Goal: Task Accomplishment & Management: Complete application form

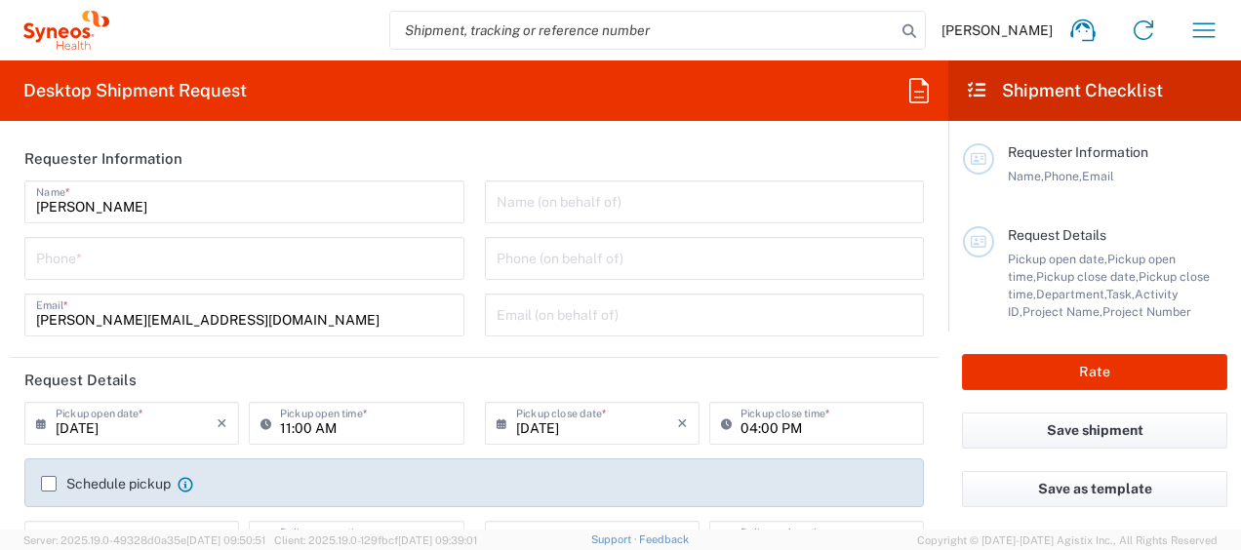
type input "Department"
type input "[GEOGRAPHIC_DATA]"
type input "Syneos Health Singapore PteLtd"
click at [593, 205] on input "text" at bounding box center [705, 200] width 417 height 34
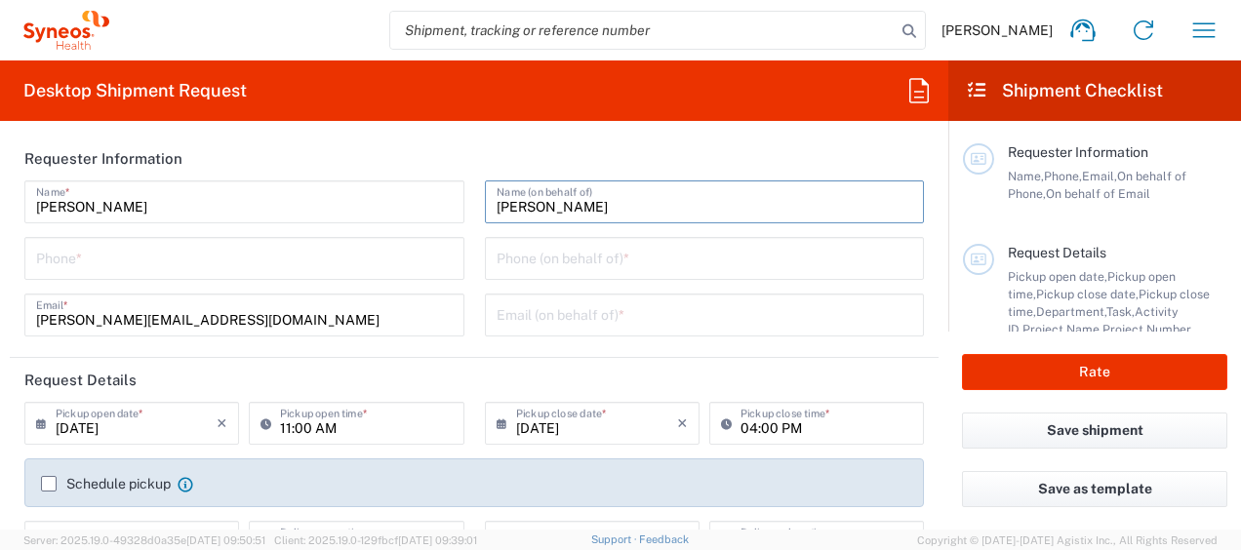
type input "[PERSON_NAME]"
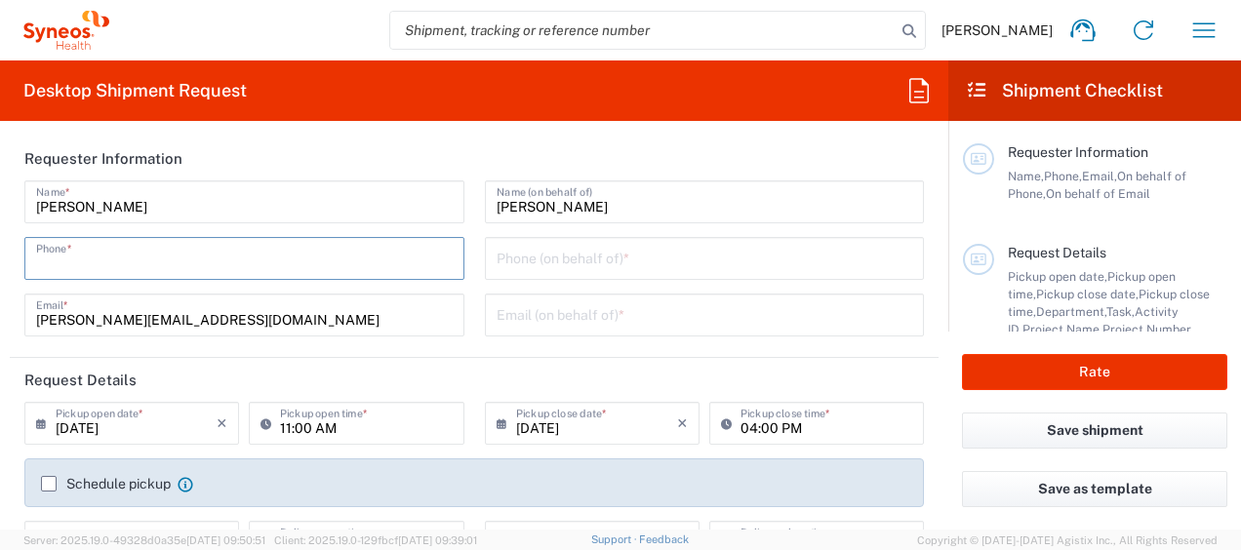
click at [359, 264] on input "tel" at bounding box center [244, 257] width 417 height 34
type input "96758135"
type input "[PERSON_NAME][EMAIL_ADDRESS][DOMAIN_NAME]"
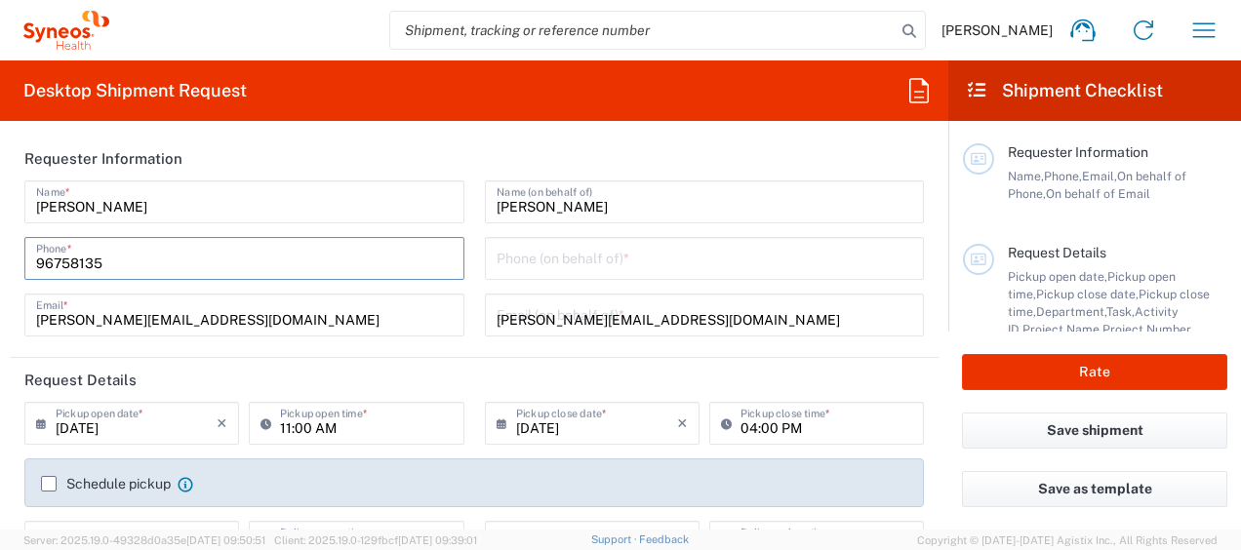
type input "Syneos Health Singapore Pte Ltd"
type input "96758135"
type input "Clinical Research [GEOGRAPHIC_DATA]"
type input "D-26-06 Menara Suezcap [STREET_ADDRESS]"
type input "Gerbang [PERSON_NAME]"
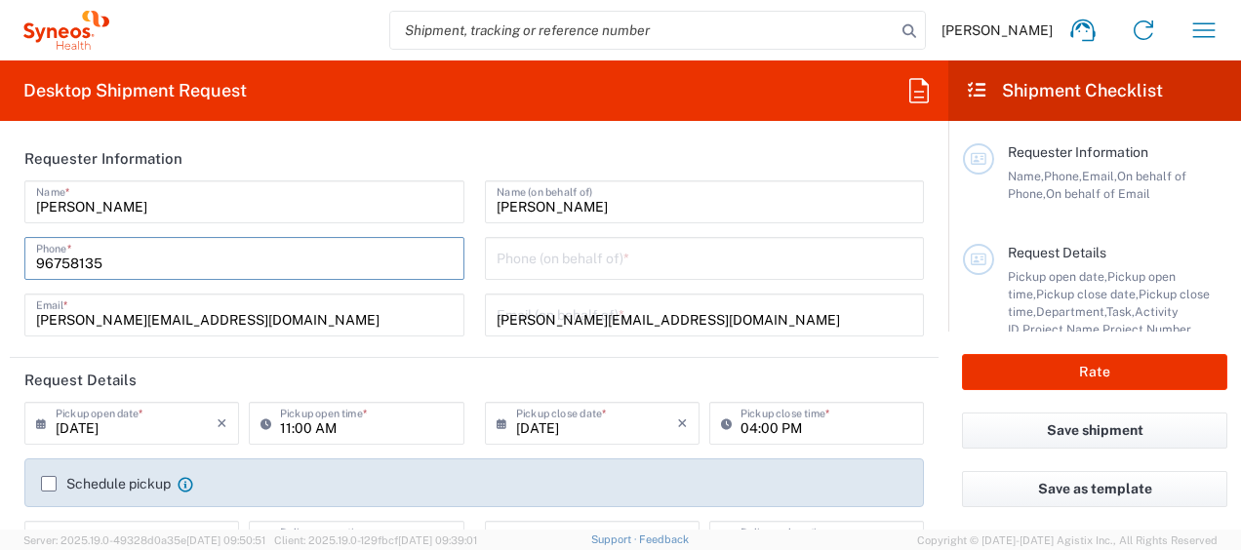
type input "[GEOGRAPHIC_DATA]"
type input "59200"
type input "603 7931 5566"
type input "[PERSON_NAME] [PERSON_NAME]"
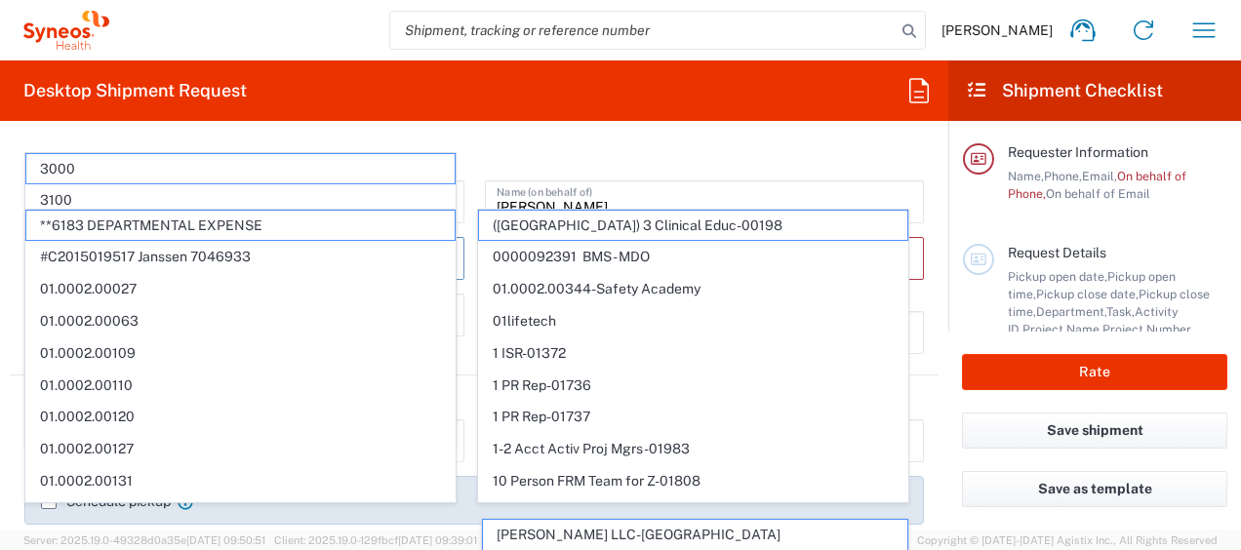
scroll to position [147, 0]
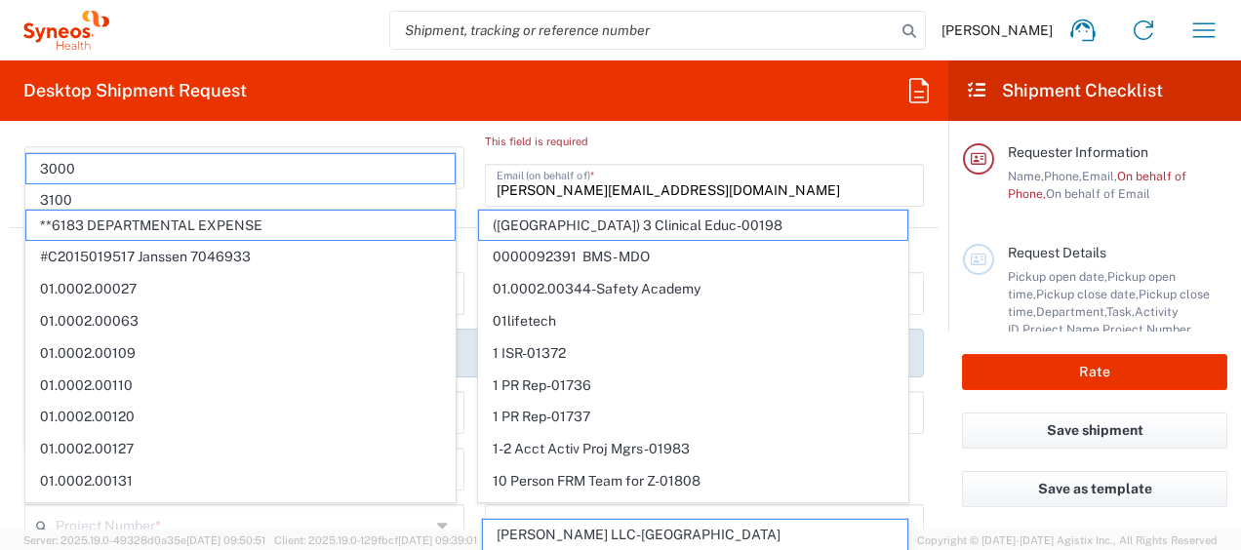
click at [474, 159] on div "[PERSON_NAME] Name (on behalf of) Phone (on behalf of) * This field is required…" at bounding box center [704, 126] width 461 height 187
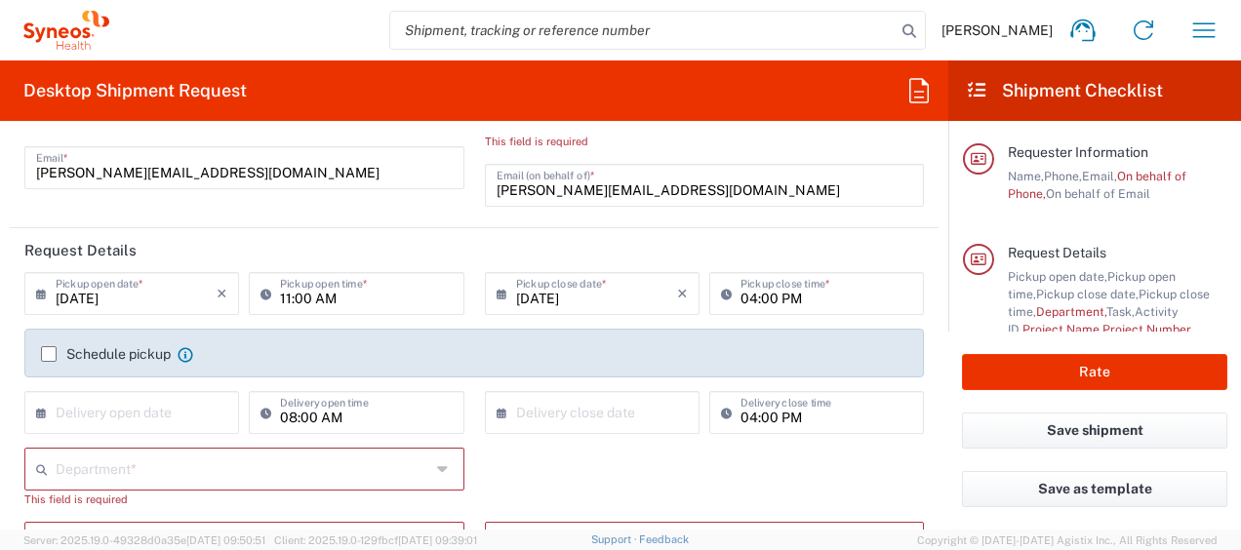
click at [338, 299] on input "11:00 AM" at bounding box center [366, 292] width 172 height 34
click at [334, 301] on input "14:00 AM" at bounding box center [366, 292] width 172 height 34
type input "14:00 PM"
click at [89, 485] on div "Department *" at bounding box center [244, 469] width 440 height 43
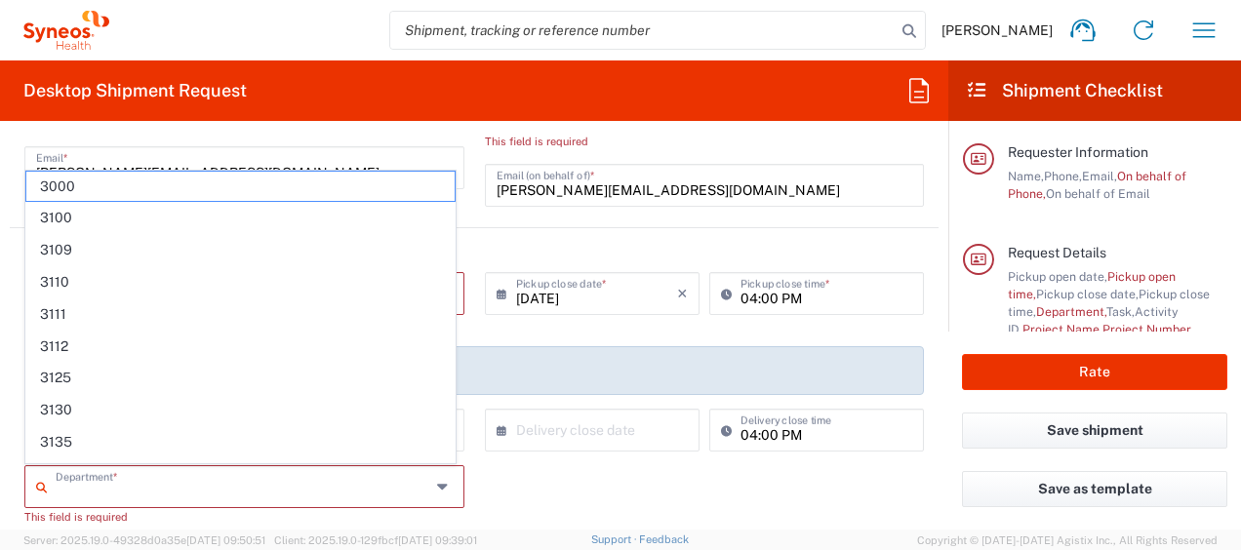
click at [92, 484] on input "text" at bounding box center [243, 485] width 375 height 34
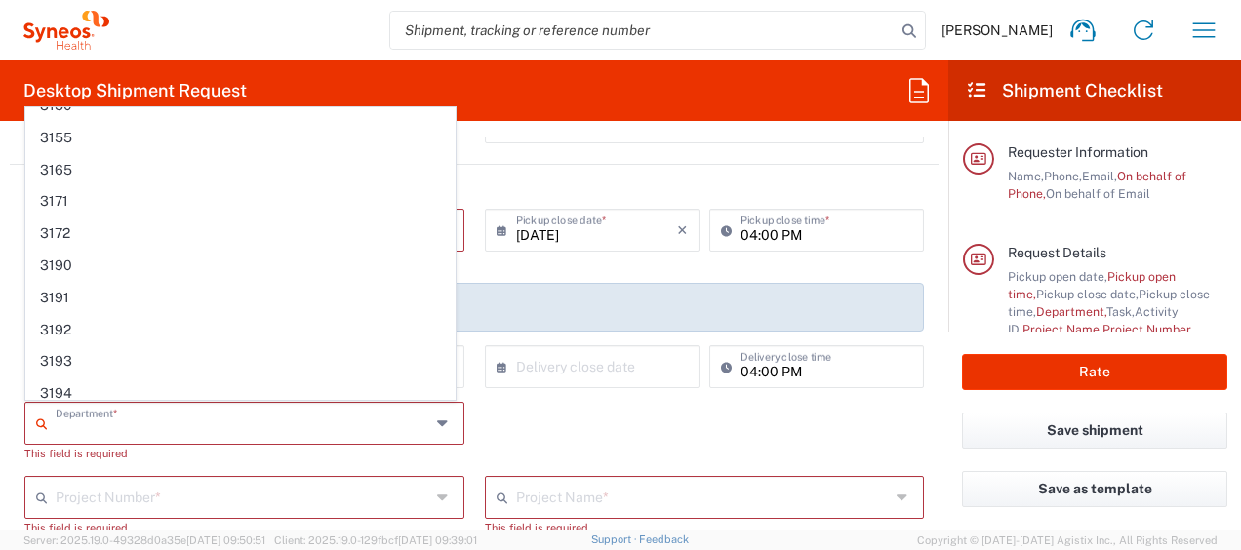
scroll to position [334, 0]
click at [540, 420] on div "Department * 3000 3100 3109 3110 3111 3112 3125 3130 3135 3136 3150 3155 3165 3…" at bounding box center [475, 439] width 920 height 74
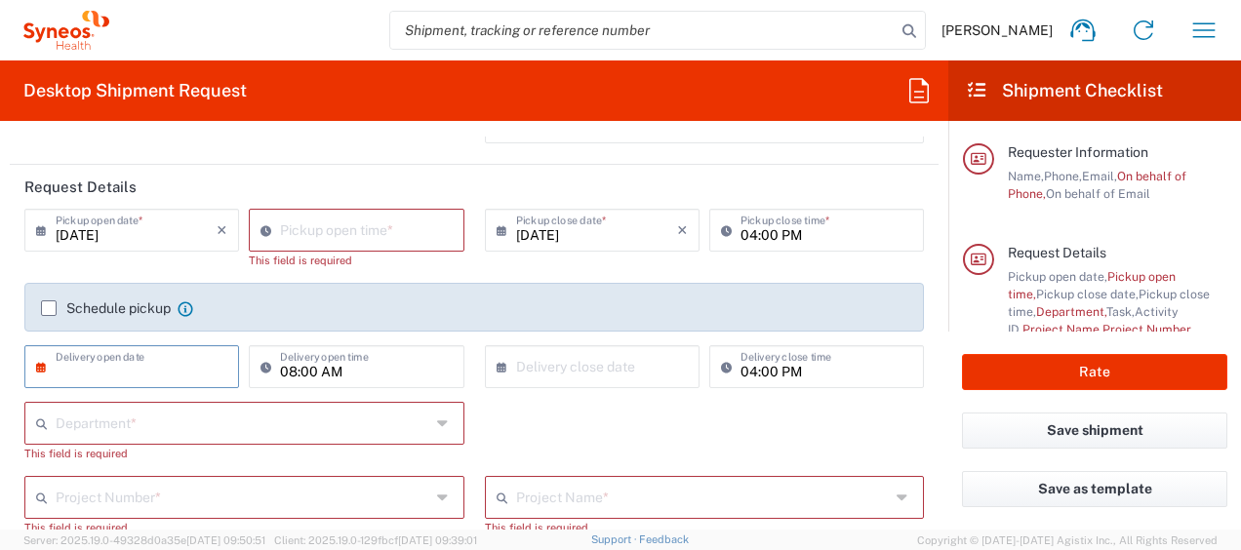
click at [196, 375] on input "text" at bounding box center [136, 365] width 161 height 34
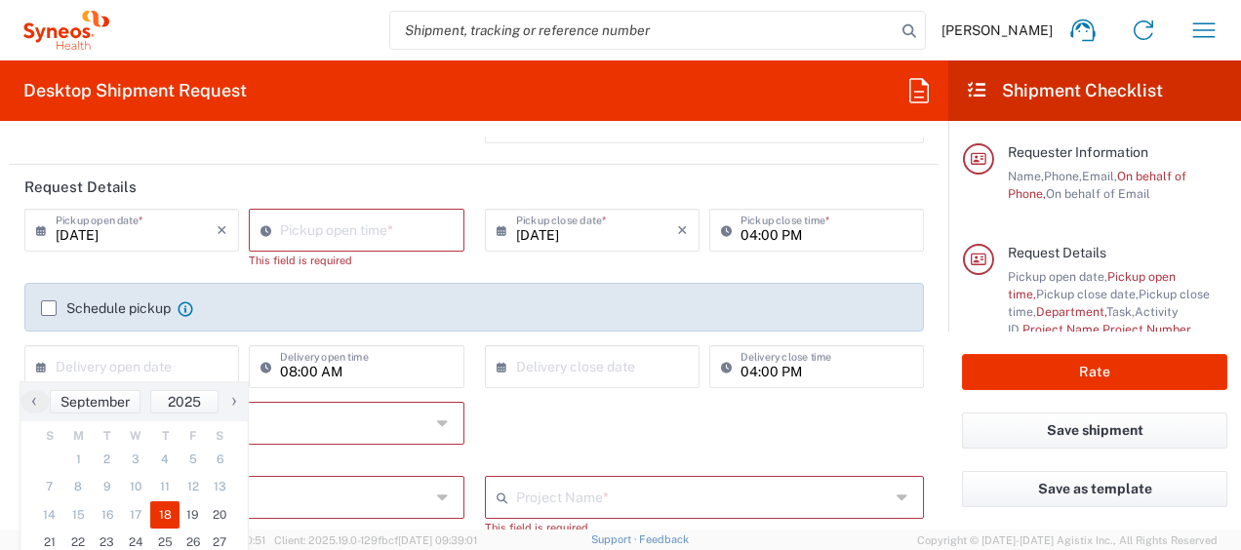
click at [164, 510] on span "18" at bounding box center [164, 515] width 29 height 27
type input "[DATE]"
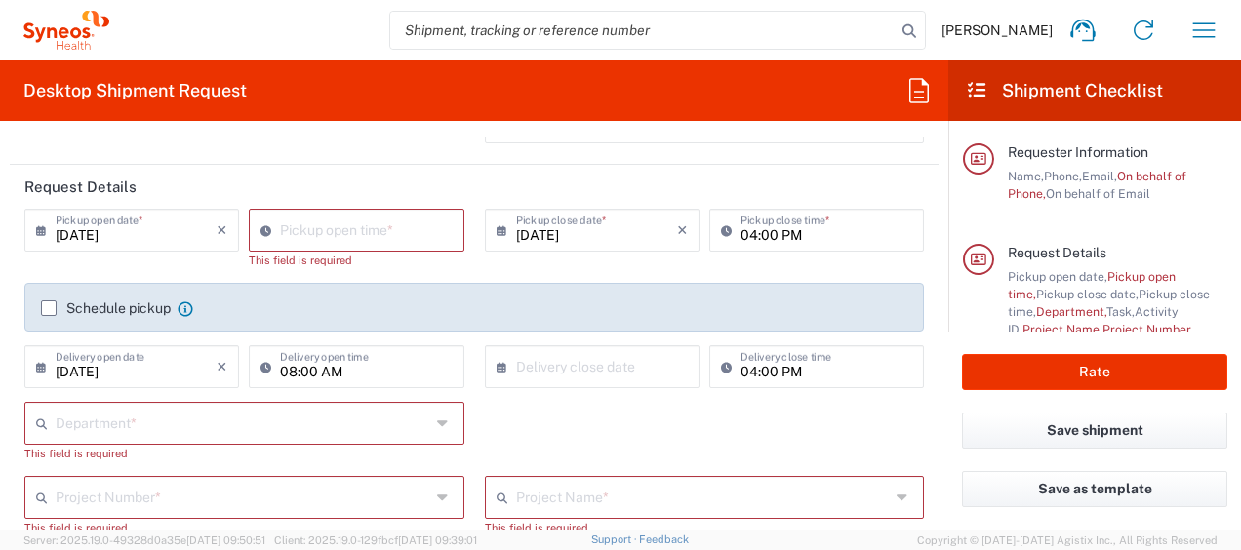
click at [301, 371] on input "08:00 AM" at bounding box center [366, 365] width 172 height 34
click at [325, 371] on input "14:00 AM" at bounding box center [366, 365] width 172 height 34
type input "14:00 PM"
click at [597, 374] on input "text" at bounding box center [596, 365] width 161 height 34
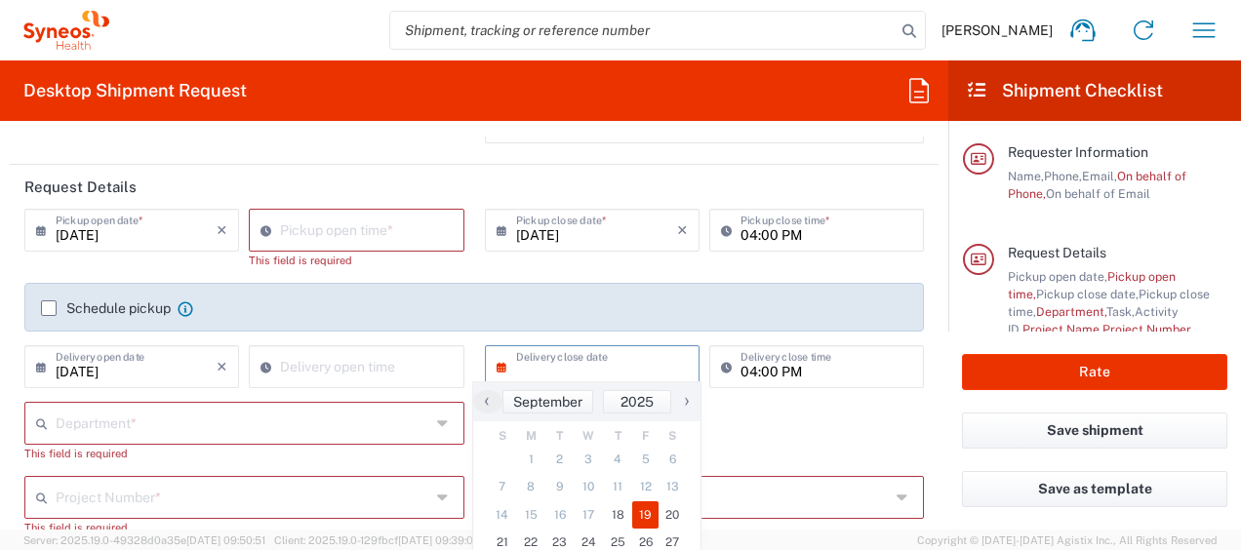
click at [644, 521] on span "19" at bounding box center [645, 515] width 27 height 27
type input "[DATE]"
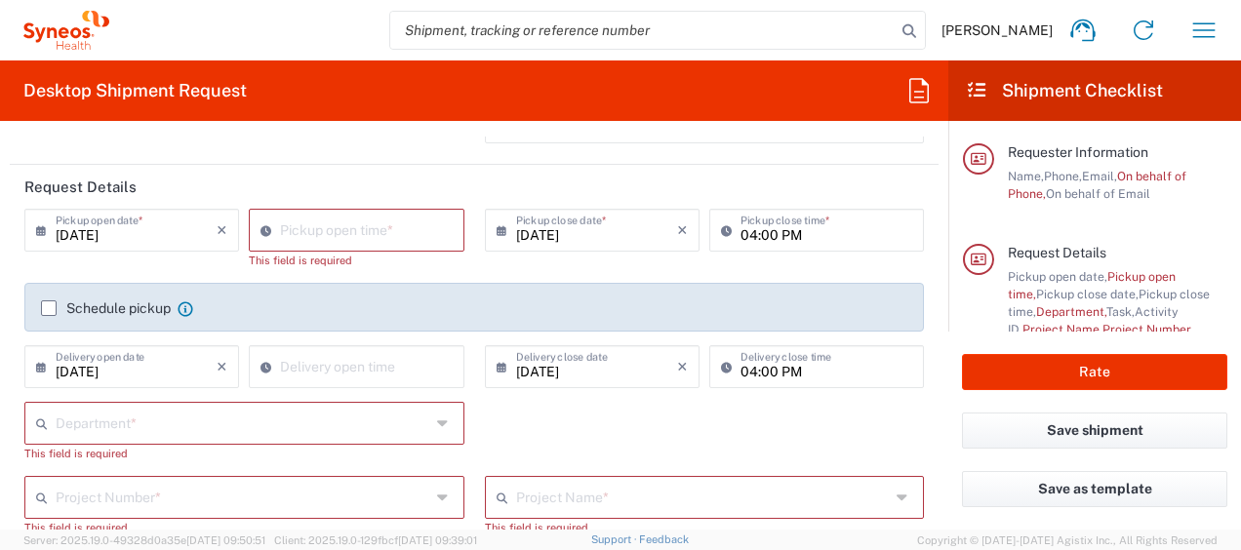
type input "10:18 AM"
click at [324, 357] on input "10:18 AM" at bounding box center [366, 365] width 172 height 34
click at [215, 426] on input "text" at bounding box center [243, 422] width 375 height 34
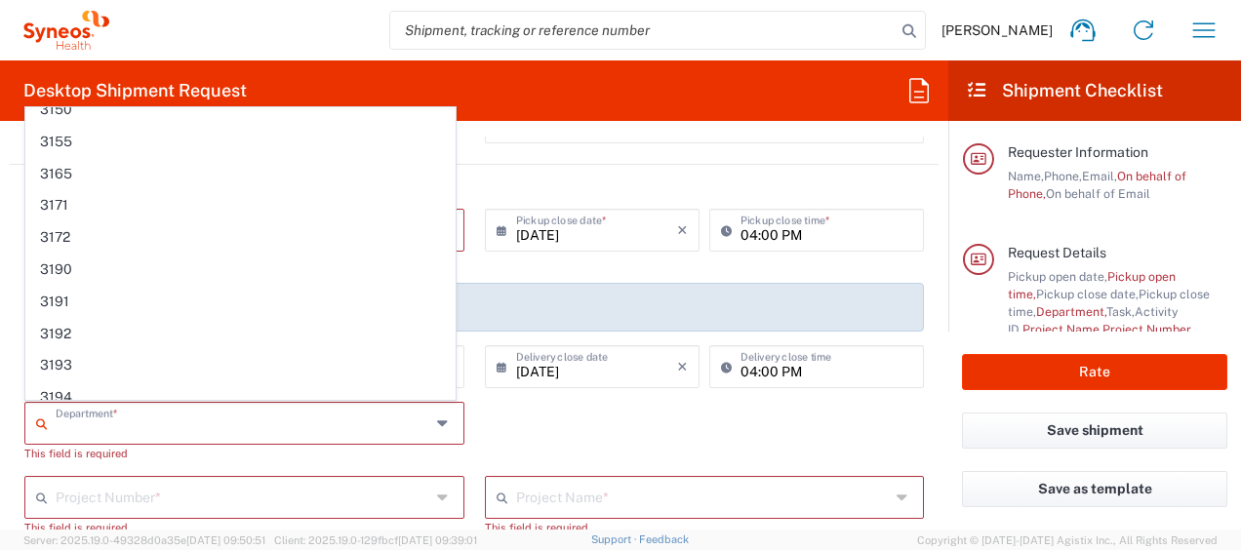
scroll to position [0, 0]
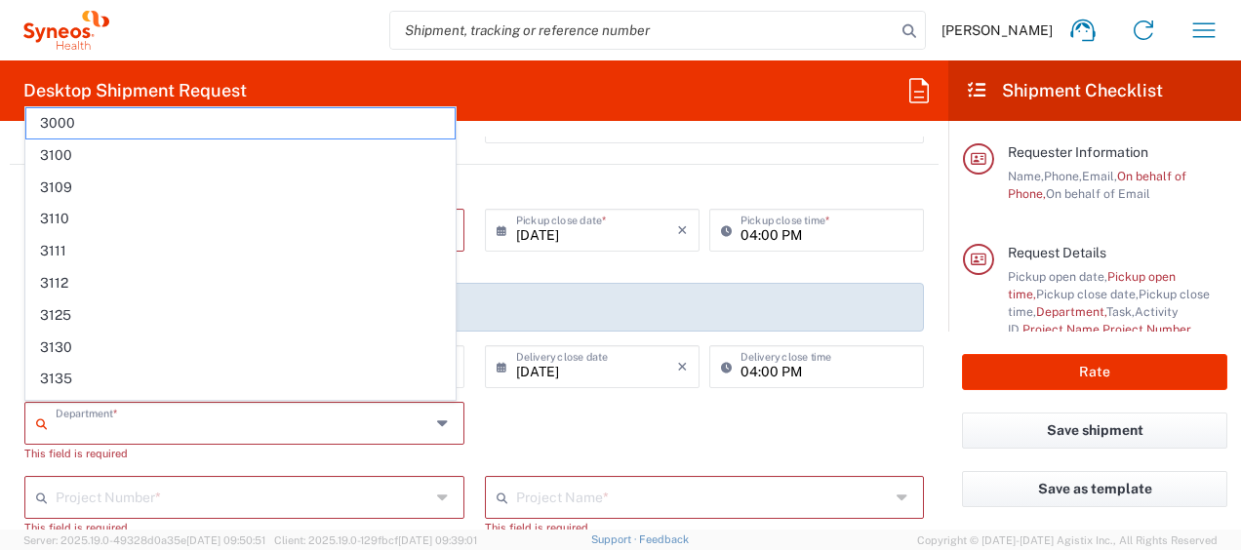
click at [124, 223] on span "3110" at bounding box center [240, 219] width 428 height 30
type input "3110"
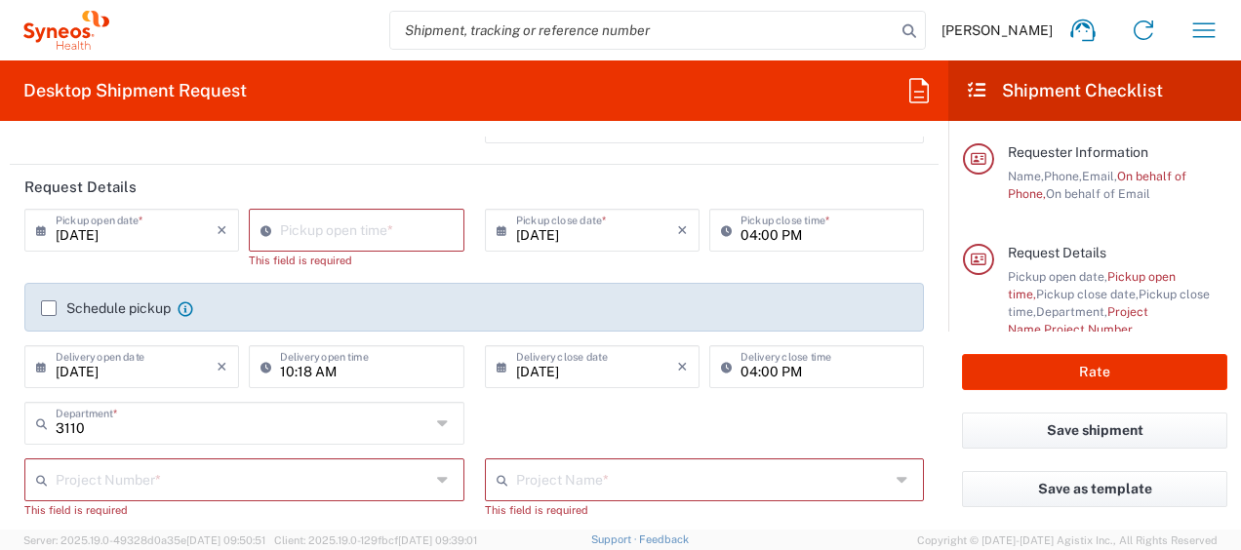
drag, startPoint x: 910, startPoint y: 3, endPoint x: 759, endPoint y: 33, distance: 154.2
click at [759, 33] on input "search" at bounding box center [642, 30] width 505 height 37
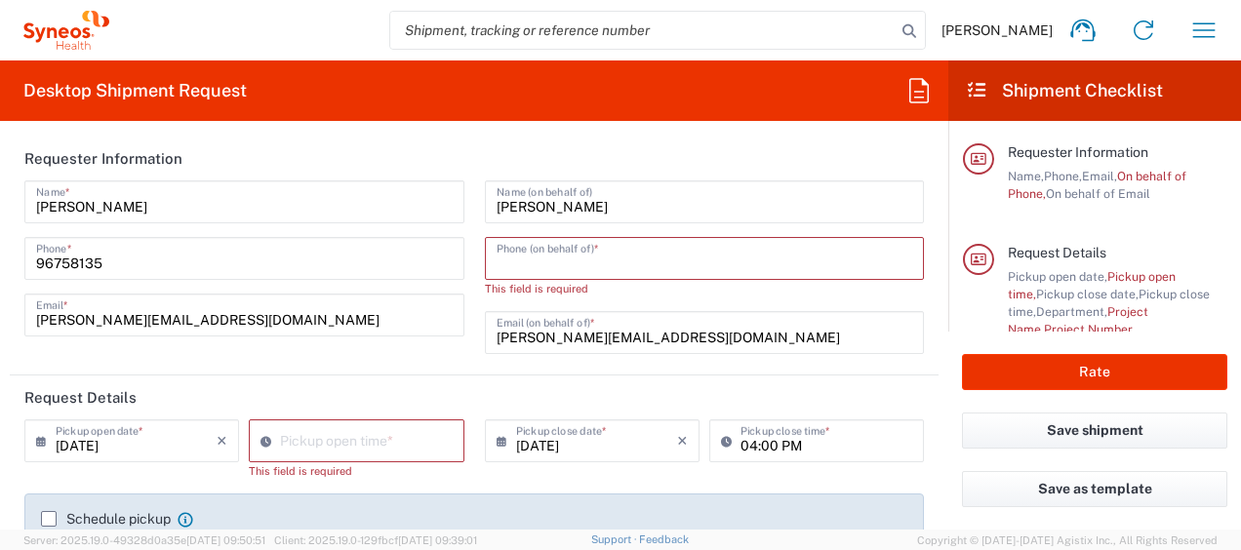
click at [733, 256] on input "tel" at bounding box center [705, 257] width 417 height 34
drag, startPoint x: 600, startPoint y: 215, endPoint x: 498, endPoint y: 195, distance: 104.3
click at [498, 195] on input "[PERSON_NAME]" at bounding box center [705, 200] width 417 height 34
type input "L"
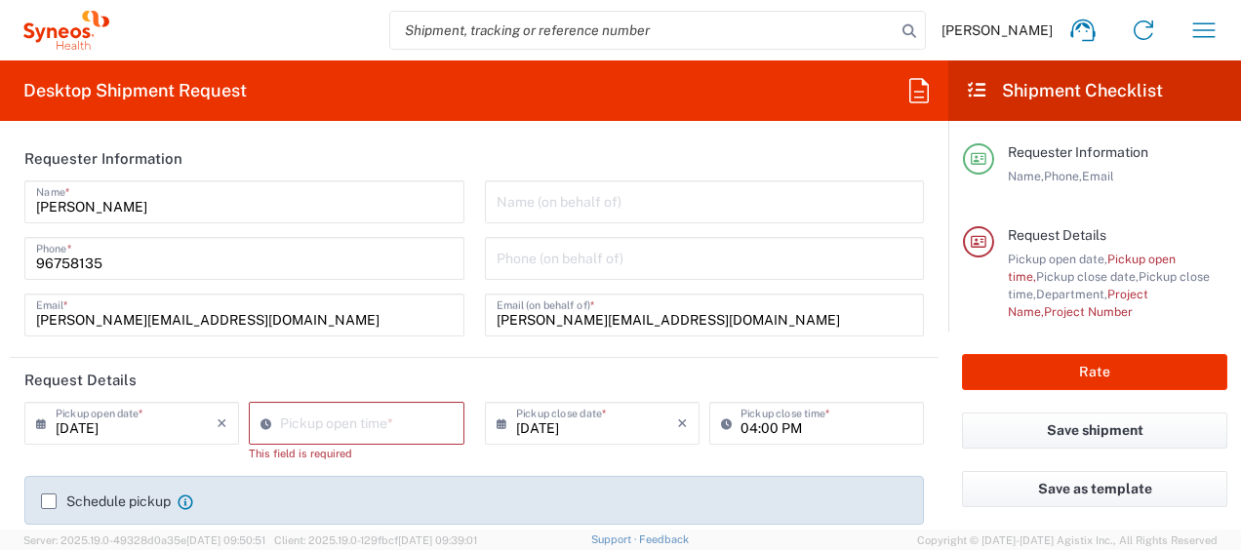
click at [460, 242] on div "[PERSON_NAME] Name * [PHONE_NUMBER] Phone * [PERSON_NAME][EMAIL_ADDRESS][DOMAIN…" at bounding box center [245, 266] width 461 height 170
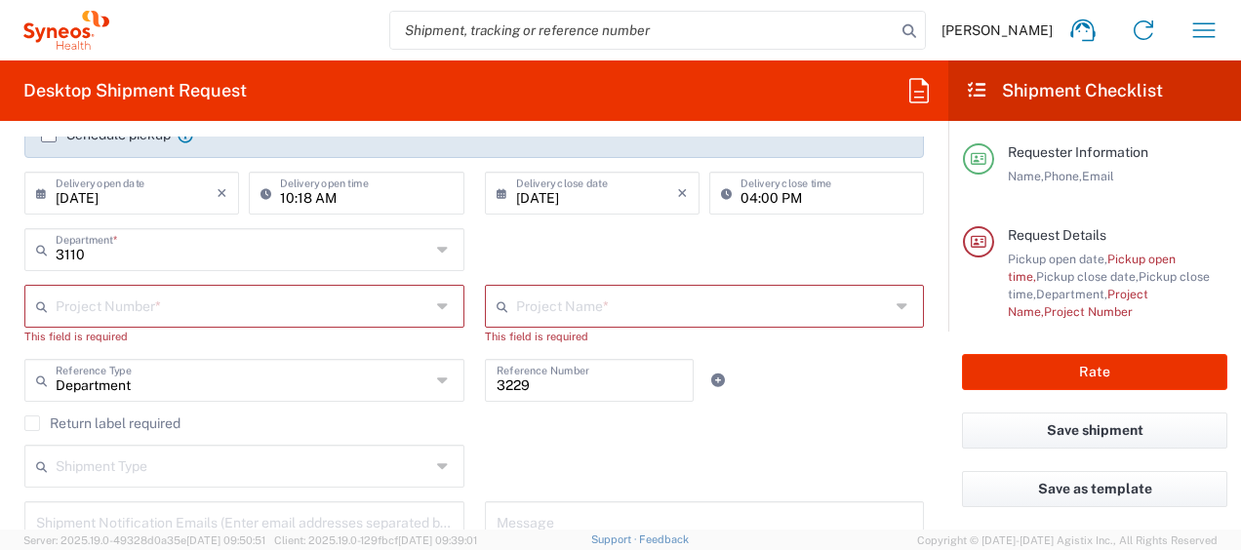
scroll to position [237, 0]
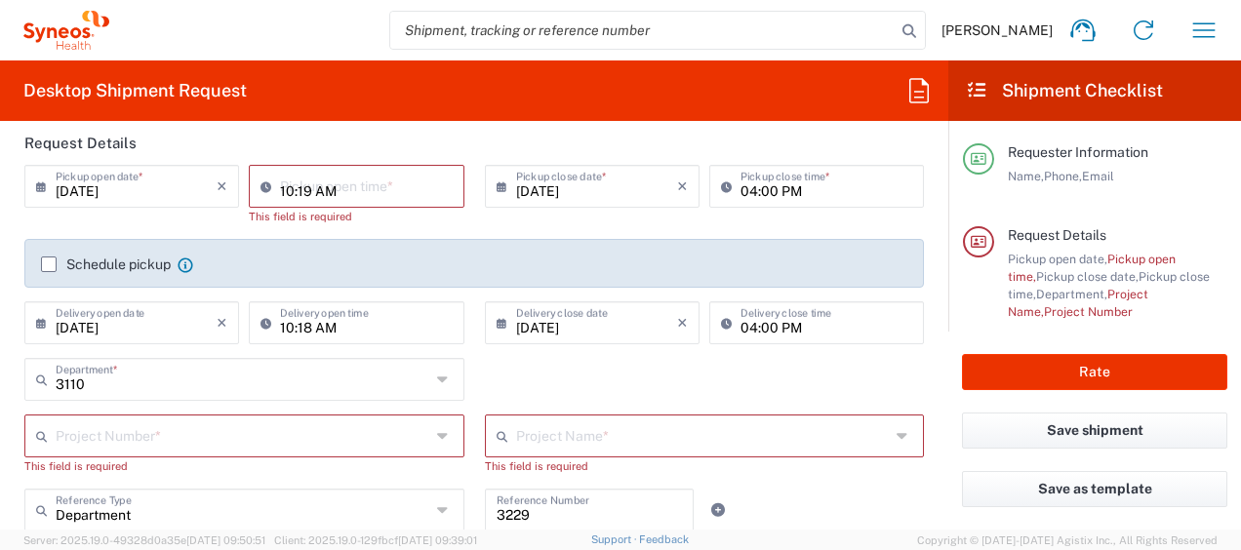
click at [329, 185] on input "10:19 AM" at bounding box center [366, 185] width 172 height 34
click at [304, 190] on input "14:19 AM" at bounding box center [366, 185] width 172 height 34
click at [322, 193] on input "14:00 AM" at bounding box center [366, 185] width 172 height 34
click at [290, 194] on input "14:00 pm" at bounding box center [366, 185] width 172 height 34
type input "02:00 PM"
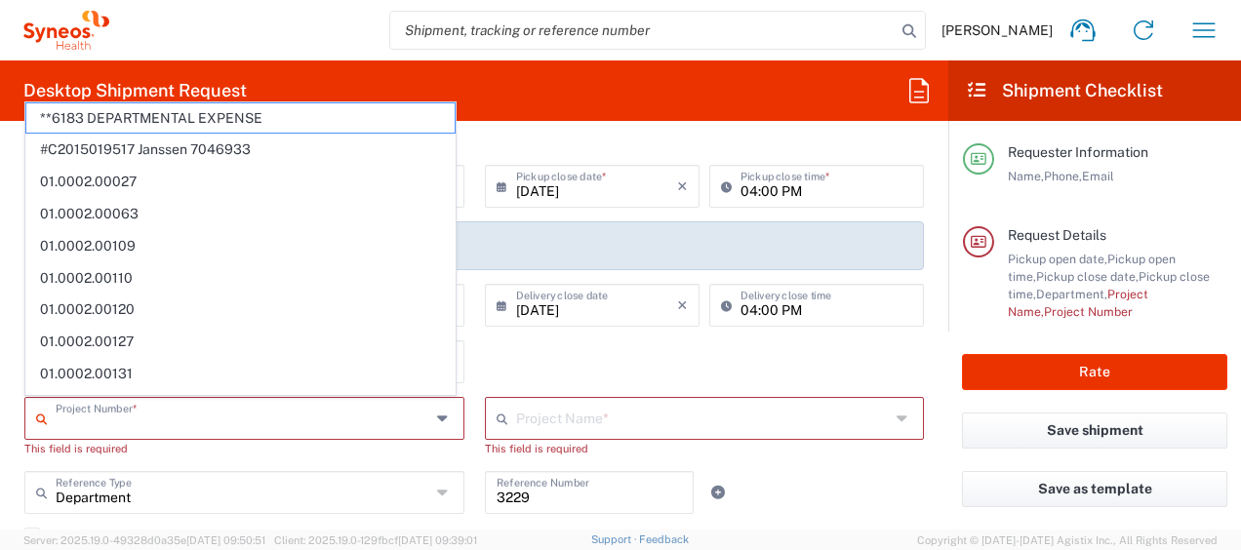
click at [202, 443] on agx-dropdown-control "Project Number * **6183 DEPARTMENTAL EXPENSE #C2015019517 [PERSON_NAME] 7046933…" at bounding box center [244, 427] width 440 height 60
paste input "7044695"
type input "7044695"
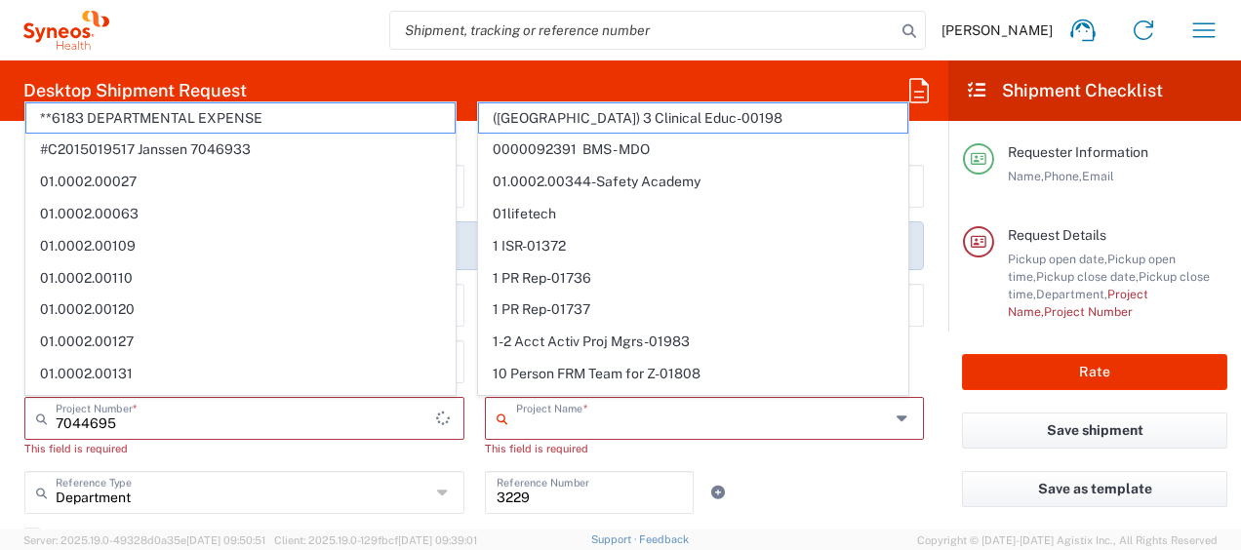
click at [557, 425] on input "text" at bounding box center [703, 417] width 375 height 34
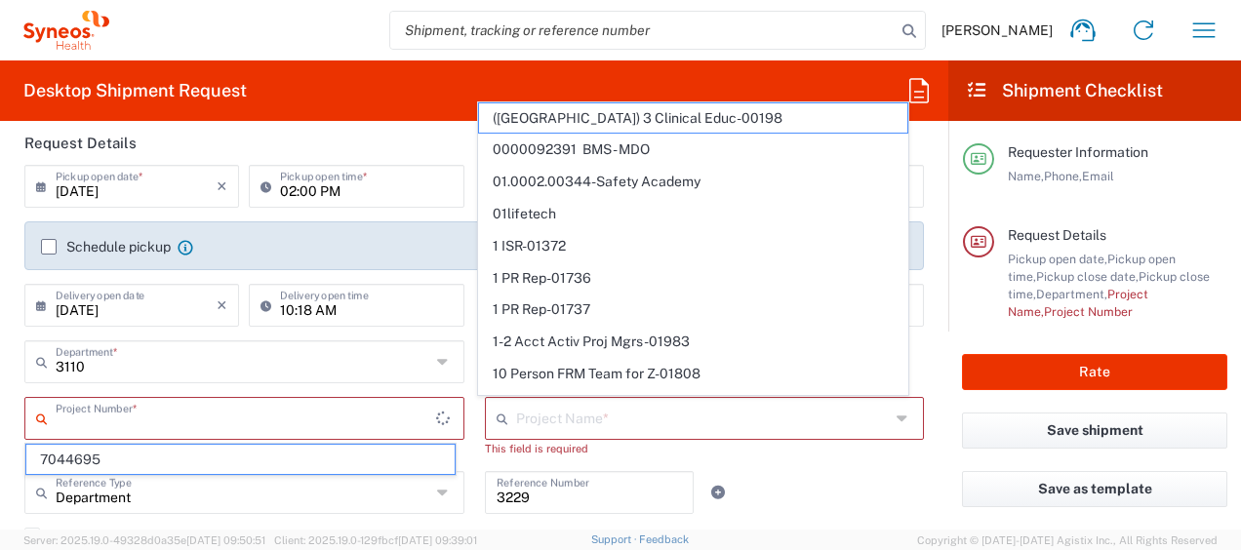
click at [370, 418] on input "text" at bounding box center [246, 417] width 381 height 34
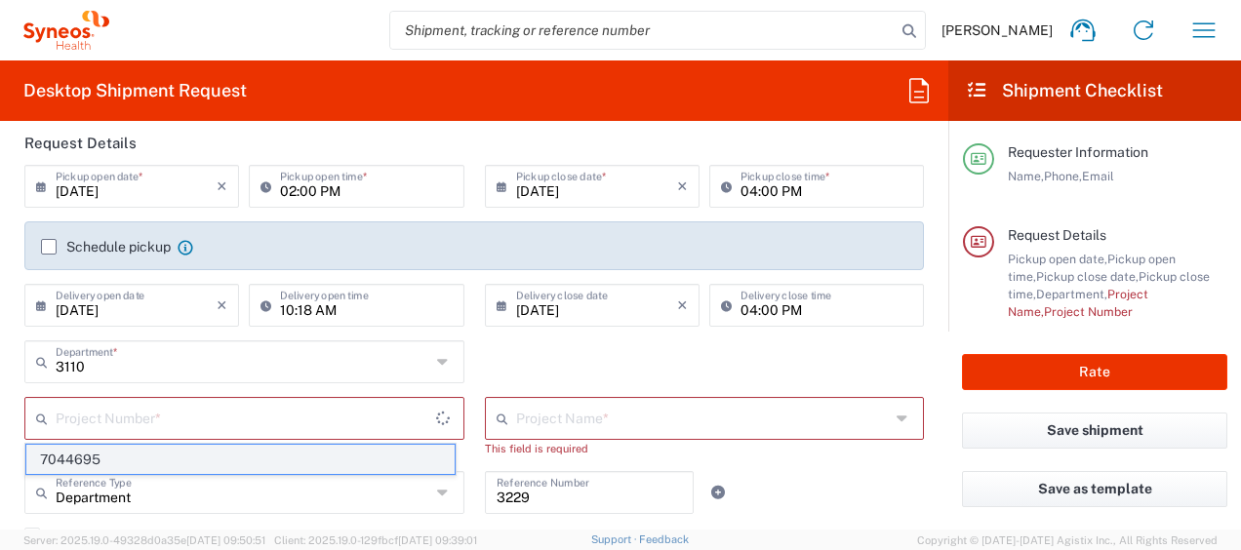
click at [318, 459] on span "7044695" at bounding box center [240, 460] width 428 height 30
type input "7044695"
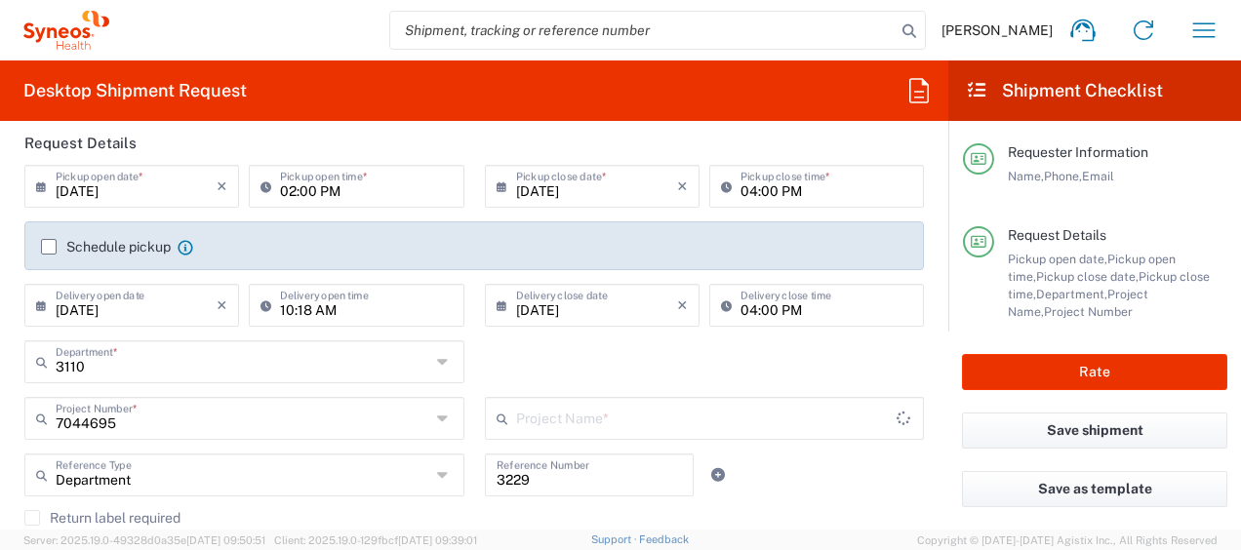
type input "Otsuka 7044695"
click at [761, 462] on div at bounding box center [742, 475] width 77 height 43
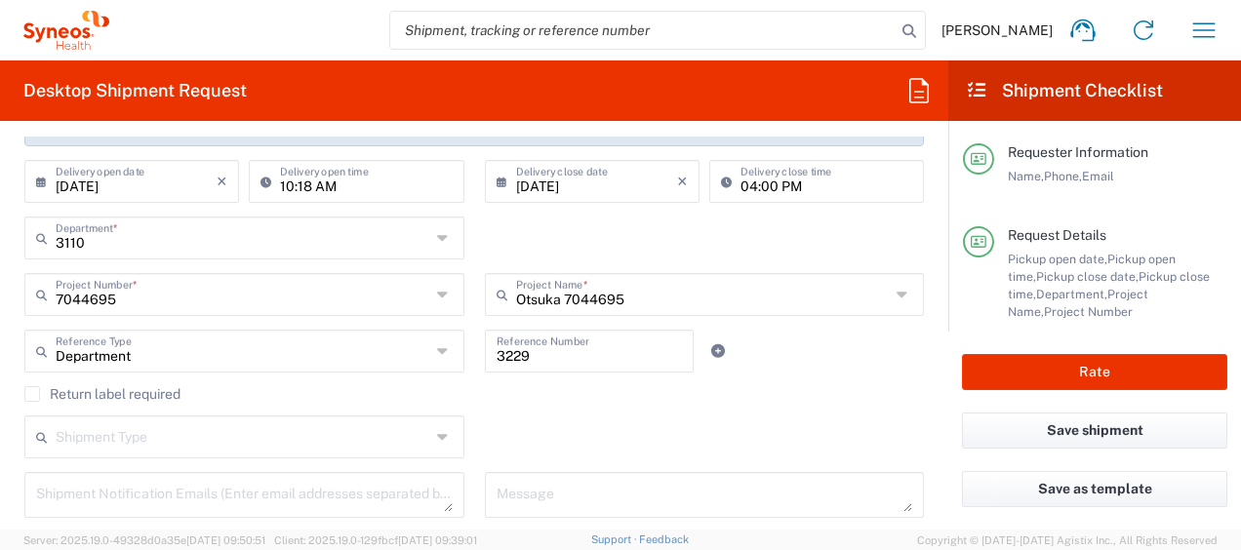
scroll to position [366, 0]
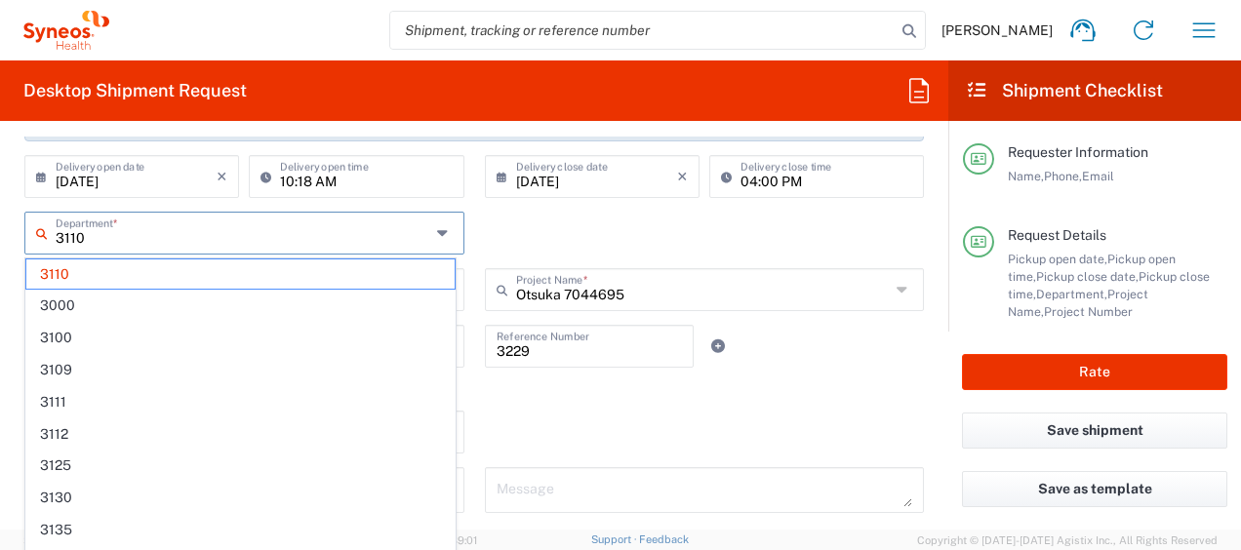
click at [282, 236] on input "3110" at bounding box center [243, 232] width 375 height 34
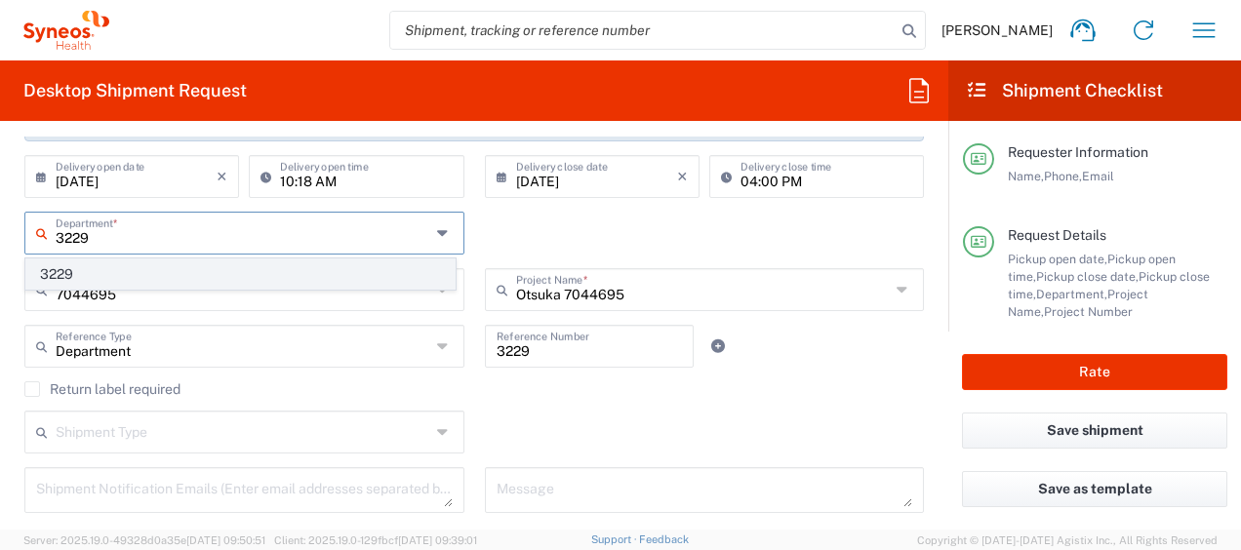
type input "3229"
click at [248, 263] on span "3229" at bounding box center [240, 275] width 428 height 30
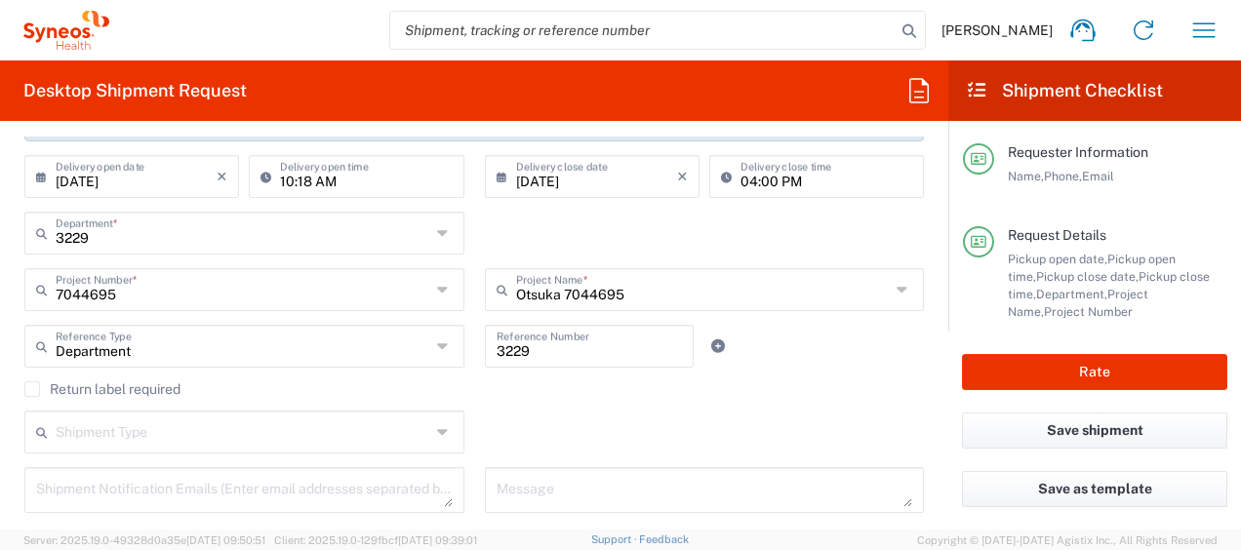
click at [638, 408] on div "Return label required" at bounding box center [474, 395] width 900 height 29
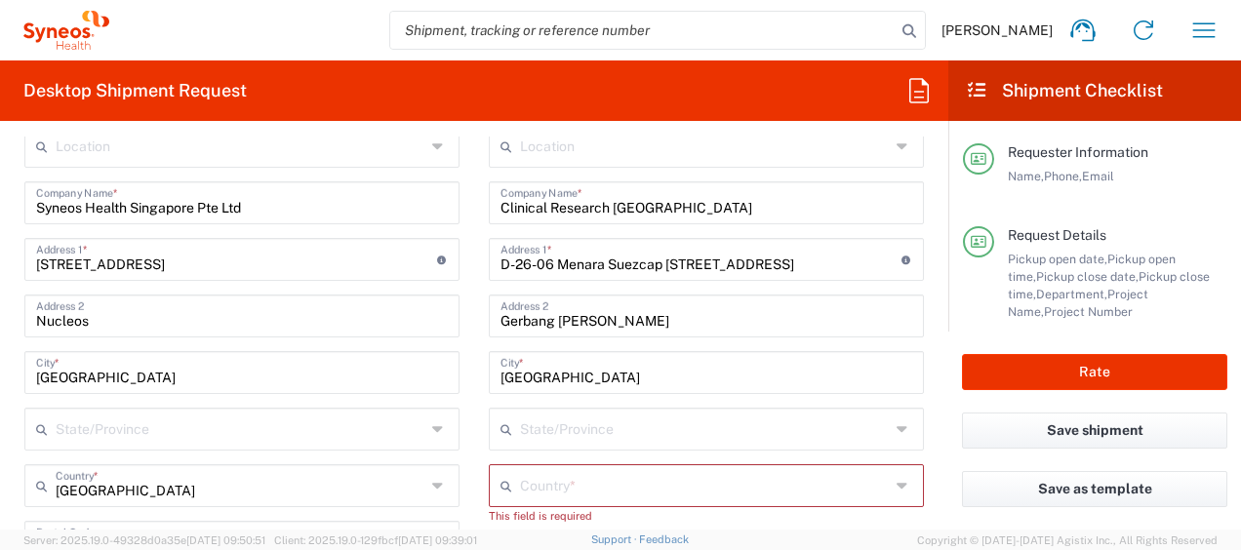
scroll to position [825, 0]
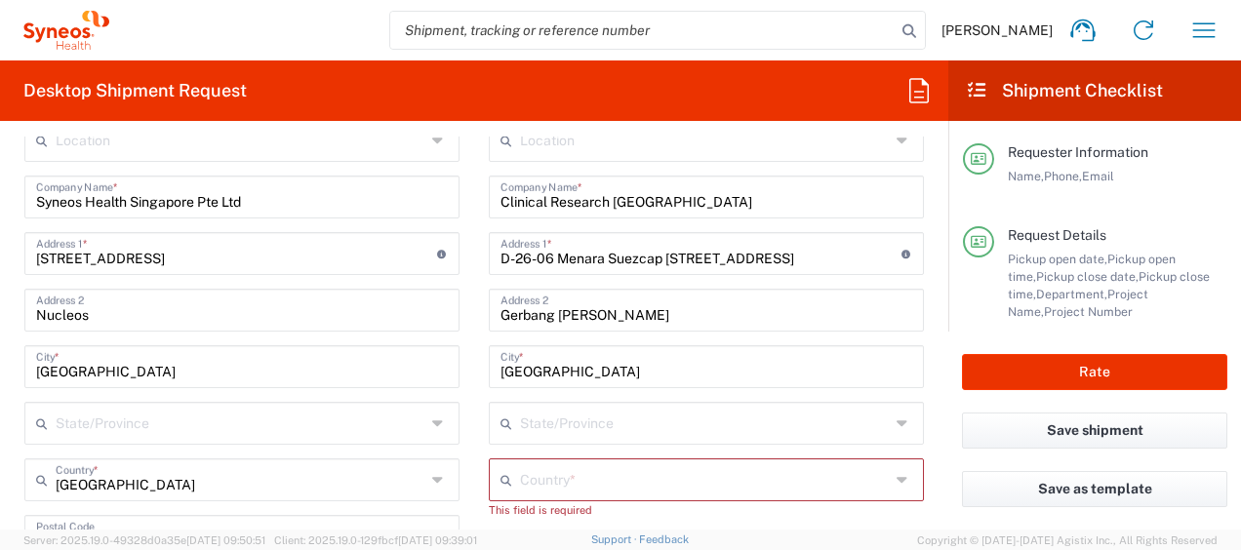
click at [228, 259] on input "[STREET_ADDRESS]" at bounding box center [236, 252] width 401 height 34
drag, startPoint x: 282, startPoint y: 261, endPoint x: -4, endPoint y: 261, distance: 285.9
click at [0, 261] on html "[PERSON_NAME] Home Shipment estimator Shipment tracking Desktop shipment reques…" at bounding box center [620, 275] width 1241 height 550
type input "7"
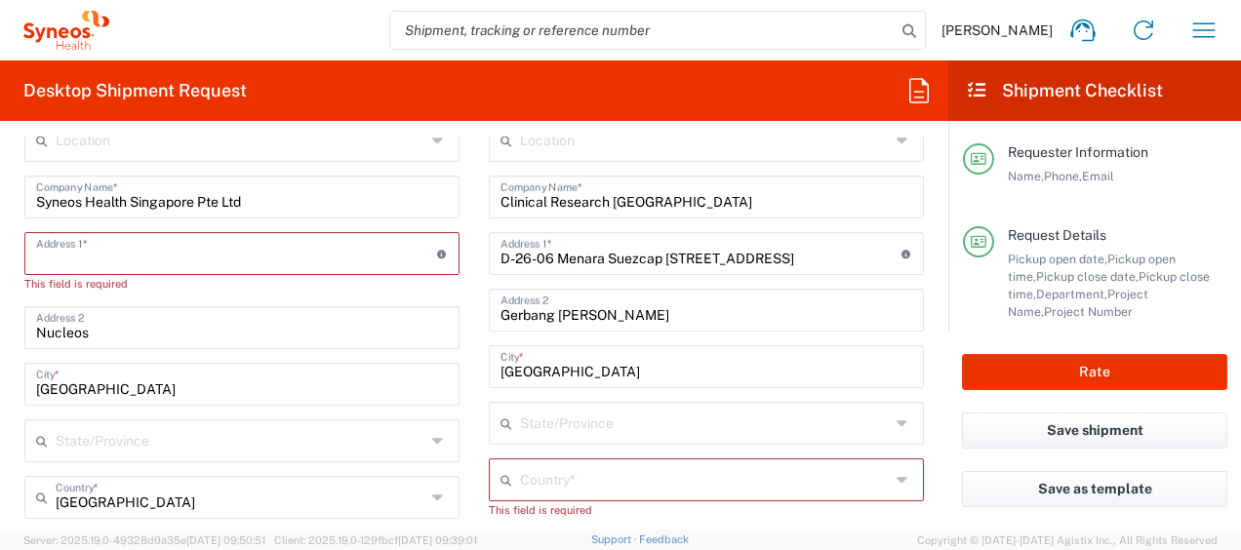
paste input "[STREET_ADDRESS]"
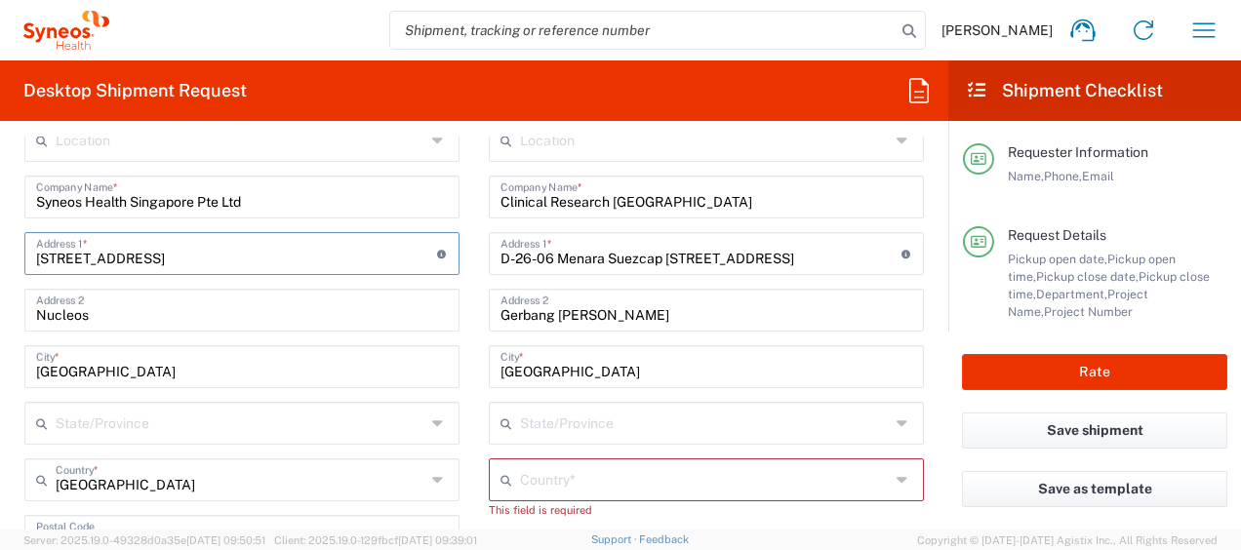
type input "[STREET_ADDRESS]"
drag, startPoint x: 111, startPoint y: 320, endPoint x: -4, endPoint y: 315, distance: 115.2
click at [0, 315] on html "[PERSON_NAME] Home Shipment estimator Shipment tracking Desktop shipment reques…" at bounding box center [620, 275] width 1241 height 550
type input "Maple Tree Anson"
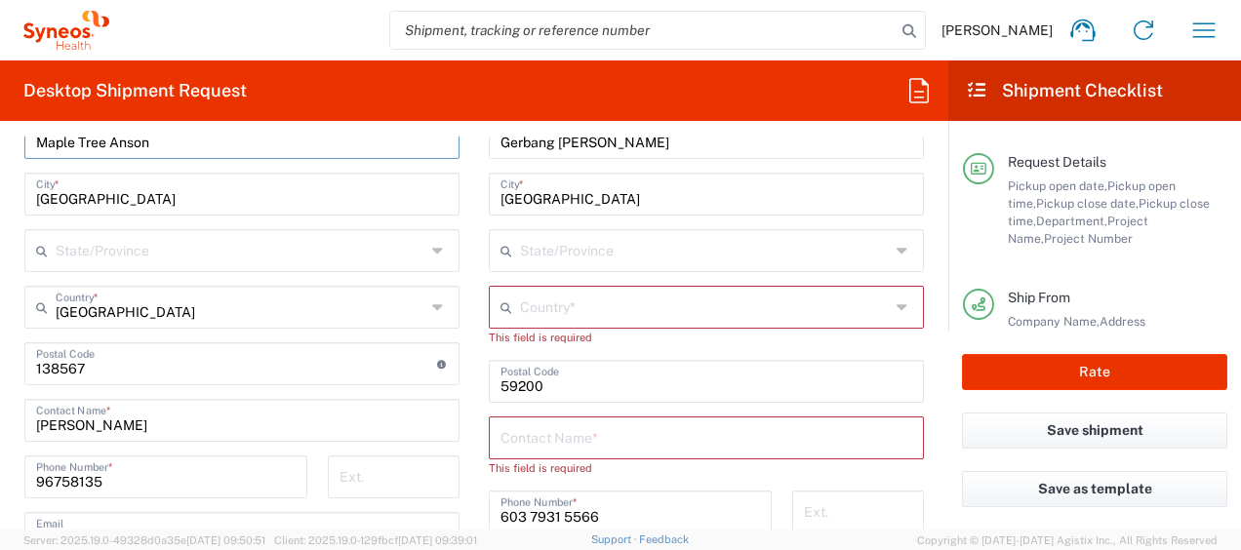
scroll to position [1004, 0]
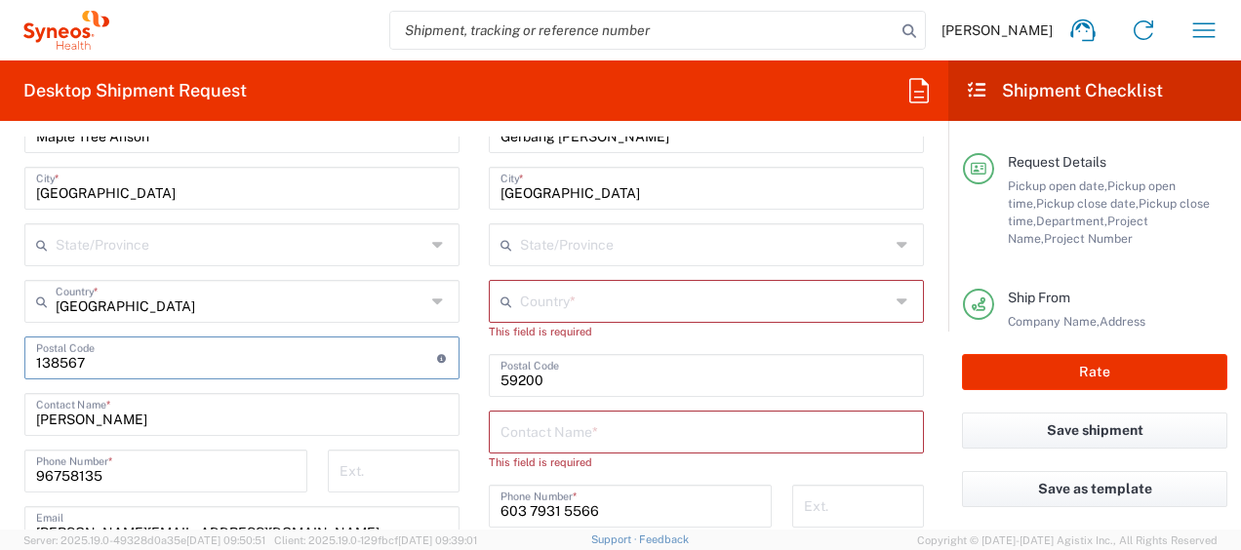
drag, startPoint x: 97, startPoint y: 363, endPoint x: -4, endPoint y: 356, distance: 100.7
click at [0, 356] on html "[PERSON_NAME] Home Shipment estimator Shipment tracking Desktop shipment reques…" at bounding box center [620, 275] width 1241 height 550
paste input "079914"
type input "079914"
click at [26, 410] on div "[PERSON_NAME] Contact Name *" at bounding box center [241, 414] width 435 height 43
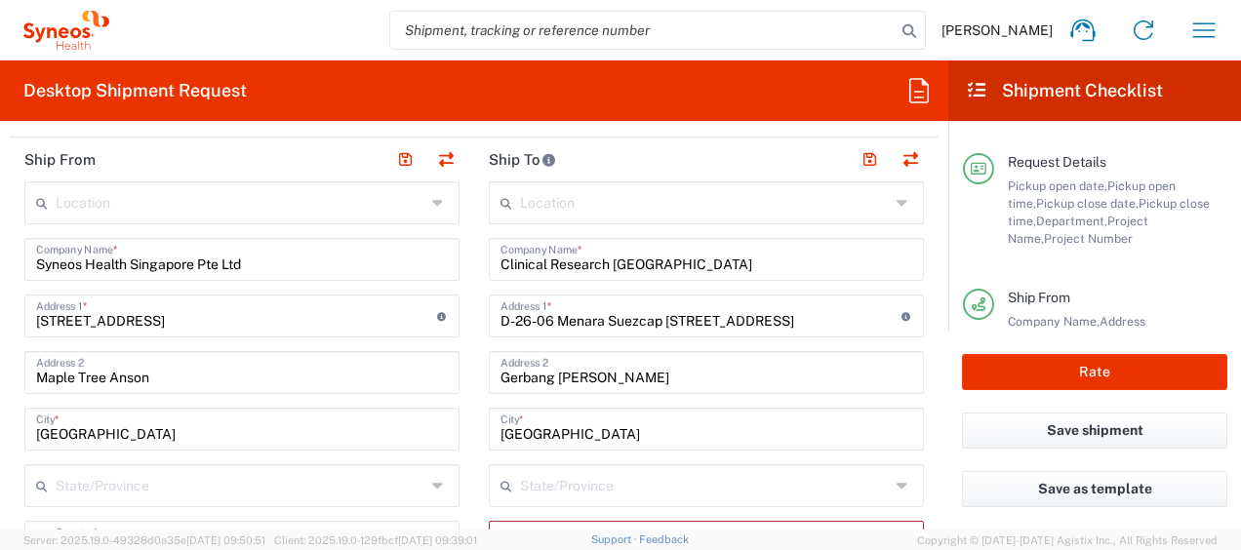
scroll to position [769, 0]
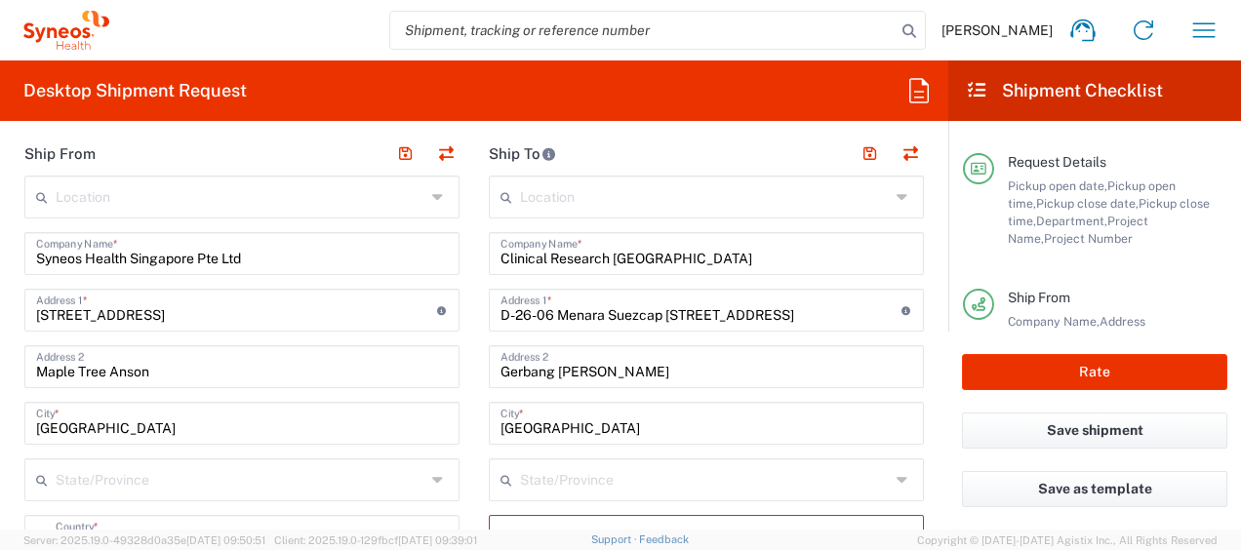
click at [729, 203] on input "text" at bounding box center [705, 196] width 370 height 34
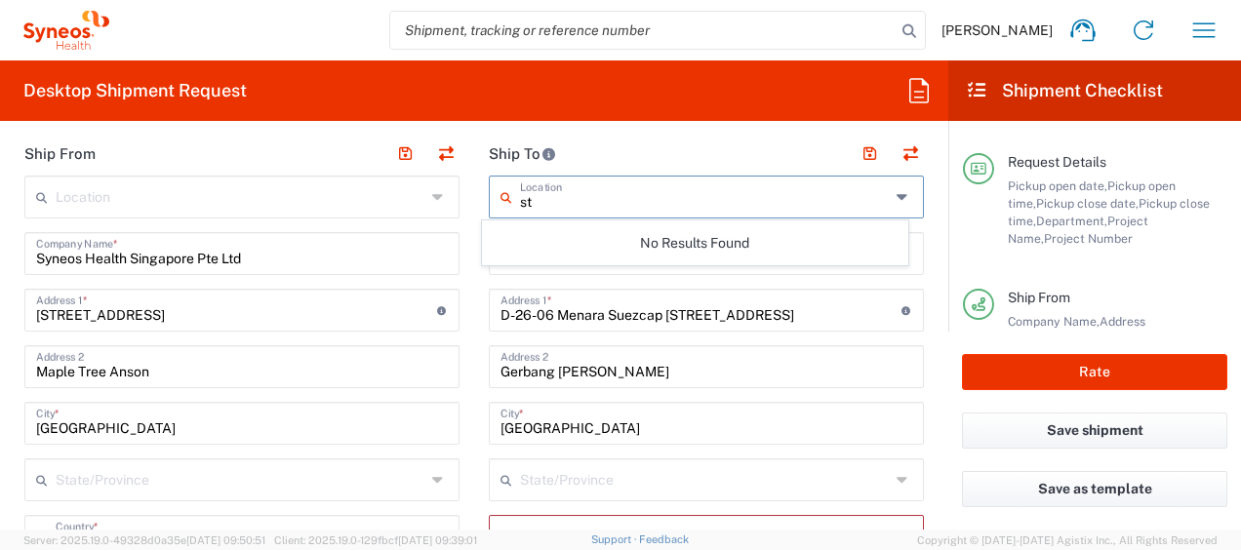
type input "s"
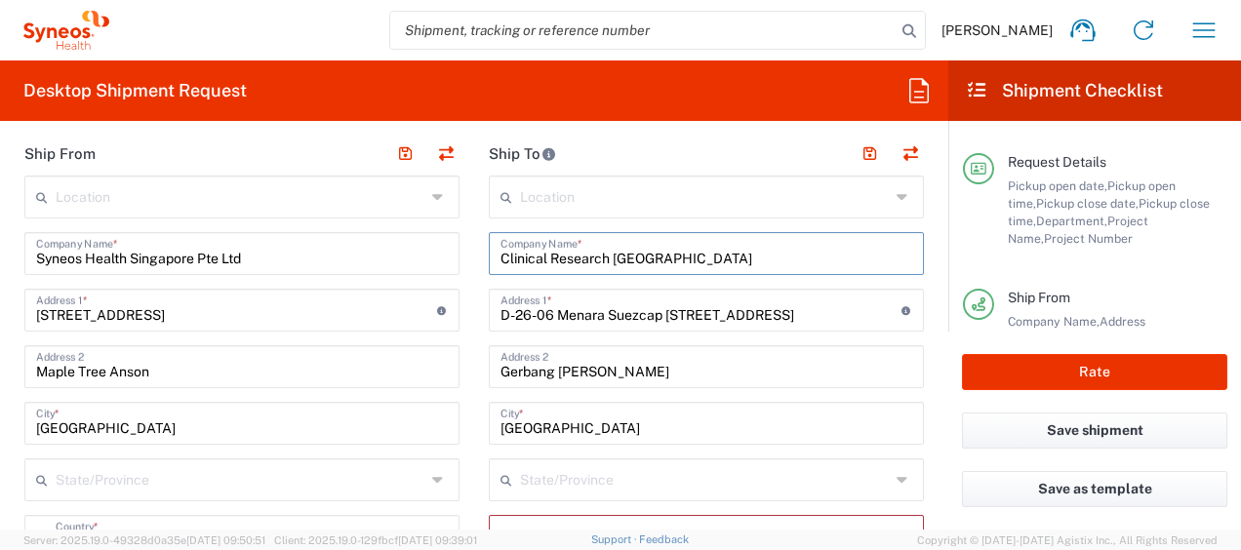
drag, startPoint x: 494, startPoint y: 253, endPoint x: 697, endPoint y: 269, distance: 203.6
click at [697, 269] on div "Clinical Research Malaysia Company Name *" at bounding box center [706, 253] width 435 height 43
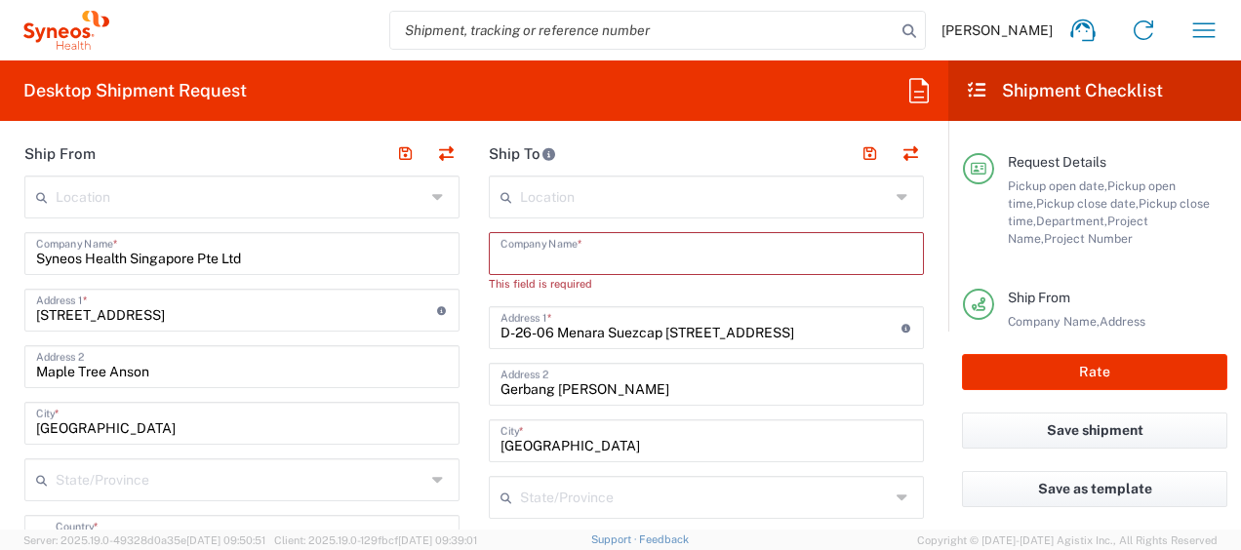
paste input "th Floor East Center for Clinical Trials Research and Biotechnology Group [GEOG…"
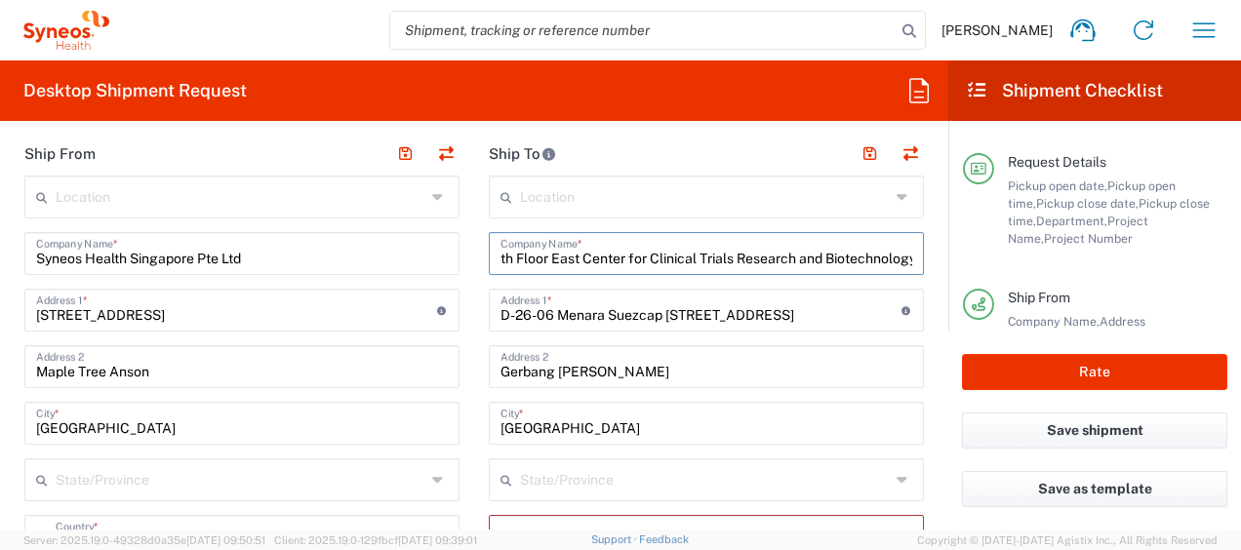
scroll to position [0, 598]
type input "th Floor East Center for Clinical Trials Research and Biotechnology Group [GEOG…"
drag, startPoint x: 886, startPoint y: 306, endPoint x: 377, endPoint y: 318, distance: 509.4
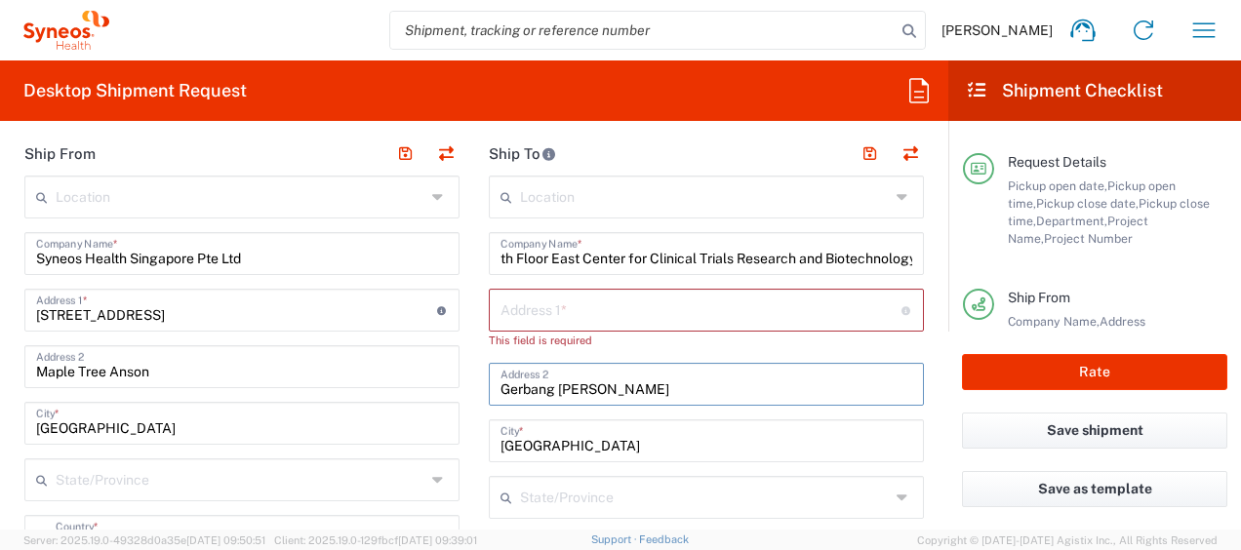
drag, startPoint x: 662, startPoint y: 390, endPoint x: 386, endPoint y: 366, distance: 276.2
drag, startPoint x: 601, startPoint y: 441, endPoint x: 415, endPoint y: 435, distance: 186.4
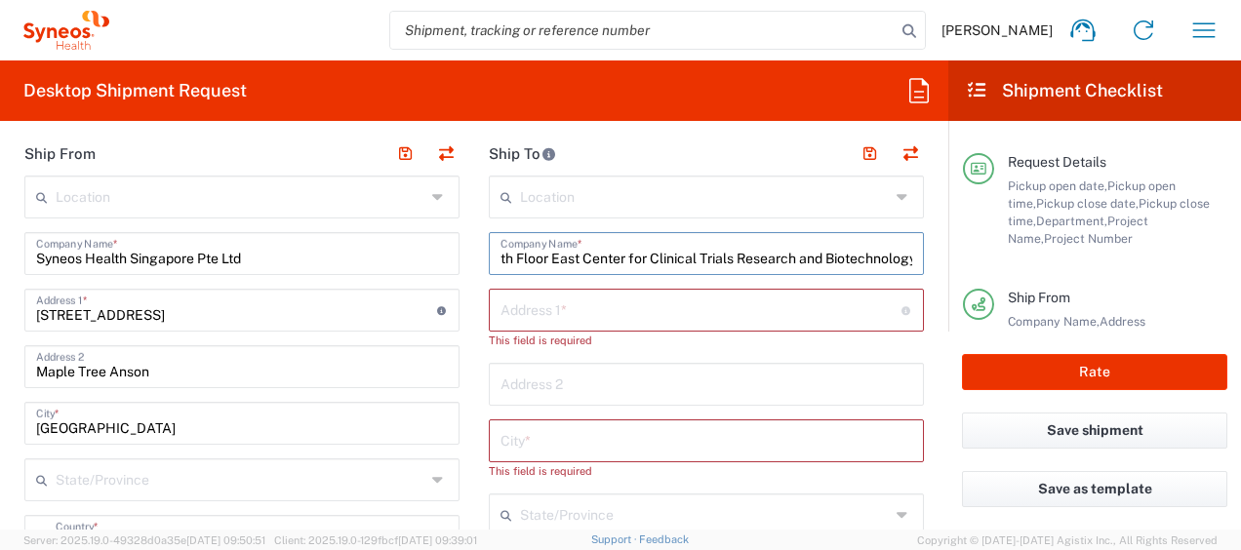
drag, startPoint x: 494, startPoint y: 258, endPoint x: 546, endPoint y: 260, distance: 52.7
click at [546, 260] on input "th Floor East Center for Clinical Trials Research and Biotechnology Group [GEOG…" at bounding box center [707, 252] width 412 height 34
drag, startPoint x: 546, startPoint y: 260, endPoint x: 419, endPoint y: 254, distance: 127.9
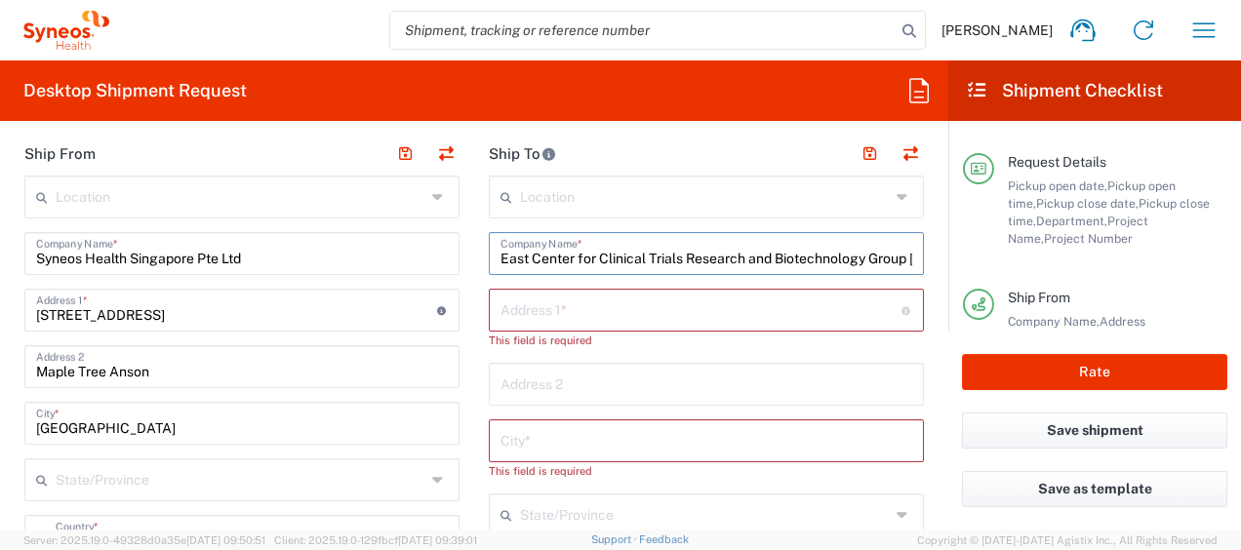
type input "East Center for Clinical Trials Research and Biotechnology Group [GEOGRAPHIC_DA…"
drag, startPoint x: 490, startPoint y: 256, endPoint x: 453, endPoint y: 254, distance: 37.1
click at [691, 256] on div "East Center for Clinical Trials Research and Biotechnology Group [GEOGRAPHIC_DA…" at bounding box center [706, 253] width 435 height 43
drag, startPoint x: 494, startPoint y: 255, endPoint x: 1200, endPoint y: 273, distance: 706.6
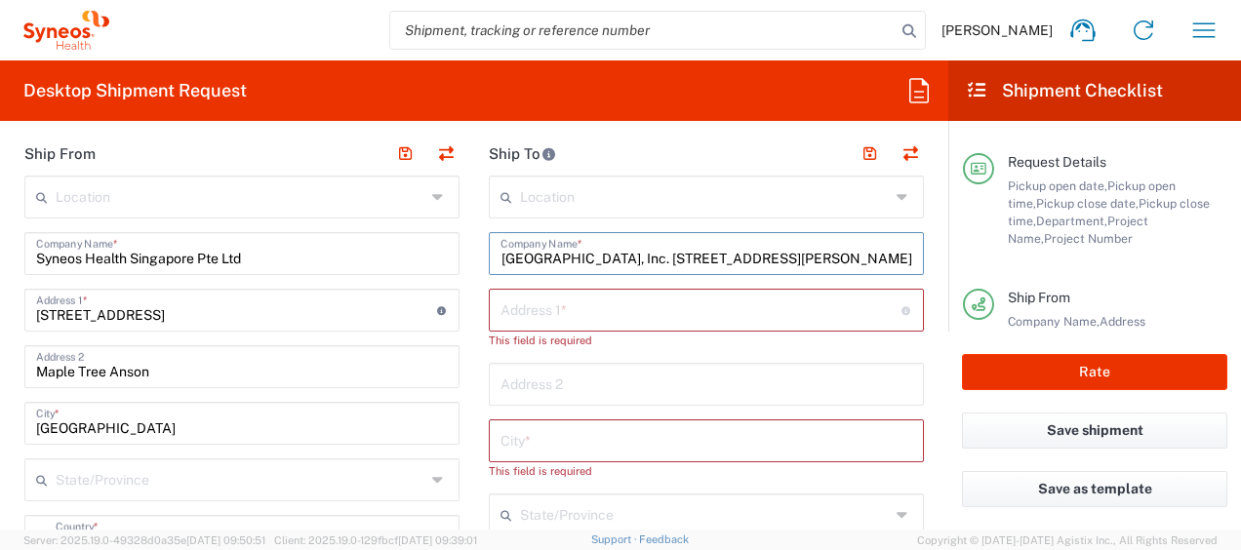
click at [1200, 273] on div "Desktop Shipment Request Requester Information [PERSON_NAME] Name * [PHONE_NUMB…" at bounding box center [620, 294] width 1241 height 469
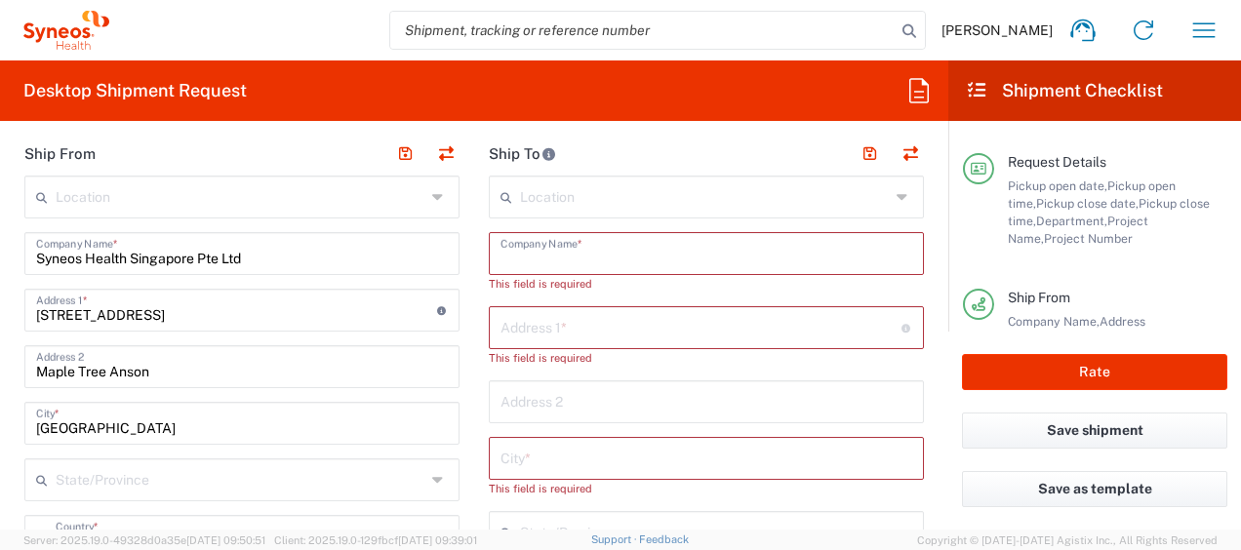
scroll to position [0, 0]
paste input "Center for Clinical Trials Research and Biotechnology Group [GEOGRAPHIC_DATA], …"
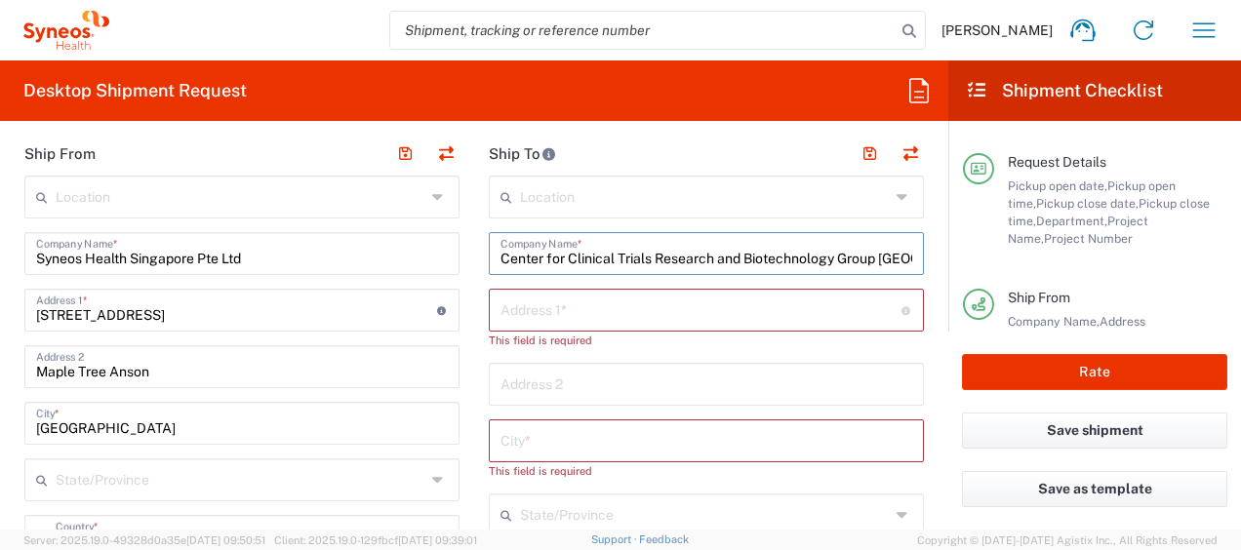
scroll to position [0, 164]
type input "Center for Clinical Trials Research and Biotechnology Group [GEOGRAPHIC_DATA], …"
click at [628, 316] on input "text" at bounding box center [701, 309] width 401 height 34
paste input "[GEOGRAPHIC_DATA]"
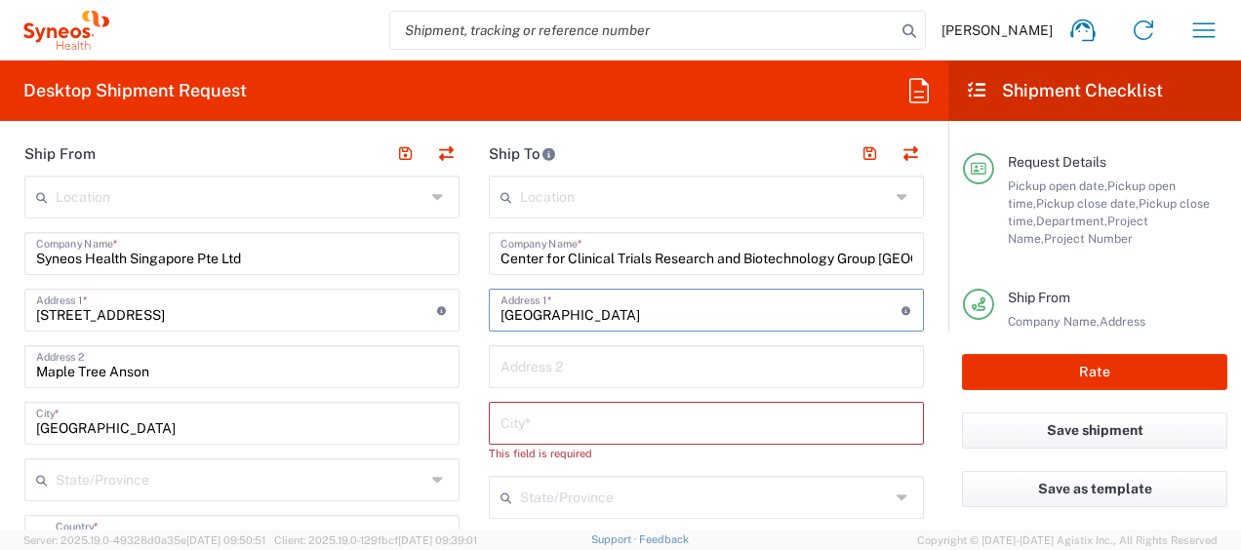
click at [587, 310] on input "[GEOGRAPHIC_DATA]" at bounding box center [701, 309] width 401 height 34
type input "6th Floor"
click at [501, 258] on input "Center for Clinical Trials Research and Biotechnology Group [GEOGRAPHIC_DATA], …" at bounding box center [707, 252] width 412 height 34
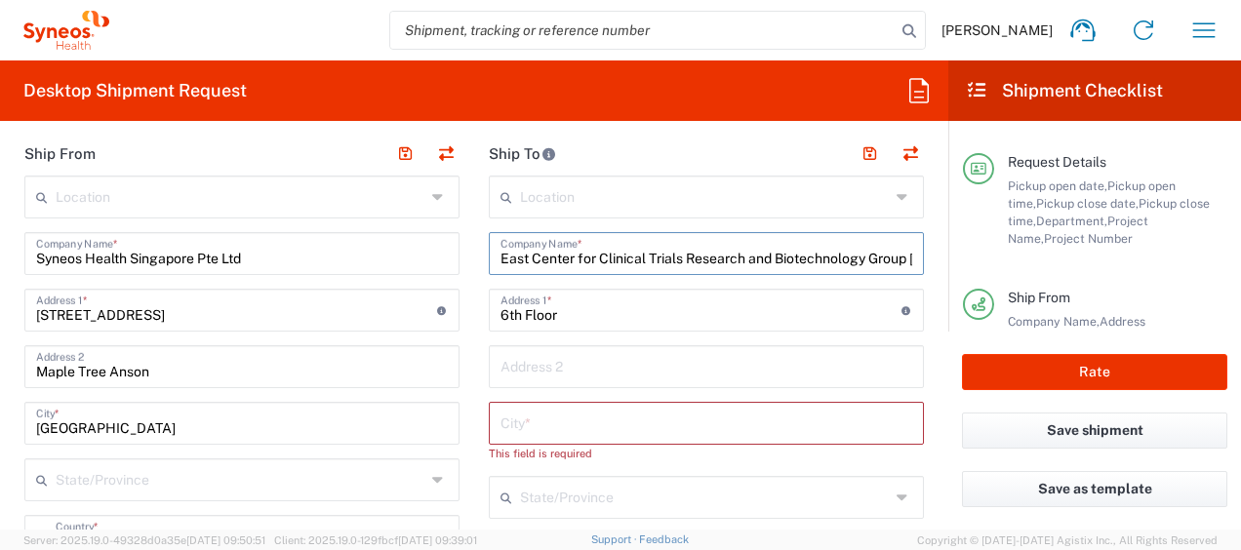
type input "East Center for Clinical Trials Research and Biotechnology Group [GEOGRAPHIC_DA…"
click at [583, 312] on input "6th Floor" at bounding box center [701, 309] width 401 height 34
paste input "[GEOGRAPHIC_DATA], Inc. [STREET_ADDRESS][PERSON_NAME]"
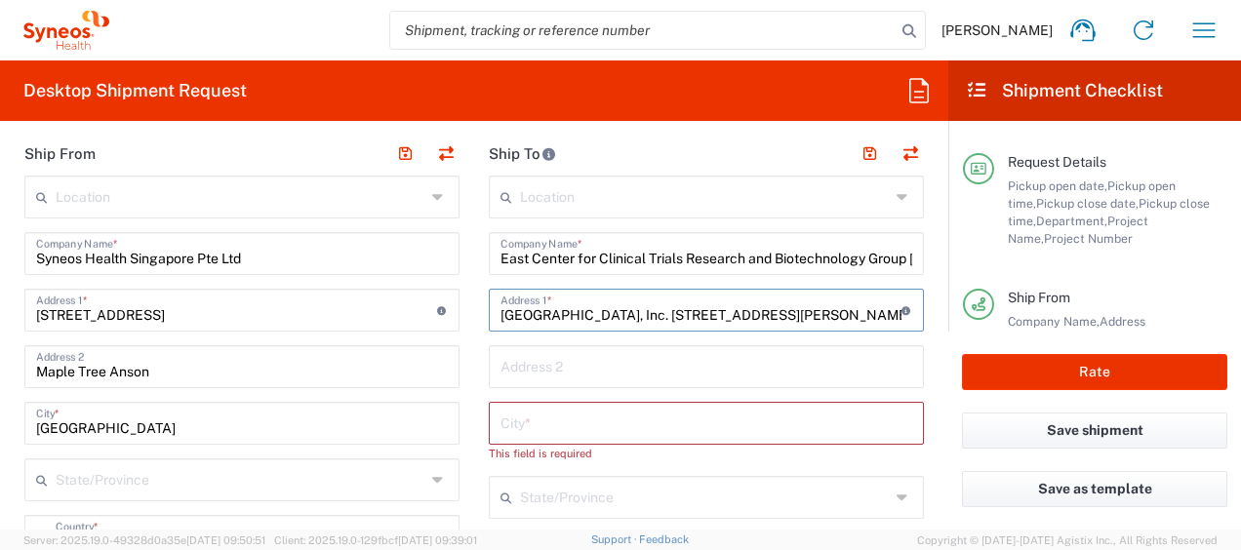
scroll to position [0, 49]
drag, startPoint x: 730, startPoint y: 312, endPoint x: 992, endPoint y: 340, distance: 263.9
click at [992, 340] on div "Desktop Shipment Request Requester Information [PERSON_NAME] Name * [PHONE_NUMB…" at bounding box center [620, 294] width 1241 height 469
type input "[GEOGRAPHIC_DATA], Inc."
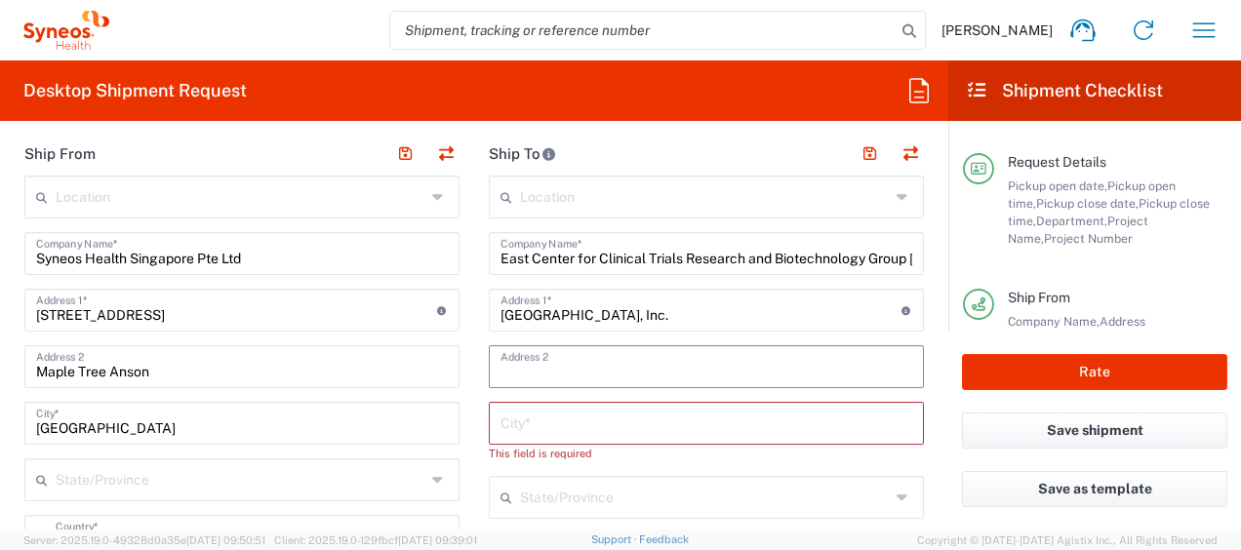
click at [681, 353] on input "text" at bounding box center [707, 365] width 412 height 34
paste input "[STREET_ADDRESS][PERSON_NAME]"
type input "[STREET_ADDRESS][PERSON_NAME]"
click at [622, 423] on input "text" at bounding box center [707, 422] width 412 height 34
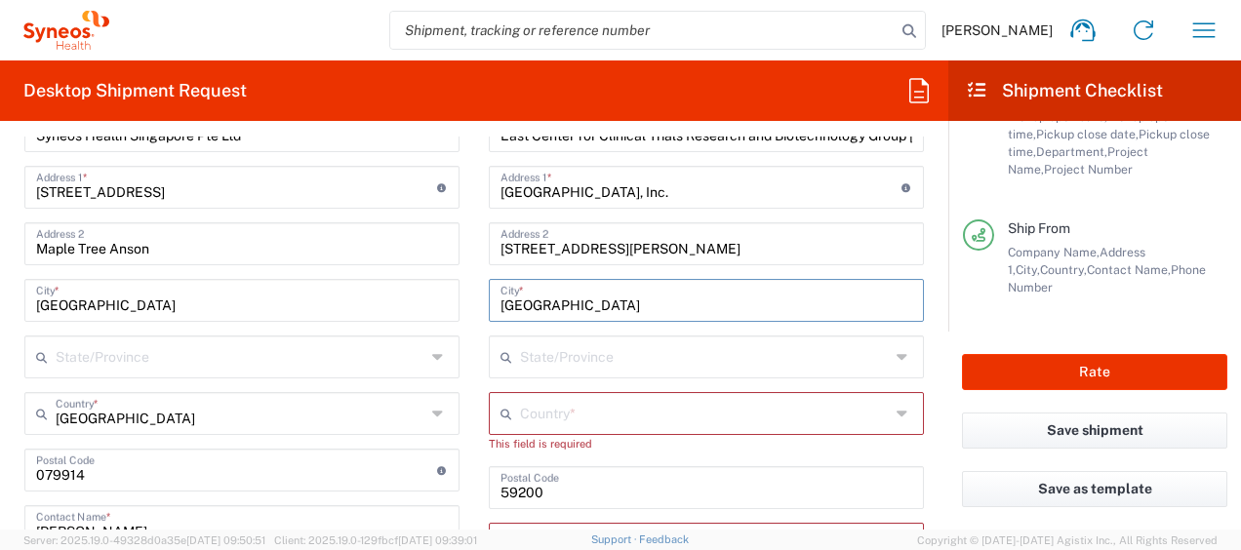
scroll to position [914, 0]
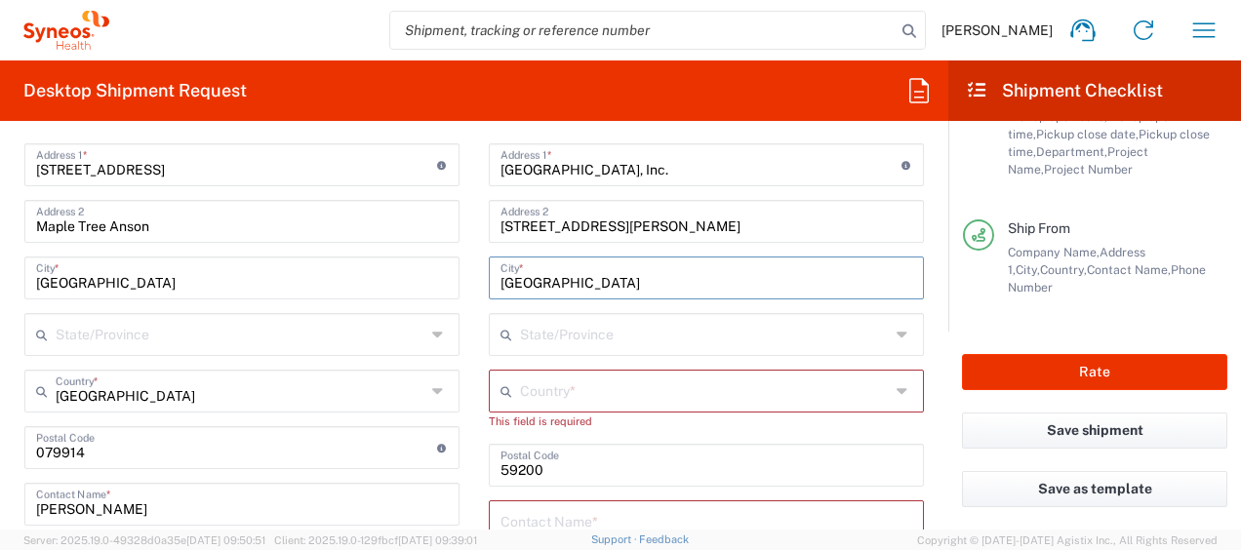
type input "[GEOGRAPHIC_DATA]"
click at [633, 390] on input "text" at bounding box center [705, 390] width 370 height 34
type input "[GEOGRAPHIC_DATA]"
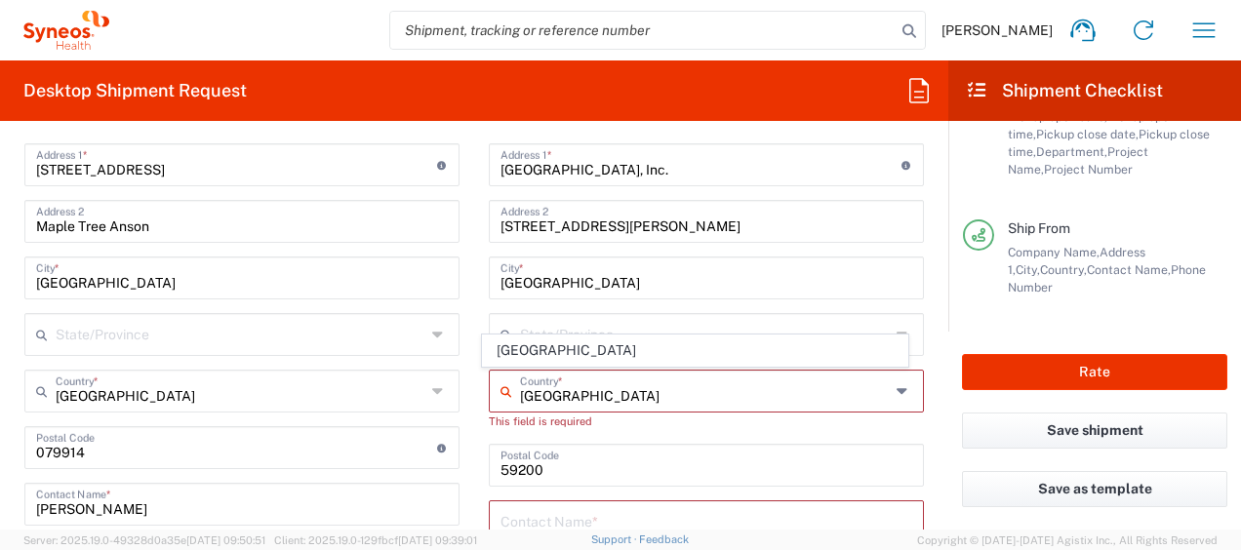
click at [0, 0] on span "[PERSON_NAME] Chicco Agency, LLC-[US_STATE] [GEOGRAPHIC_DATA]" at bounding box center [0, 0] width 0 height 0
click at [574, 273] on input "[GEOGRAPHIC_DATA]" at bounding box center [707, 277] width 412 height 34
type input "[PERSON_NAME] Chicco Agency, LLC-[US_STATE] [GEOGRAPHIC_DATA]"
type input "[PERSON_NAME] Chicco Agency, L.L.C."
type input "[STREET_ADDRESS][PERSON_NAME]"
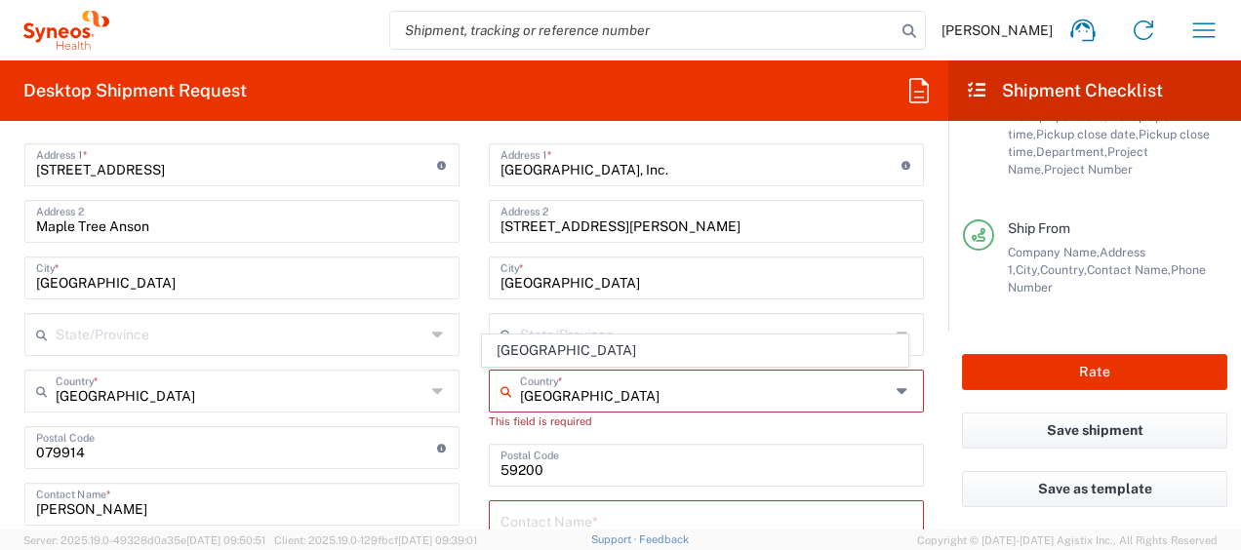
type input "40th Floor"
type input "[US_STATE]"
type input "[GEOGRAPHIC_DATA]"
type input "10281"
type input "Sender/Shipper"
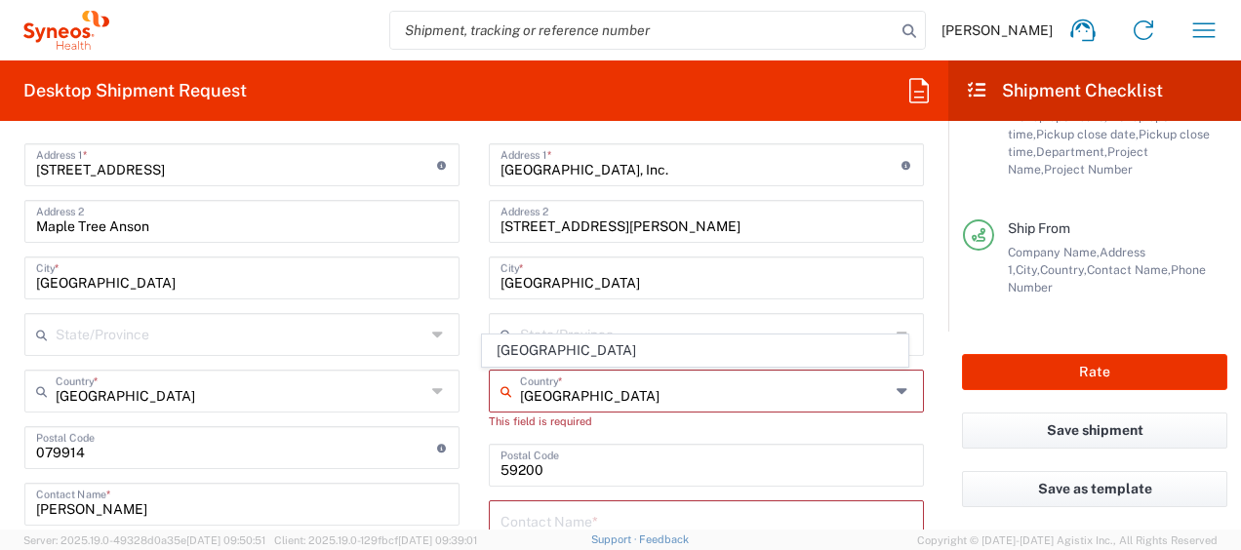
type input "Sender/Shipper"
type input "Delivery Duty Paid"
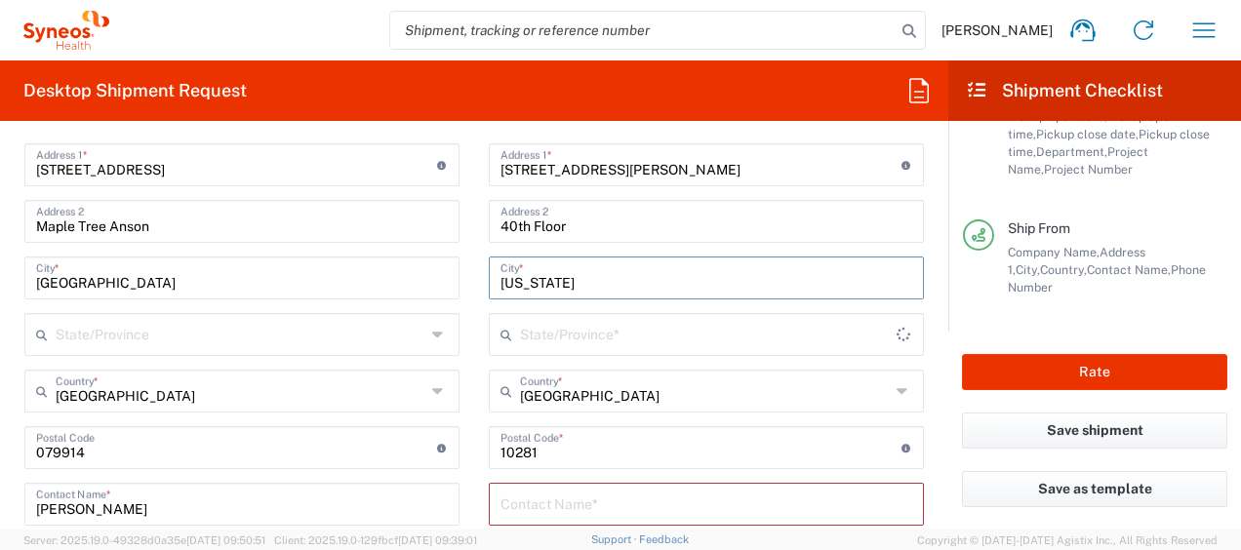
type input "[US_STATE]"
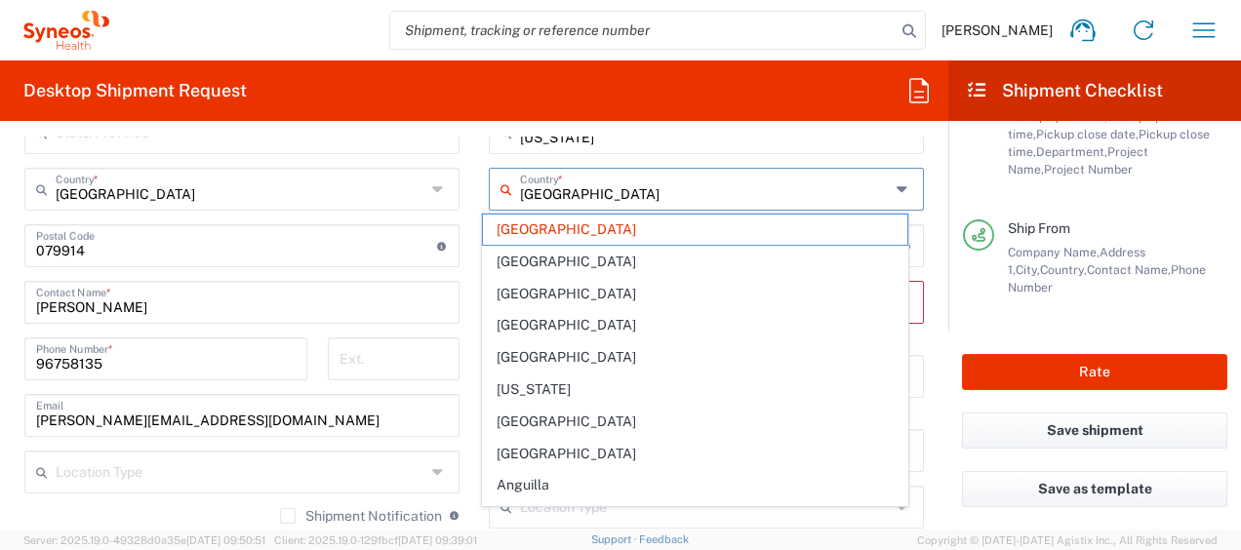
click at [560, 195] on input "[GEOGRAPHIC_DATA]" at bounding box center [705, 188] width 370 height 34
type input "United phStates"
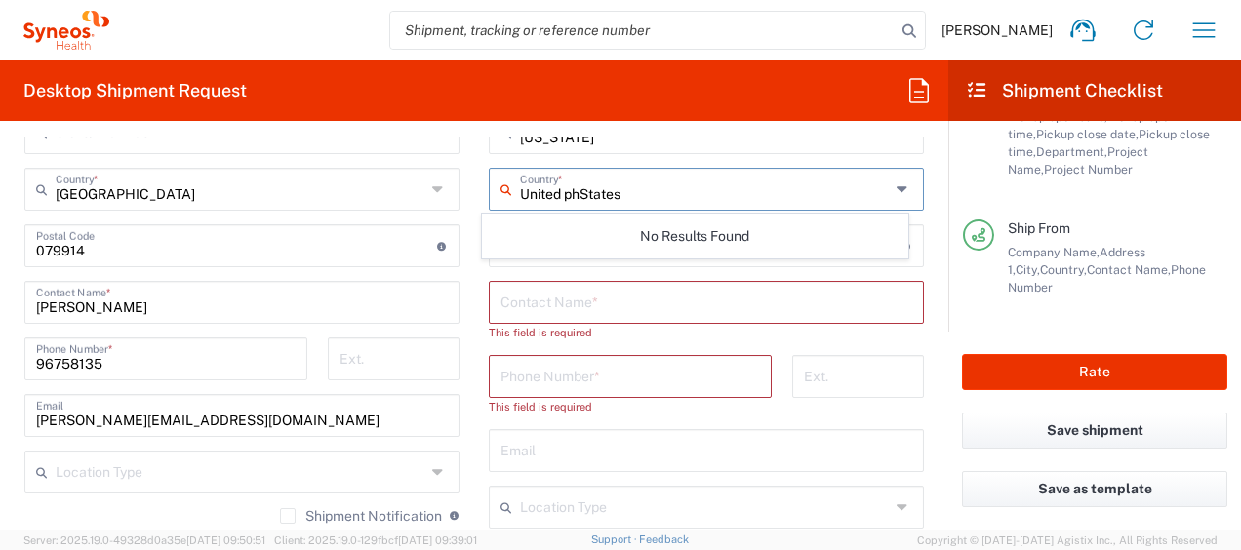
drag, startPoint x: 645, startPoint y: 193, endPoint x: 455, endPoint y: 189, distance: 190.3
click at [455, 189] on div "Ship From Location [PERSON_NAME] LLC-[GEOGRAPHIC_DATA] [GEOGRAPHIC_DATA] [GEOGR…" at bounding box center [474, 248] width 929 height 928
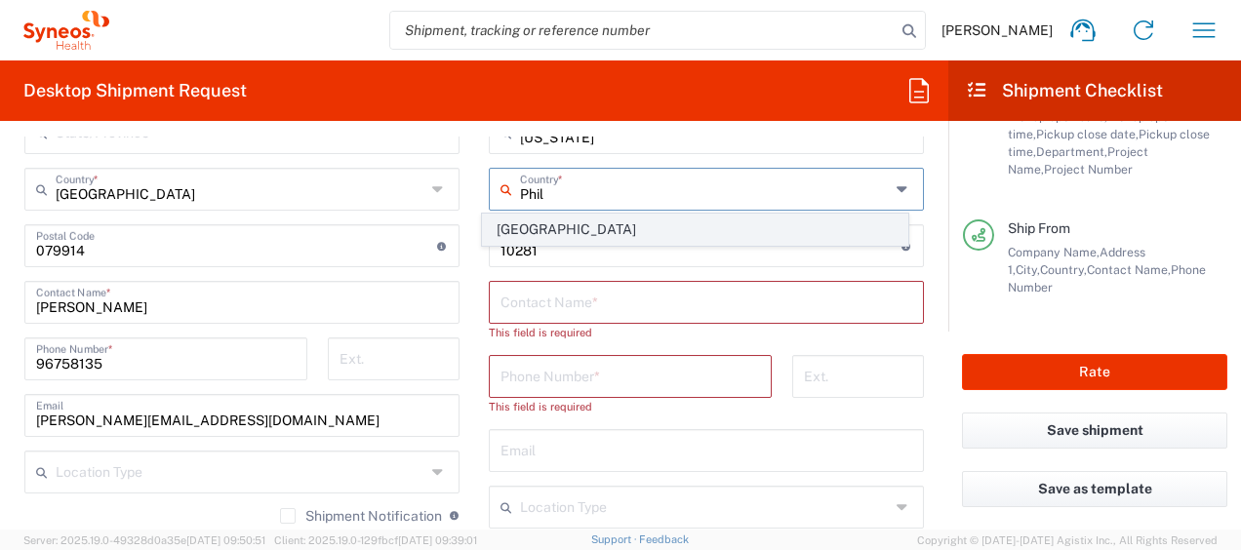
drag, startPoint x: 589, startPoint y: 187, endPoint x: 521, endPoint y: 227, distance: 79.2
click at [589, 187] on input "Phil" at bounding box center [705, 188] width 370 height 34
type input "Phil"
click at [518, 230] on span "[GEOGRAPHIC_DATA]" at bounding box center [694, 230] width 423 height 30
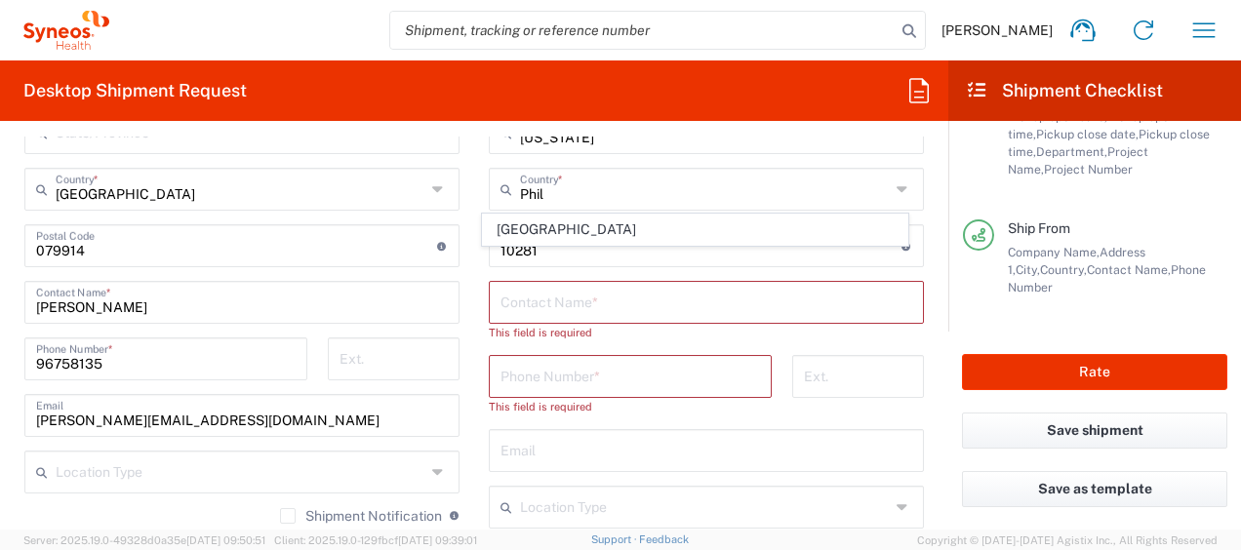
type input "[GEOGRAPHIC_DATA]"
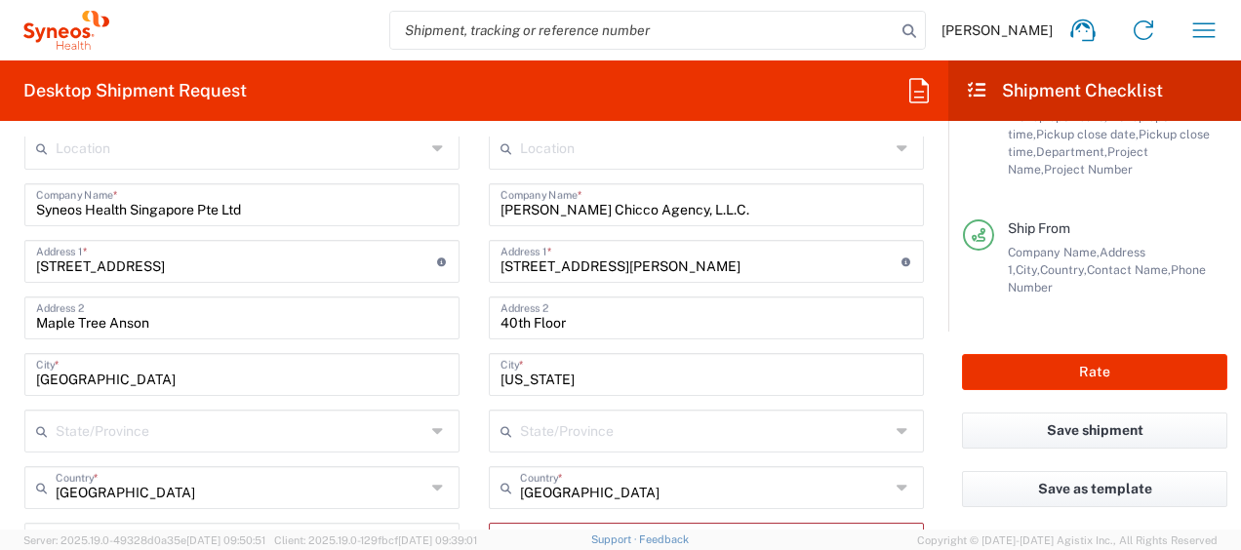
scroll to position [829, 0]
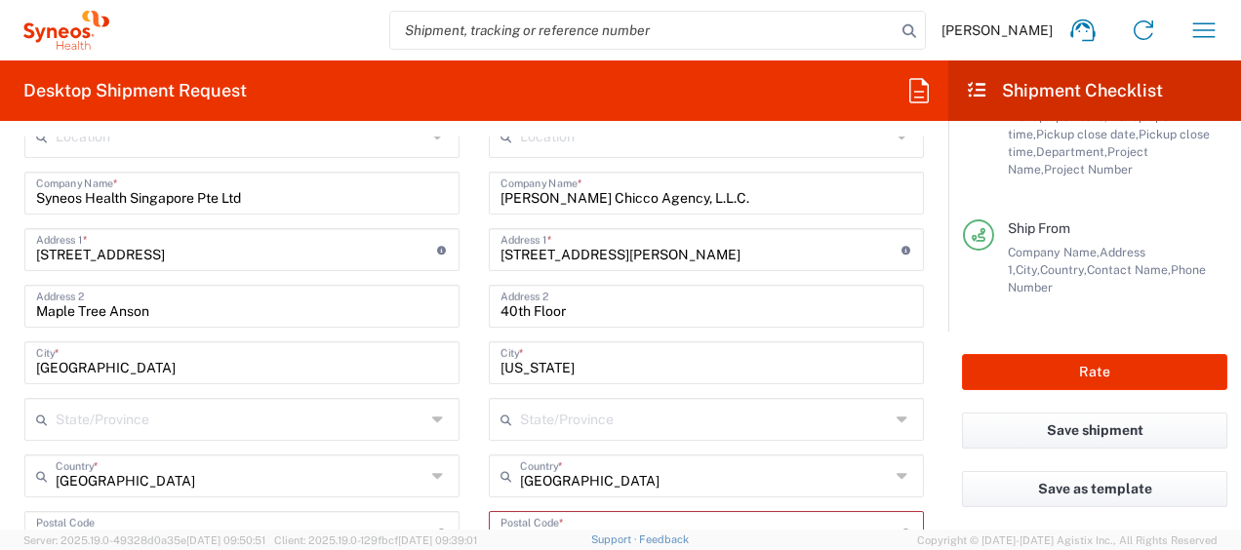
click at [732, 189] on input "[PERSON_NAME] Chicco Agency, L.L.C." at bounding box center [707, 192] width 412 height 34
drag, startPoint x: 689, startPoint y: 181, endPoint x: 154, endPoint y: 199, distance: 535.0
click at [154, 199] on div "Ship From Location [PERSON_NAME] LLC-[GEOGRAPHIC_DATA] [GEOGRAPHIC_DATA] [GEOGR…" at bounding box center [474, 535] width 929 height 928
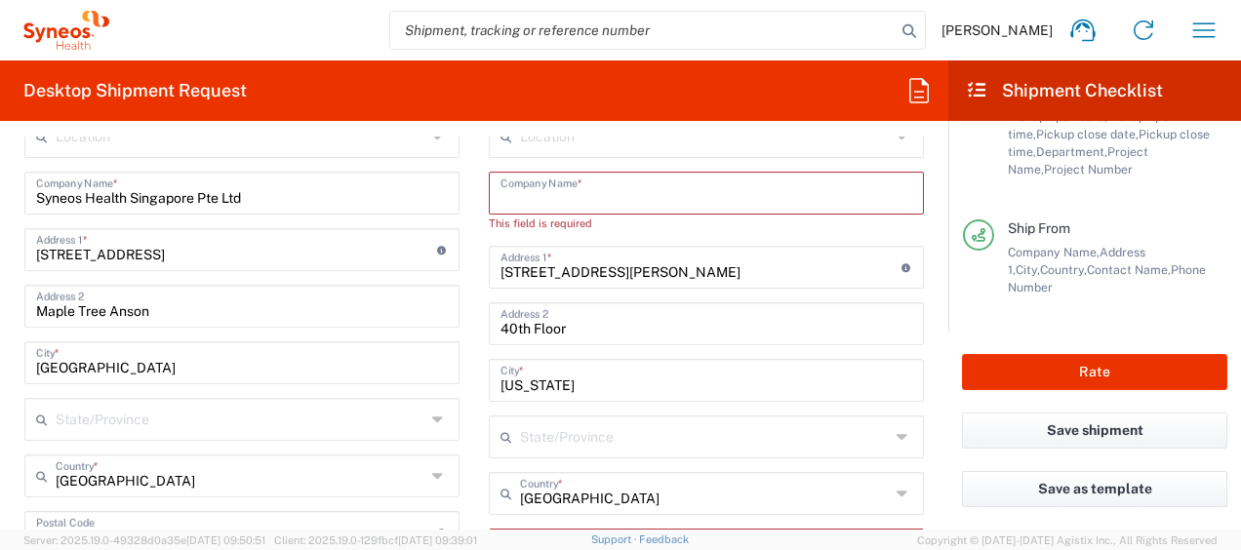
paste input "Center for Clinical Trials Research and Biotechnology Group [GEOGRAPHIC_DATA], …"
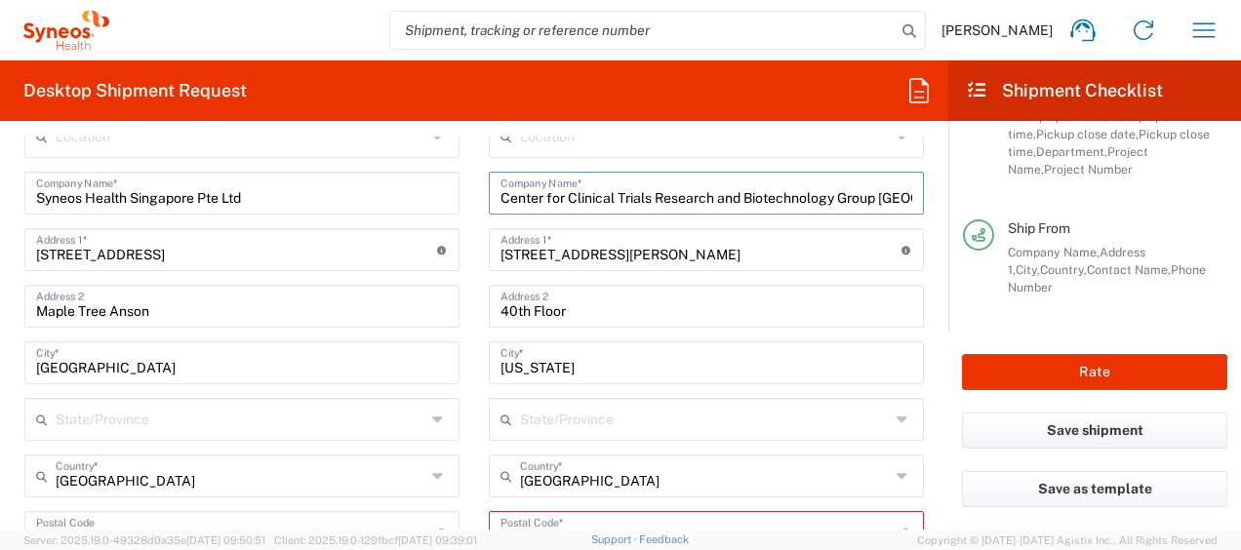
scroll to position [0, 164]
type input "Center for Clinical Trials Research and Biotechnology Group [GEOGRAPHIC_DATA], …"
click at [613, 259] on input "[STREET_ADDRESS][PERSON_NAME]" at bounding box center [701, 248] width 401 height 34
drag, startPoint x: 613, startPoint y: 255, endPoint x: 464, endPoint y: 244, distance: 148.7
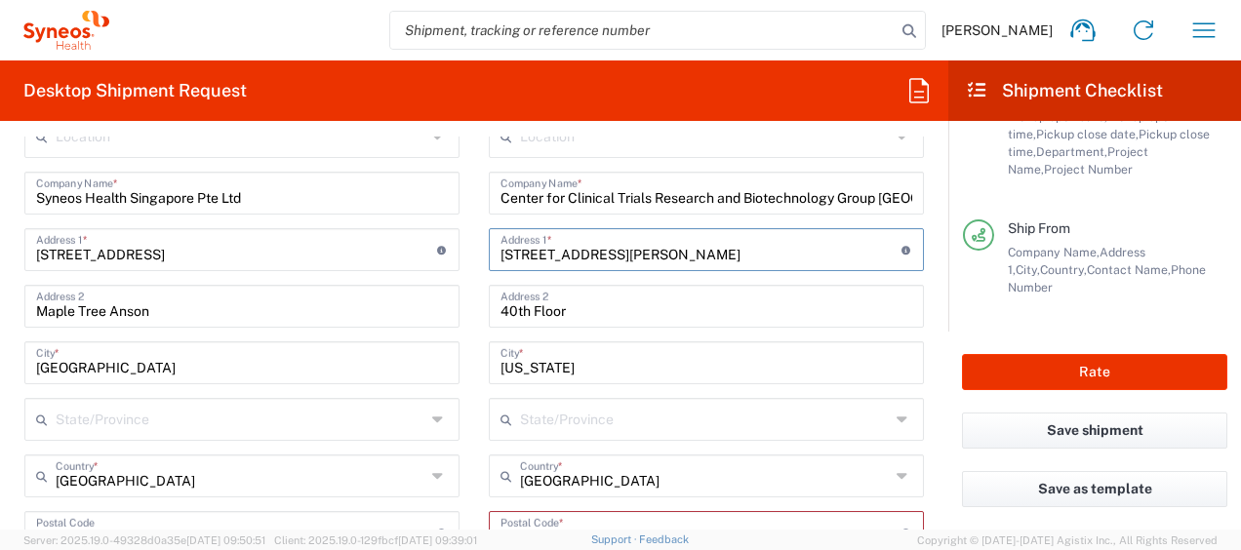
click at [464, 244] on div "Ship From Location [PERSON_NAME] LLC-[GEOGRAPHIC_DATA] [GEOGRAPHIC_DATA] [GEOGR…" at bounding box center [474, 535] width 929 height 928
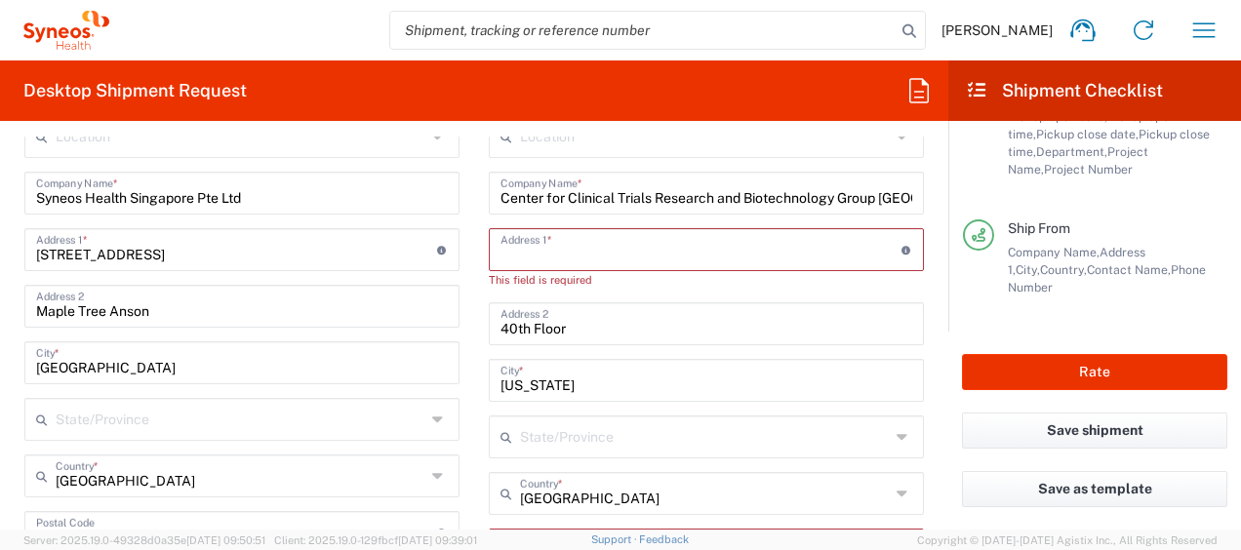
drag, startPoint x: 566, startPoint y: 322, endPoint x: 459, endPoint y: 316, distance: 107.5
click at [459, 316] on div "Ship From Location [PERSON_NAME] LLC-[GEOGRAPHIC_DATA] [GEOGRAPHIC_DATA] [GEOGR…" at bounding box center [474, 542] width 929 height 942
drag, startPoint x: 472, startPoint y: 385, endPoint x: 452, endPoint y: 380, distance: 21.3
click at [452, 380] on div "Ship From Location [PERSON_NAME] LLC-[GEOGRAPHIC_DATA] [GEOGRAPHIC_DATA] [GEOGR…" at bounding box center [474, 542] width 929 height 942
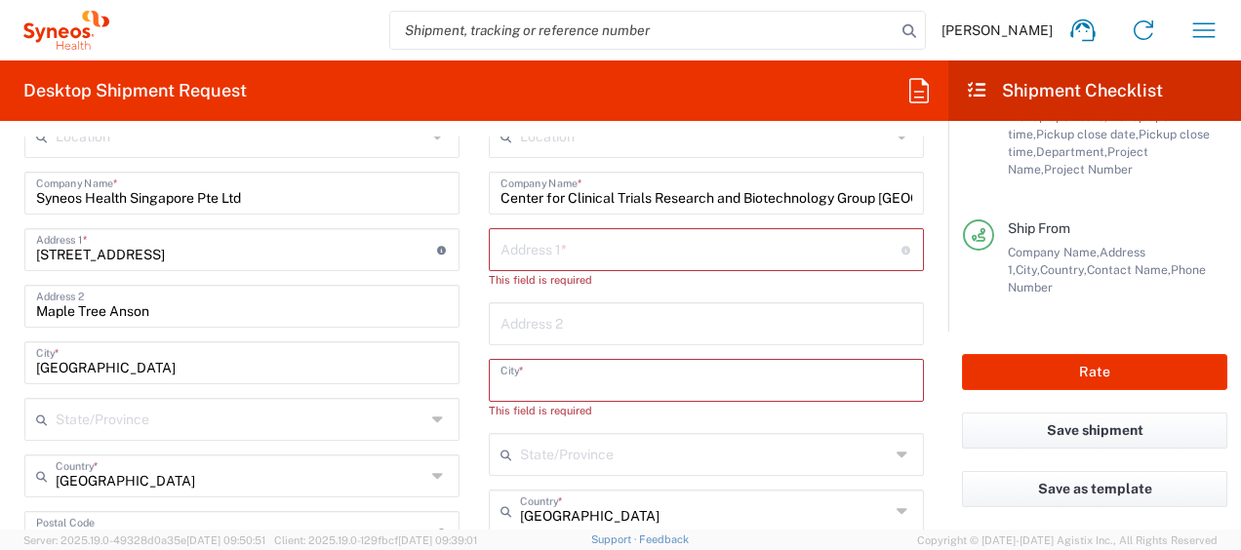
click at [645, 228] on div "Address 1 * For cross streets use street names with '&' or 'and' in between. Fo…" at bounding box center [706, 249] width 435 height 43
click at [637, 244] on input "text" at bounding box center [701, 248] width 401 height 34
paste input "[GEOGRAPHIC_DATA]"
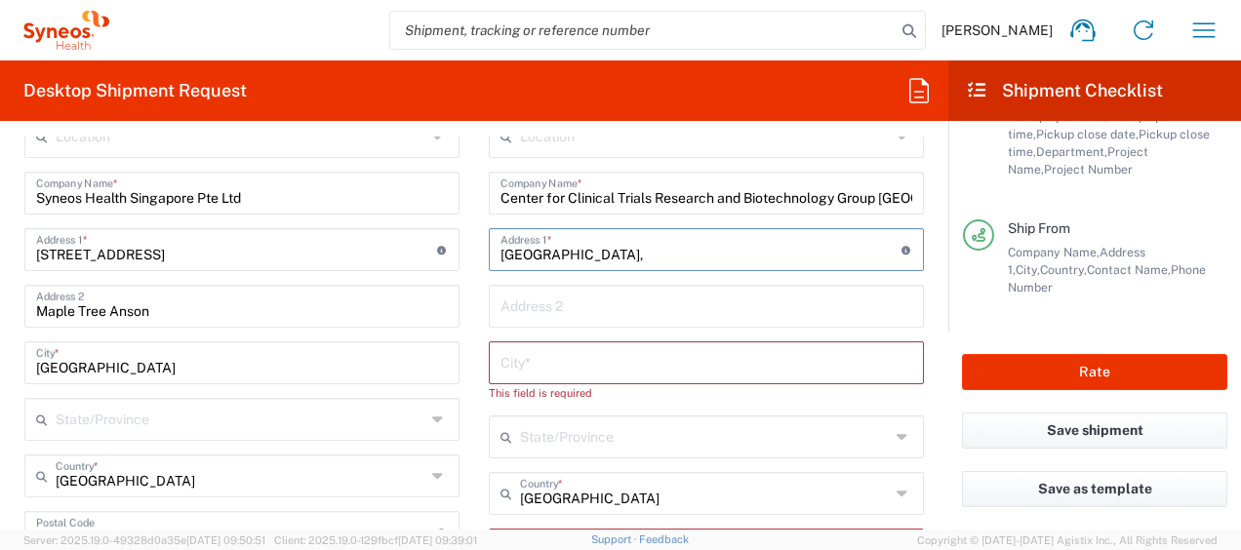
paste input "[GEOGRAPHIC_DATA], Inc. [STREET_ADDRESS][PERSON_NAME]"
drag, startPoint x: 781, startPoint y: 244, endPoint x: 1034, endPoint y: 238, distance: 253.7
click at [1034, 238] on div "Desktop Shipment Request Requester Information [PERSON_NAME] Name * [PHONE_NUMB…" at bounding box center [620, 294] width 1241 height 469
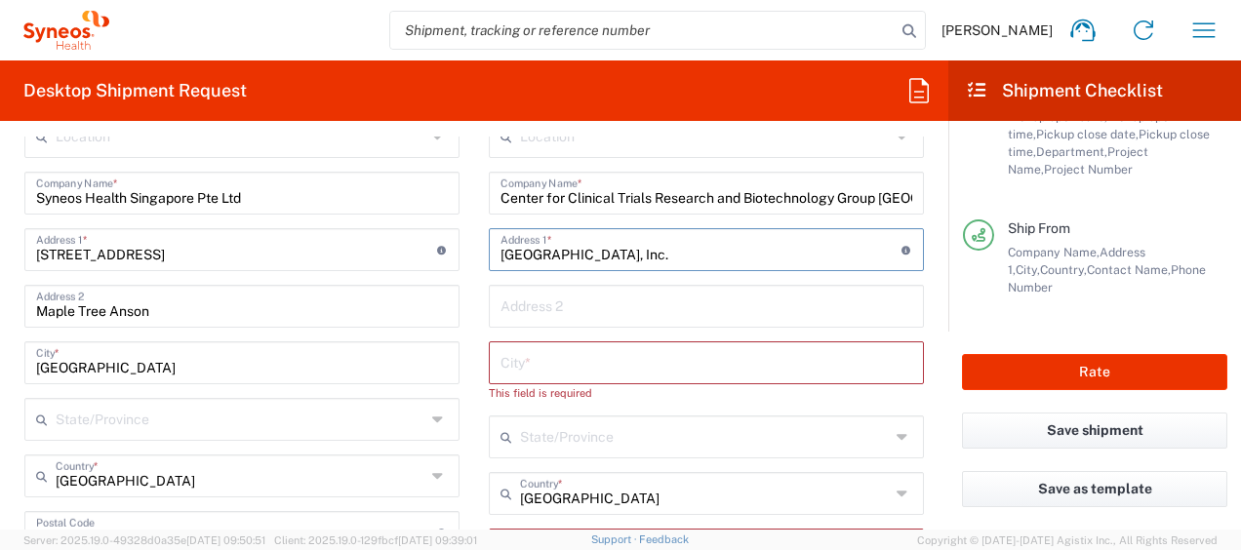
type input "[GEOGRAPHIC_DATA], Inc."
drag, startPoint x: 621, startPoint y: 304, endPoint x: 594, endPoint y: 363, distance: 64.2
click at [621, 304] on input "text" at bounding box center [707, 305] width 412 height 34
paste input "[STREET_ADDRESS][PERSON_NAME]"
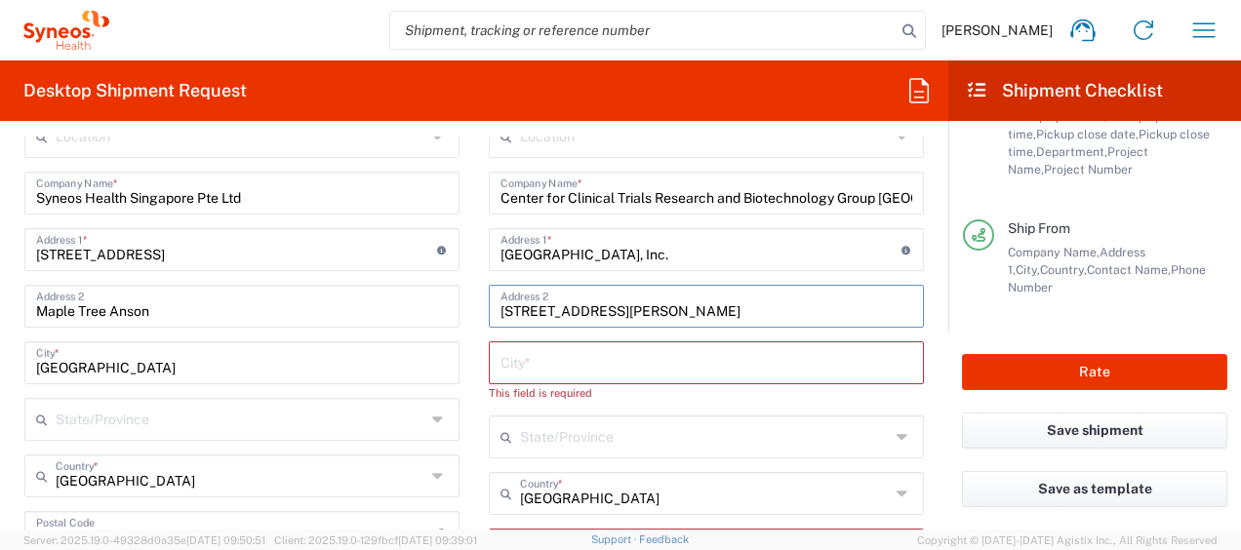
type input "[STREET_ADDRESS][PERSON_NAME]"
click at [594, 365] on input "text" at bounding box center [707, 361] width 412 height 34
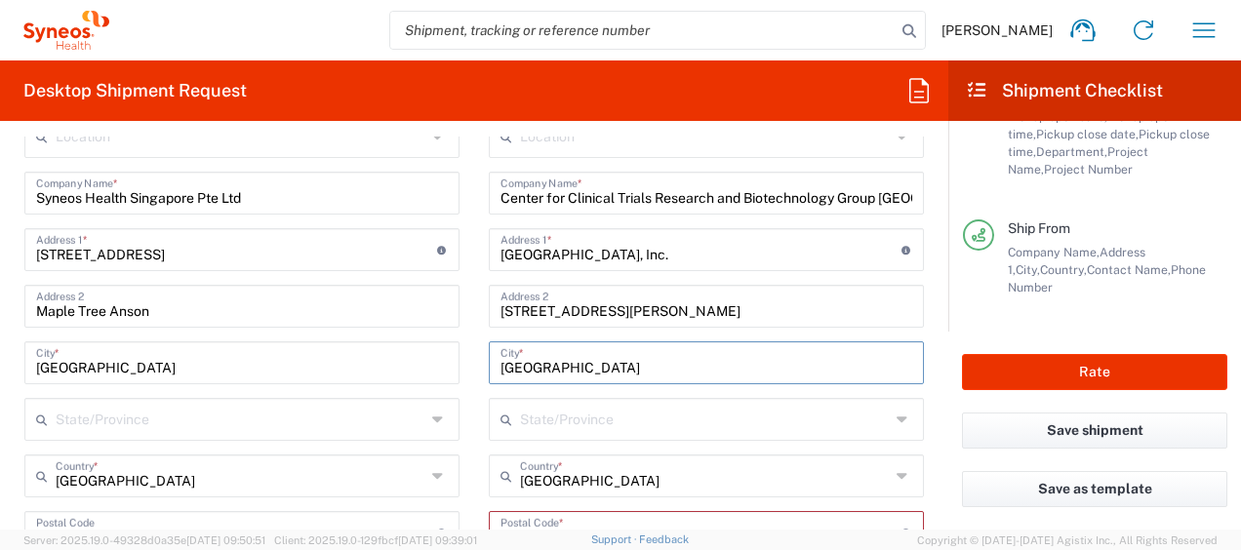
type input "[GEOGRAPHIC_DATA]"
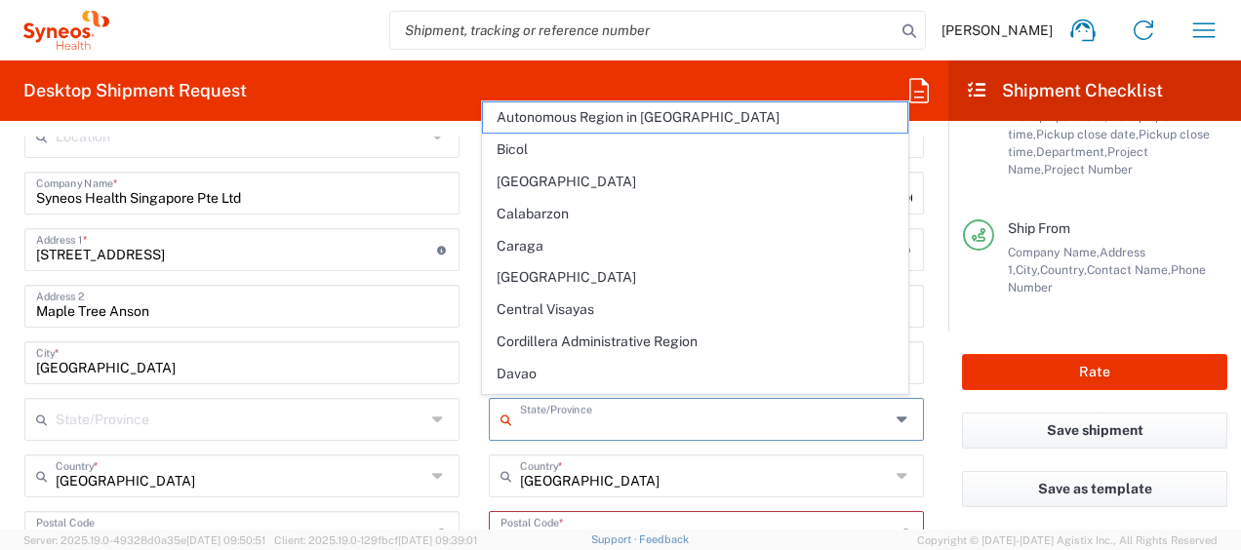
click at [638, 414] on input "text" at bounding box center [705, 418] width 370 height 34
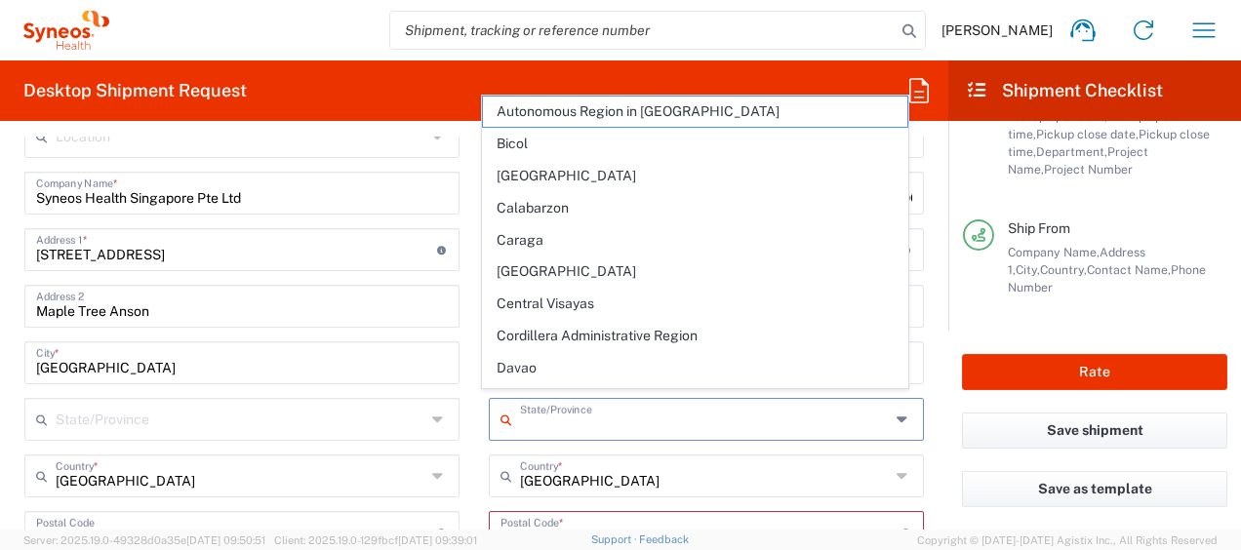
scroll to position [841, 0]
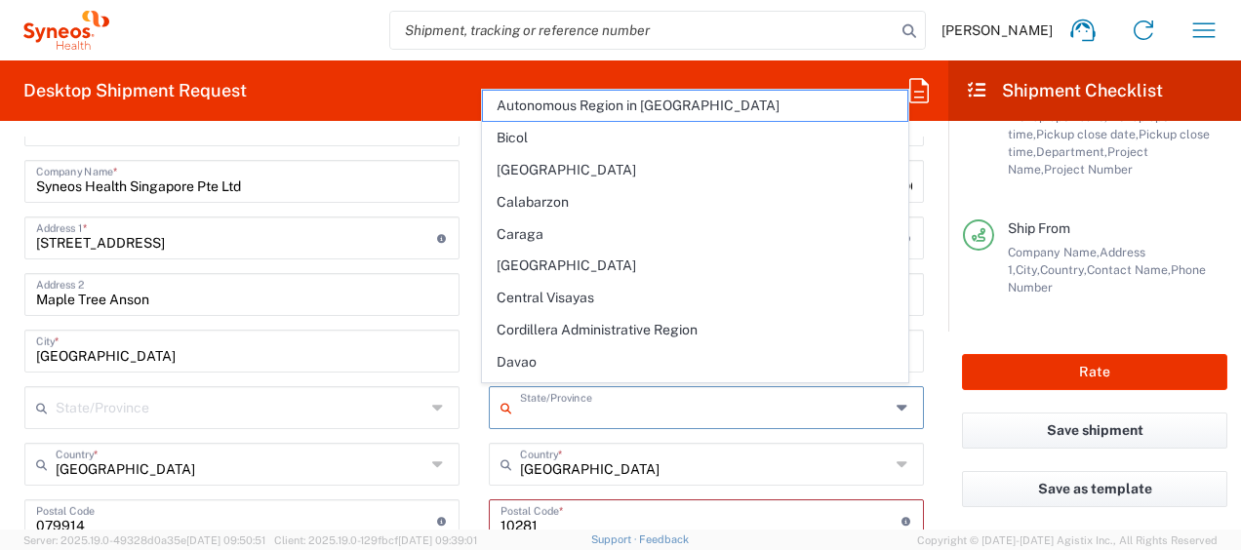
drag, startPoint x: 915, startPoint y: 258, endPoint x: 937, endPoint y: 261, distance: 21.7
click at [915, 258] on main "Location [PERSON_NAME] LLC-[GEOGRAPHIC_DATA] [GEOGRAPHIC_DATA] [GEOGRAPHIC_DATA…" at bounding box center [706, 539] width 464 height 872
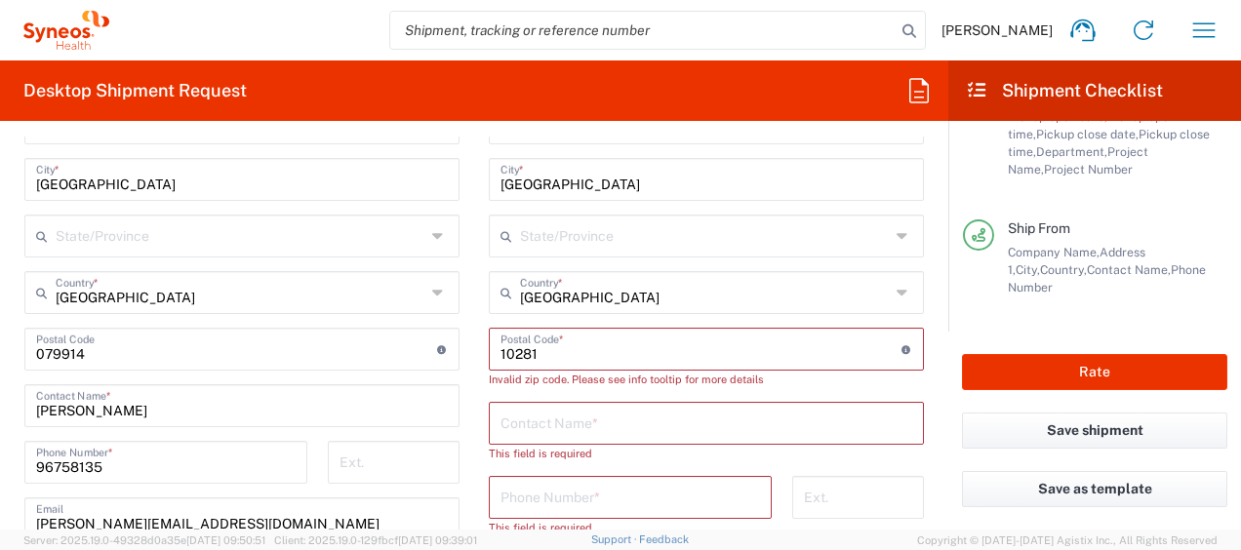
scroll to position [1055, 0]
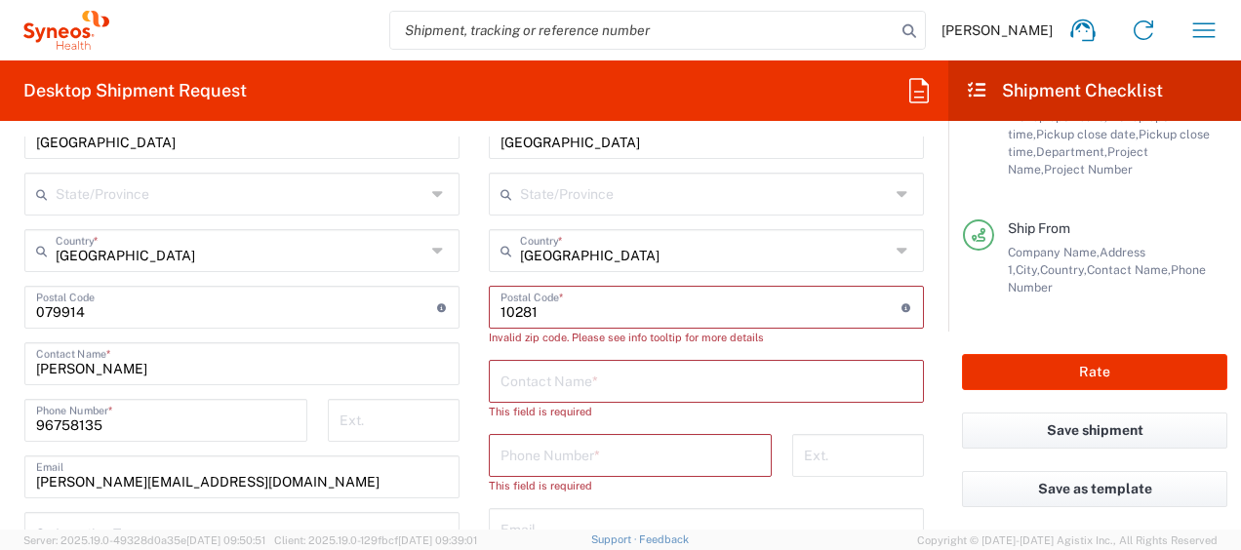
click at [535, 310] on input "undefined" at bounding box center [701, 306] width 401 height 34
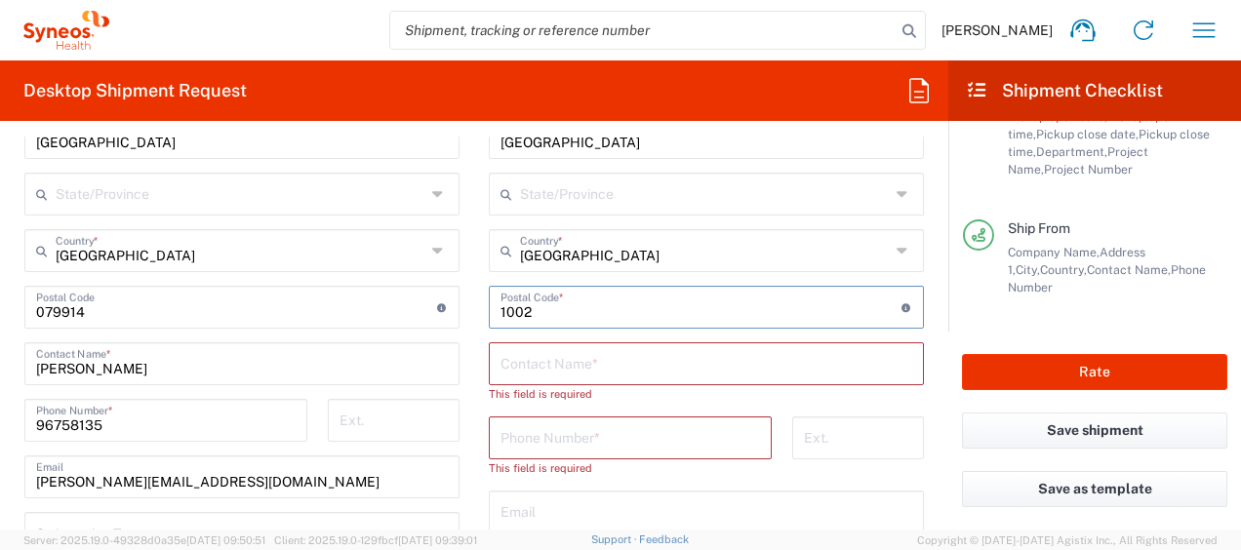
type input "1002"
click at [517, 371] on input "text" at bounding box center [707, 362] width 412 height 34
click at [633, 367] on input "text" at bounding box center [707, 362] width 412 height 34
paste input "[PERSON_NAME]"
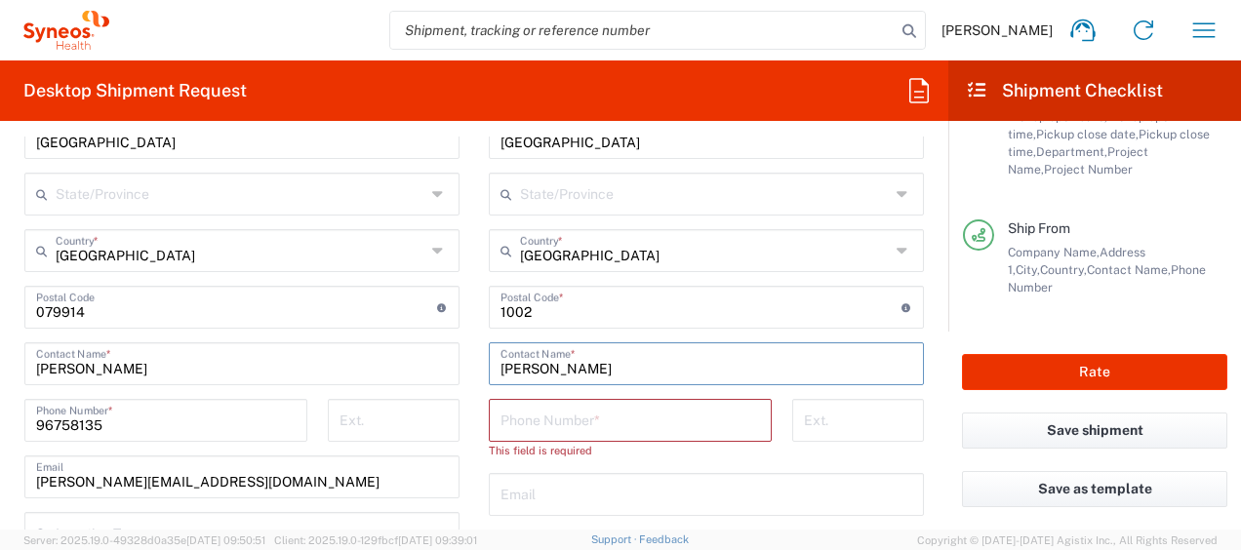
type input "[PERSON_NAME]"
click at [726, 415] on input "tel" at bounding box center [631, 419] width 260 height 34
paste input "09325441733"
type input "09325441733"
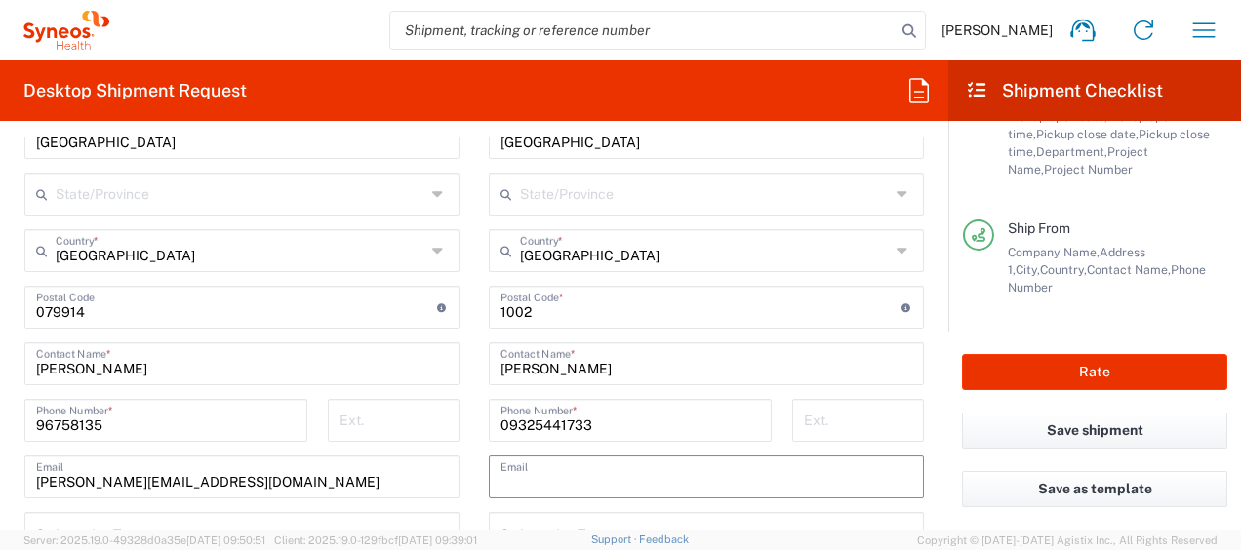
click at [730, 459] on input "text" at bounding box center [707, 476] width 412 height 34
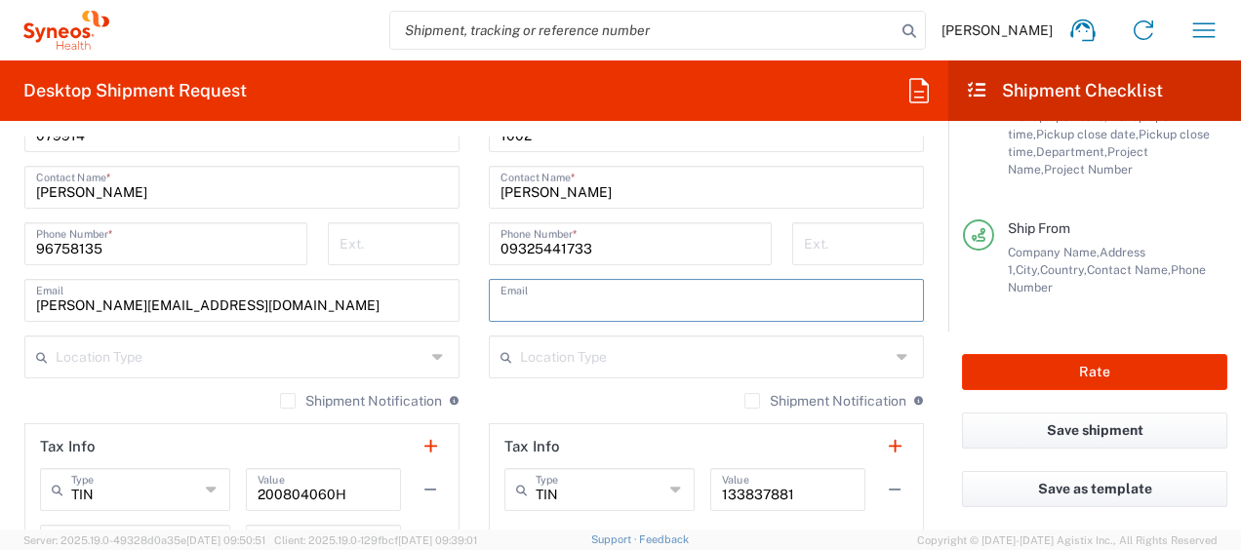
scroll to position [1225, 0]
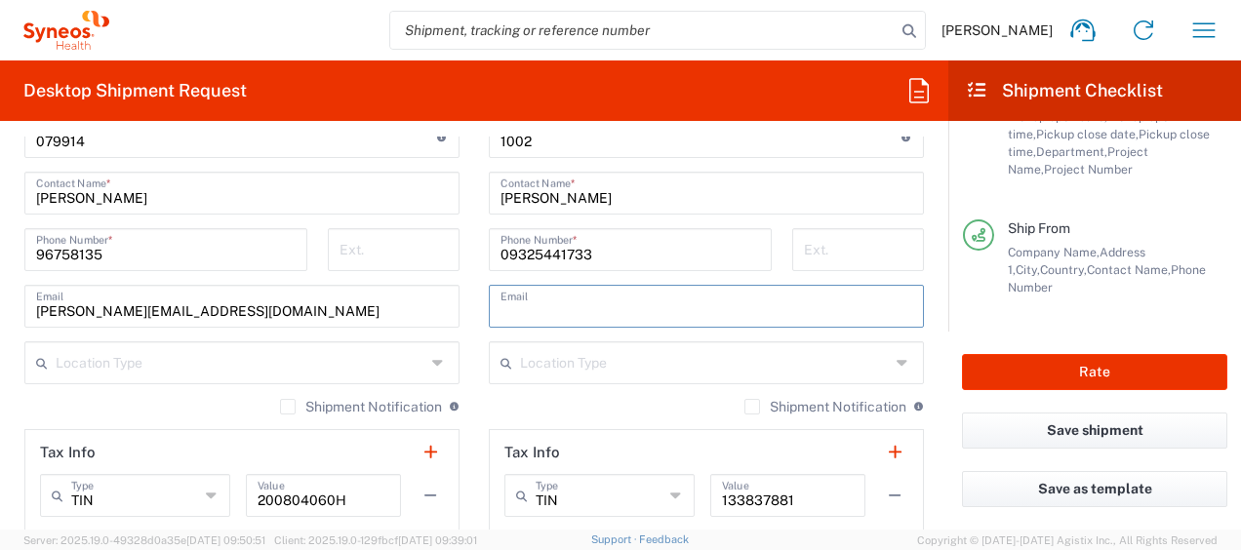
click at [474, 447] on main "Location [PERSON_NAME] LLC-[GEOGRAPHIC_DATA] [GEOGRAPHIC_DATA] [GEOGRAPHIC_DATA…" at bounding box center [706, 129] width 464 height 820
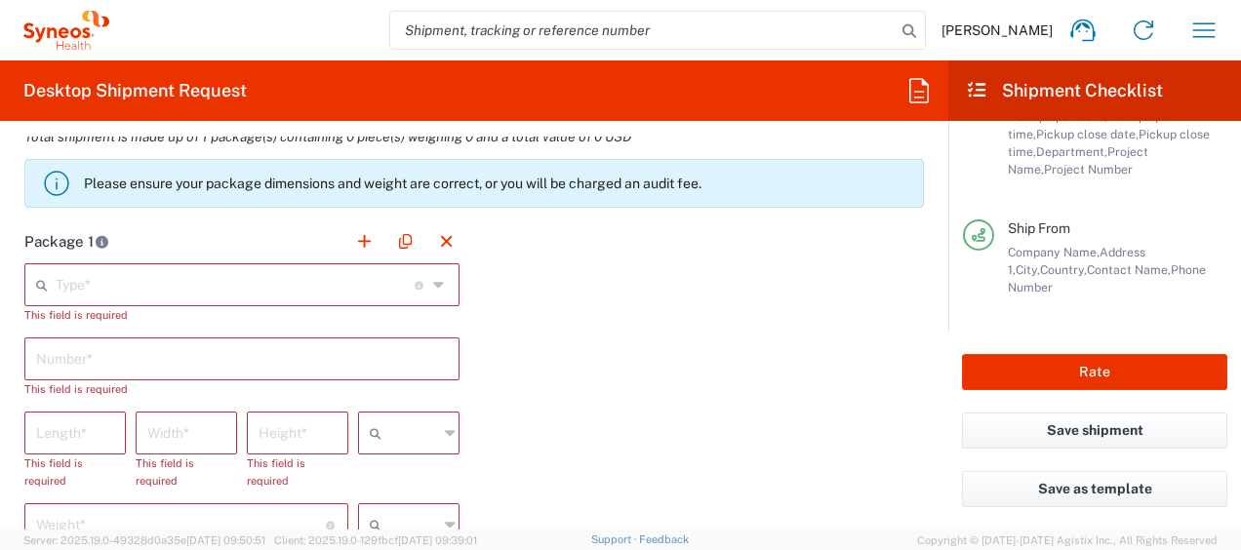
scroll to position [1719, 0]
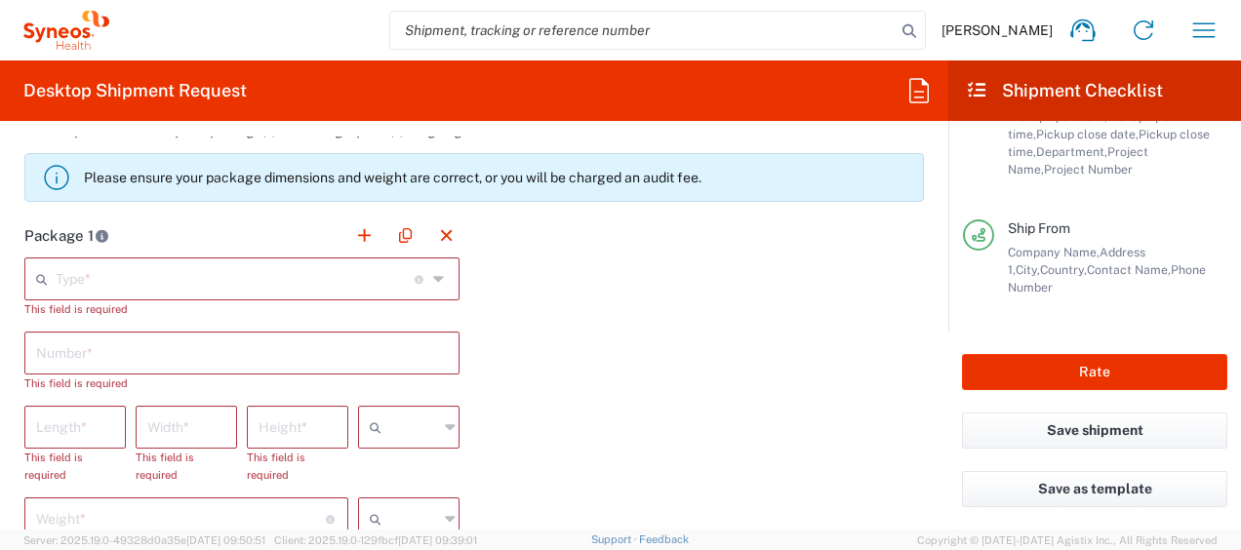
click at [301, 261] on input "text" at bounding box center [235, 278] width 359 height 34
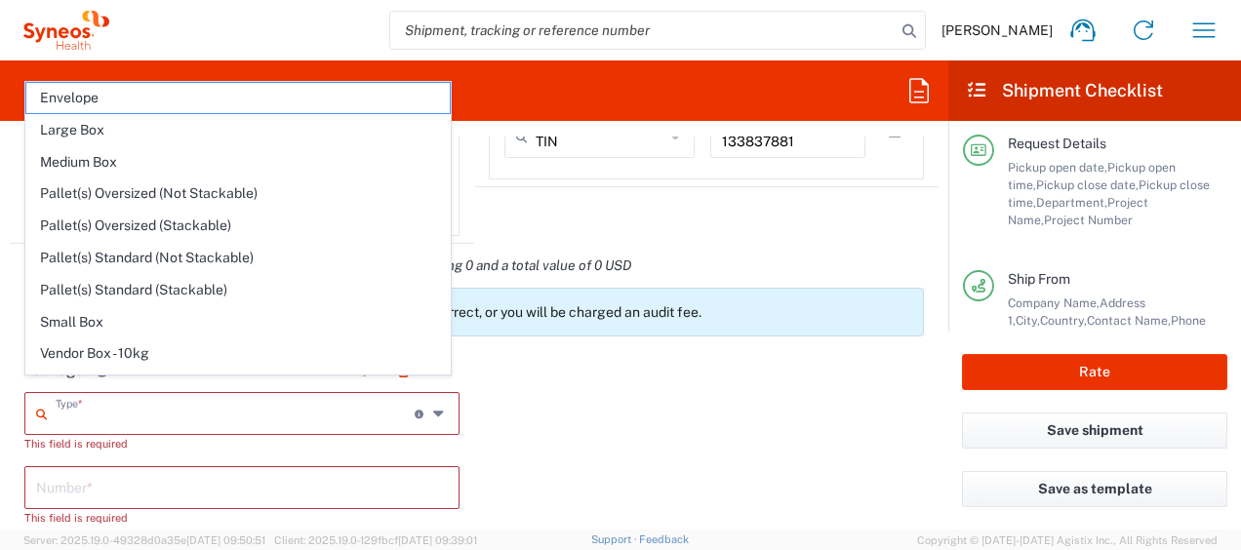
scroll to position [1573, 0]
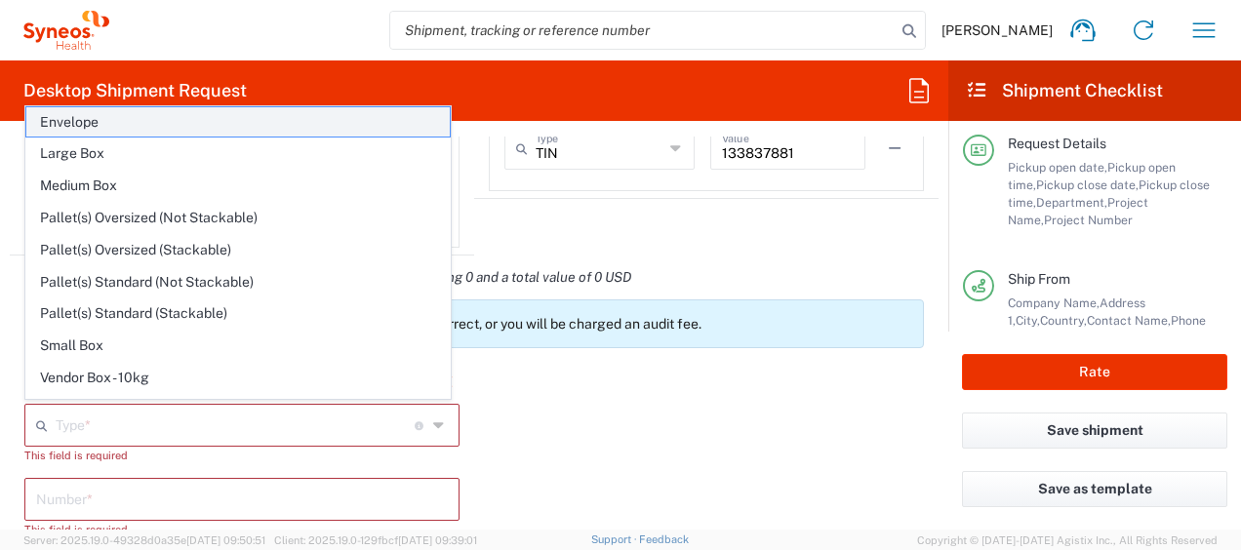
click at [343, 128] on span "Envelope" at bounding box center [237, 122] width 423 height 30
type input "Envelope"
type input "1"
type input "9.5"
type input "12.5"
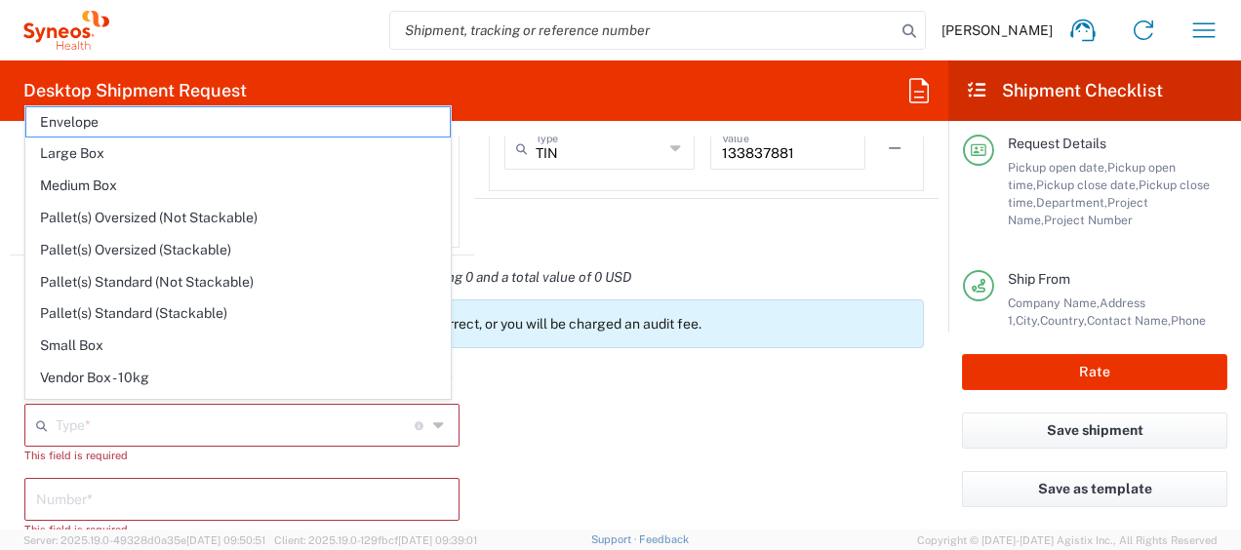
type input "0.25"
type input "in"
type input "0.45"
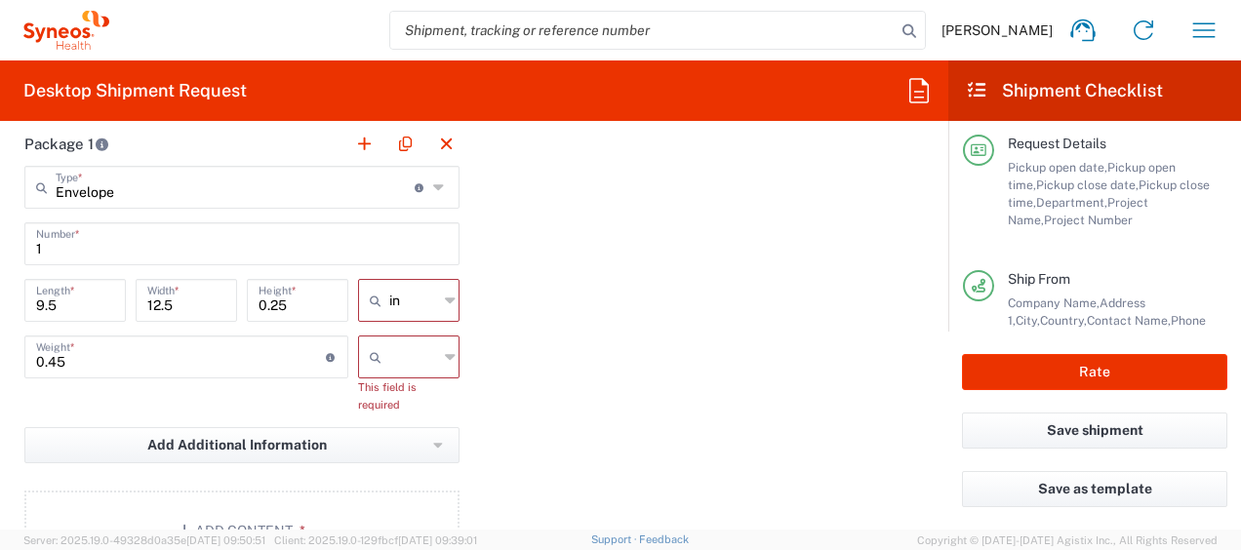
scroll to position [1817, 0]
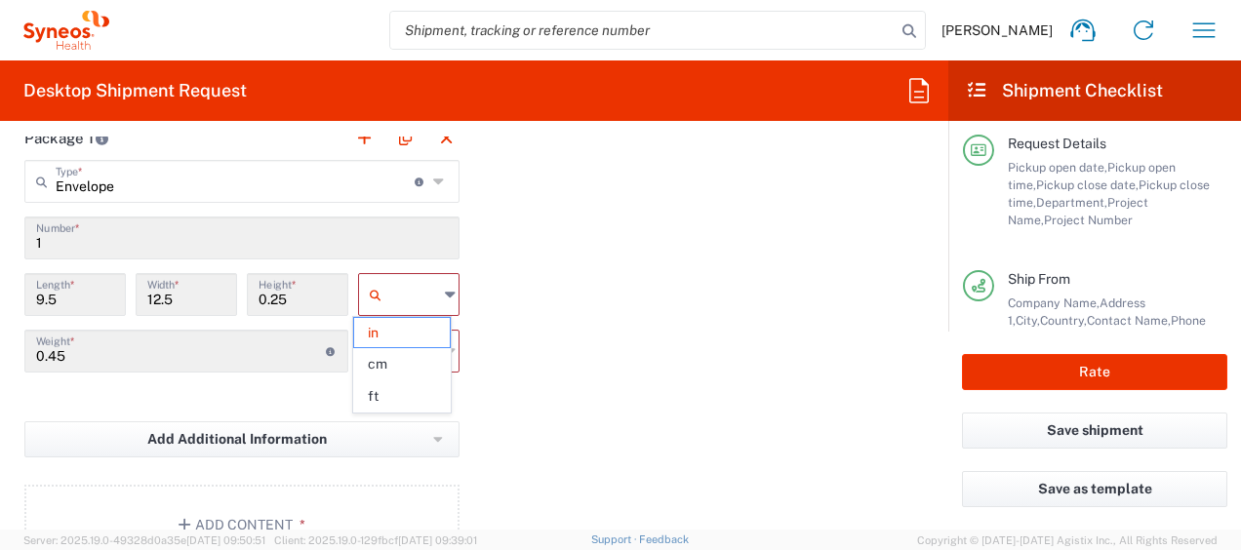
click at [402, 294] on input "text" at bounding box center [413, 294] width 49 height 31
click at [388, 355] on span "cm" at bounding box center [402, 364] width 96 height 30
type input "24.13"
type input "31.75"
type input "0.64"
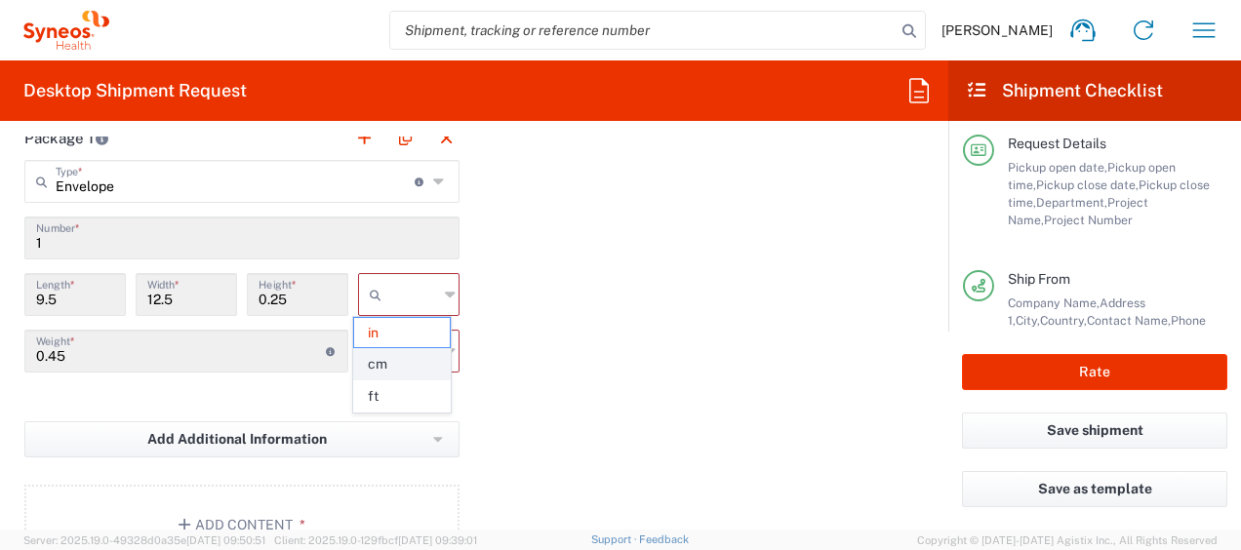
type input "cm"
click at [390, 354] on input "text" at bounding box center [413, 351] width 49 height 31
click at [397, 392] on span "kgs" at bounding box center [402, 390] width 96 height 30
type input "kgs"
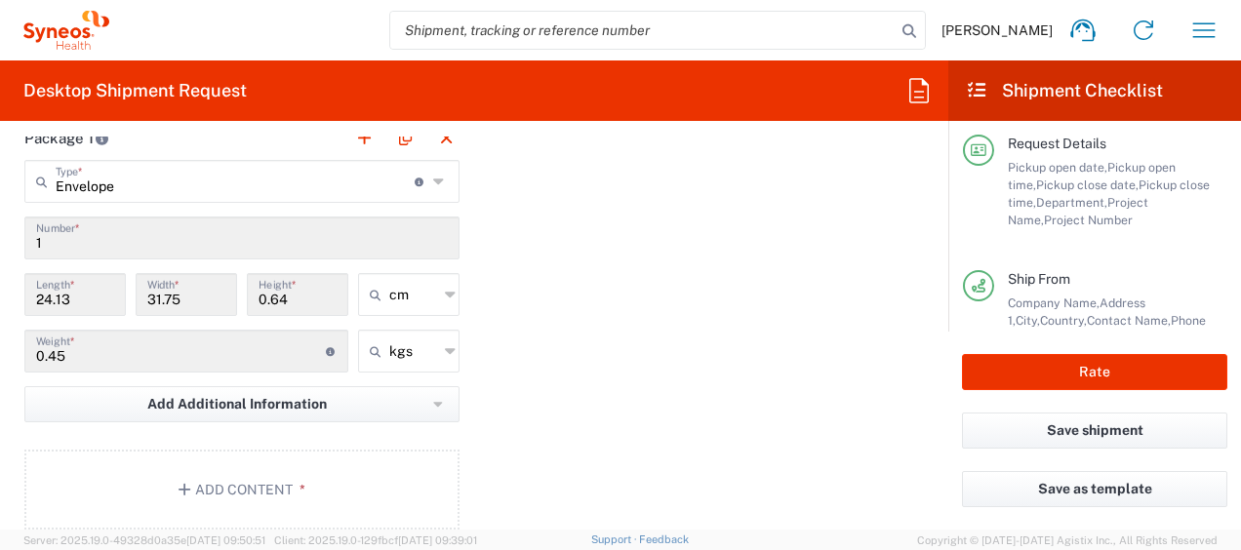
click at [539, 351] on div "Package 1 Envelope Type * Material used to package goods Envelope Large Box Med…" at bounding box center [474, 330] width 929 height 428
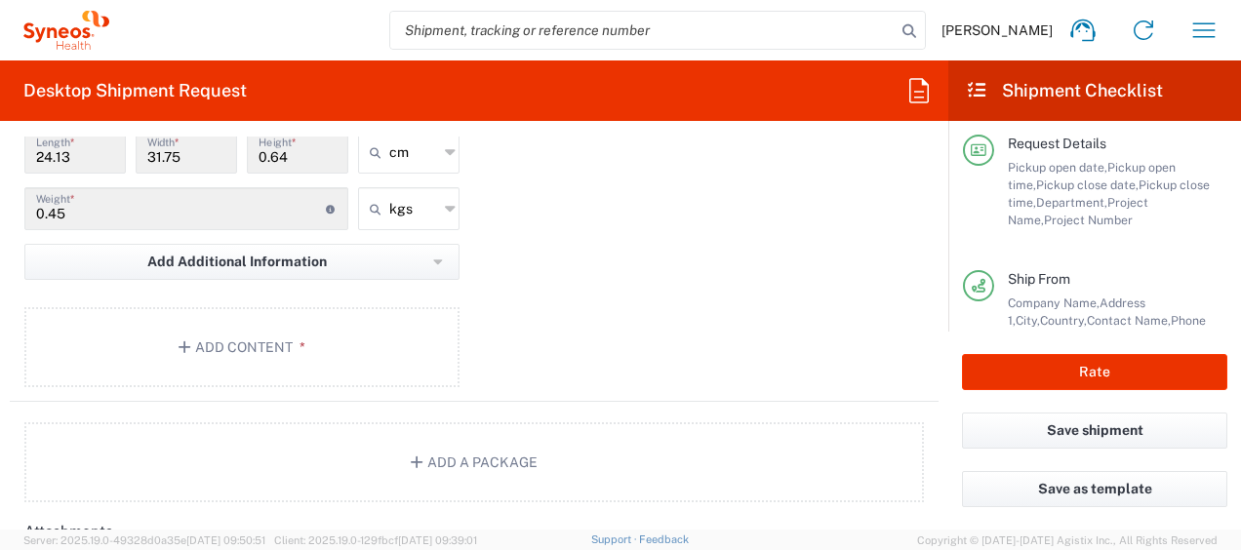
scroll to position [1983, 0]
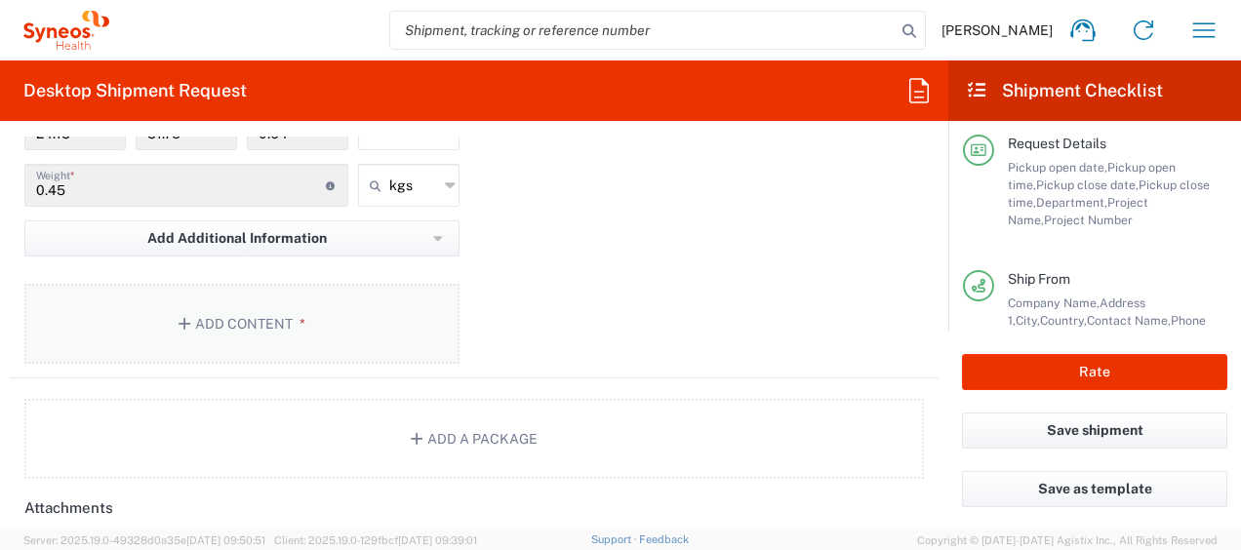
click at [241, 318] on button "Add Content *" at bounding box center [241, 324] width 435 height 80
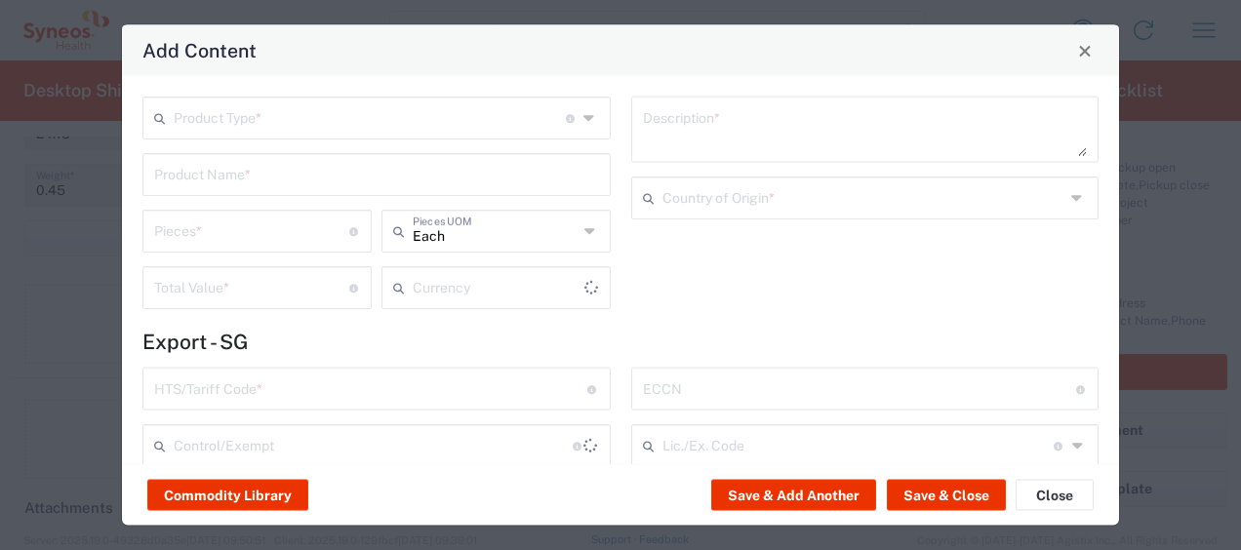
type input "US Dollar"
click at [411, 132] on input "text" at bounding box center [370, 117] width 392 height 34
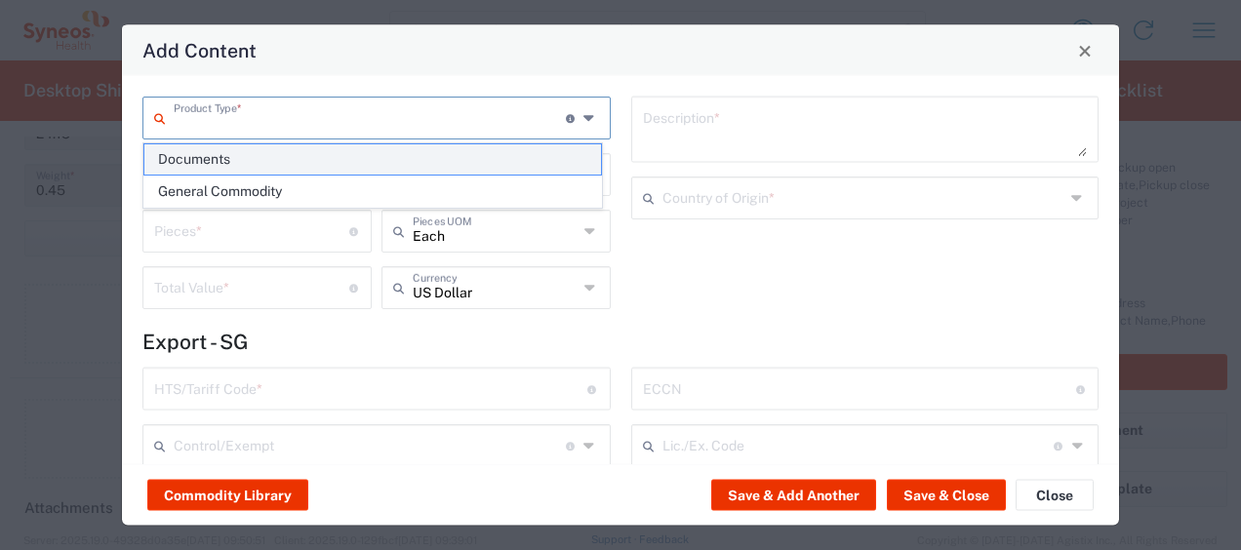
click at [384, 152] on span "Documents" at bounding box center [372, 159] width 457 height 30
type input "Documents"
type input "1"
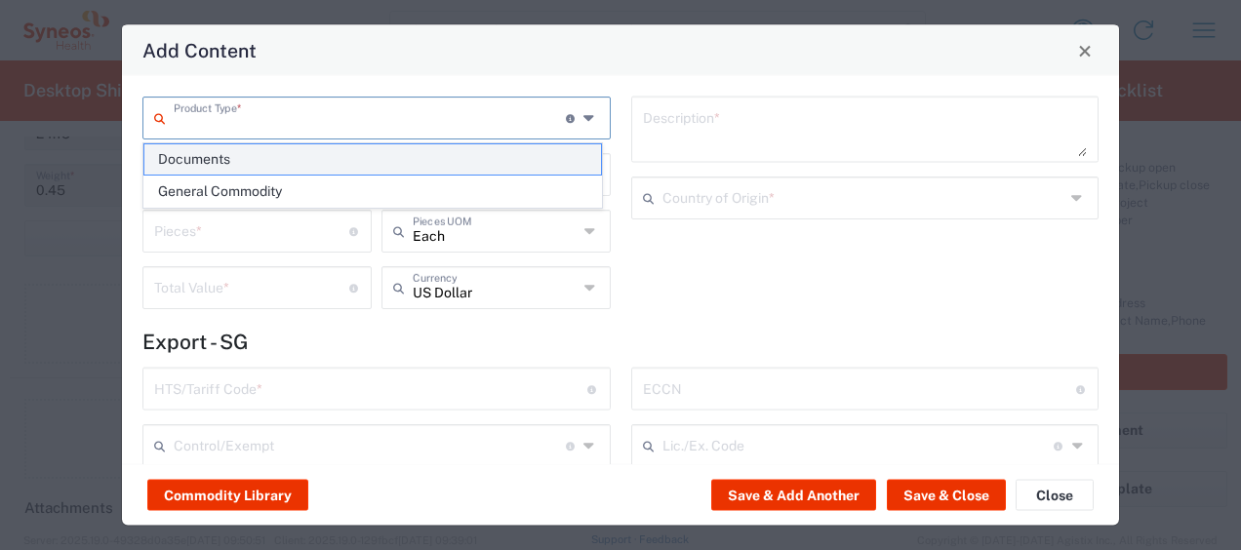
type textarea "Documents"
type input "[GEOGRAPHIC_DATA]"
type input "0000.00.0000"
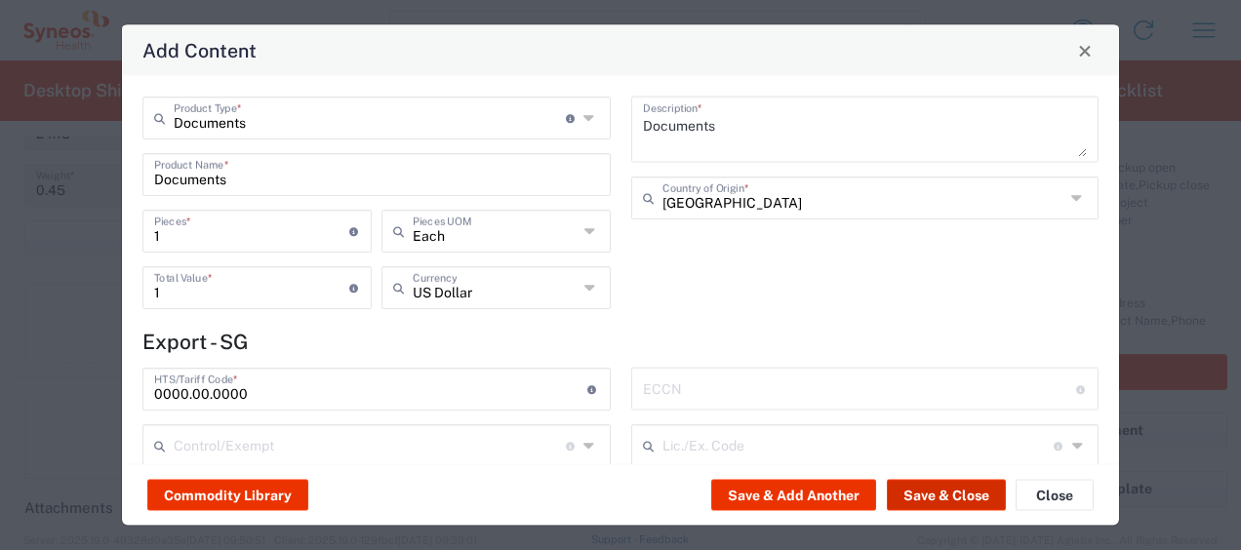
click at [929, 497] on button "Save & Close" at bounding box center [946, 495] width 119 height 31
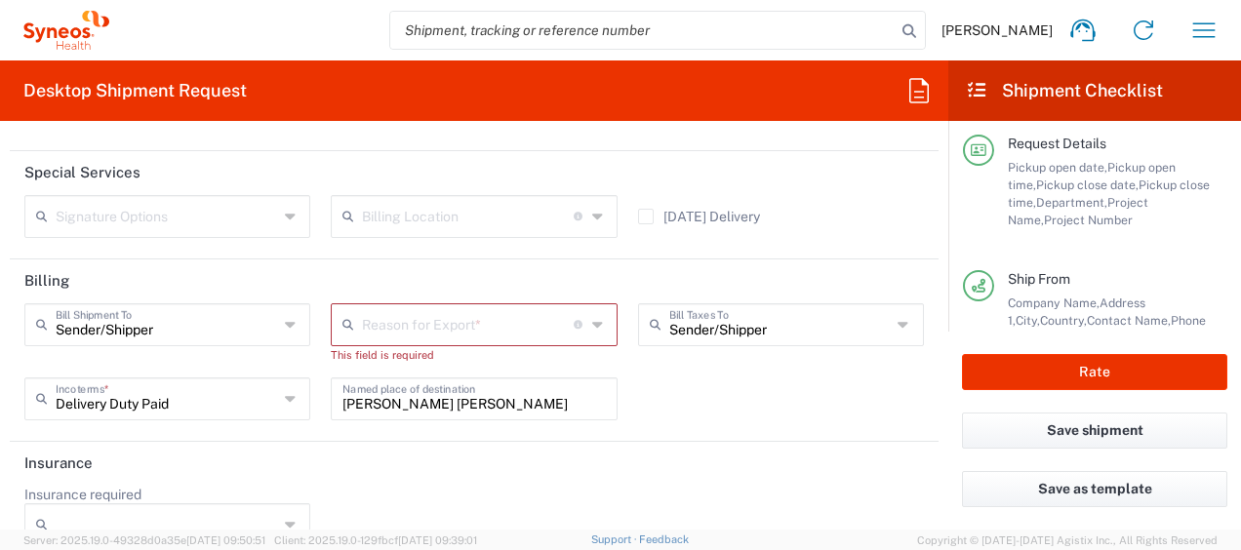
scroll to position [2867, 0]
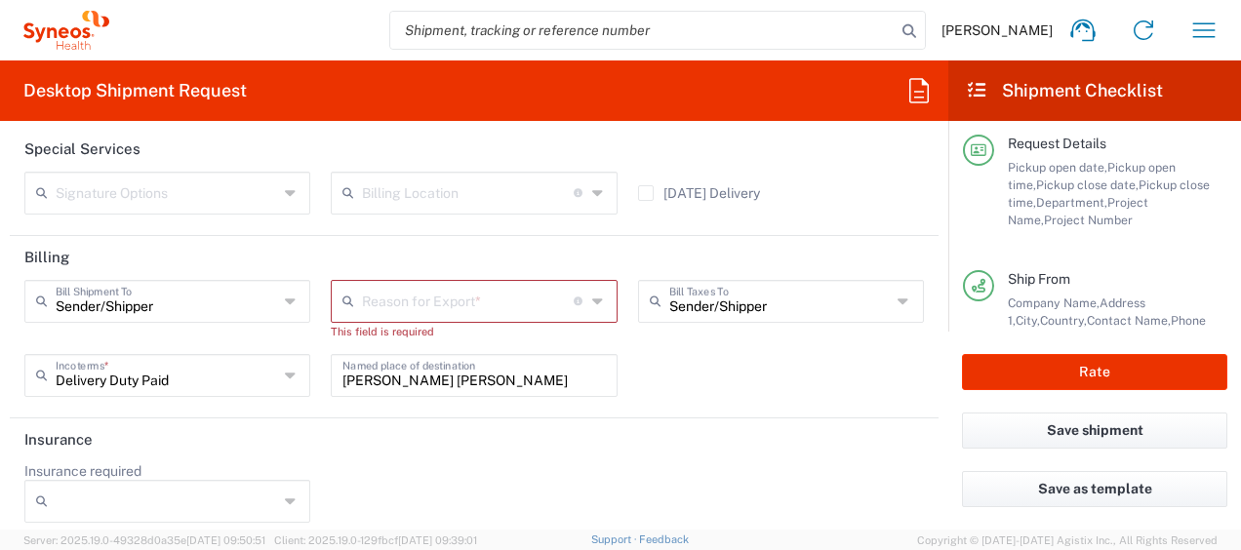
click at [455, 301] on input "text" at bounding box center [468, 300] width 212 height 34
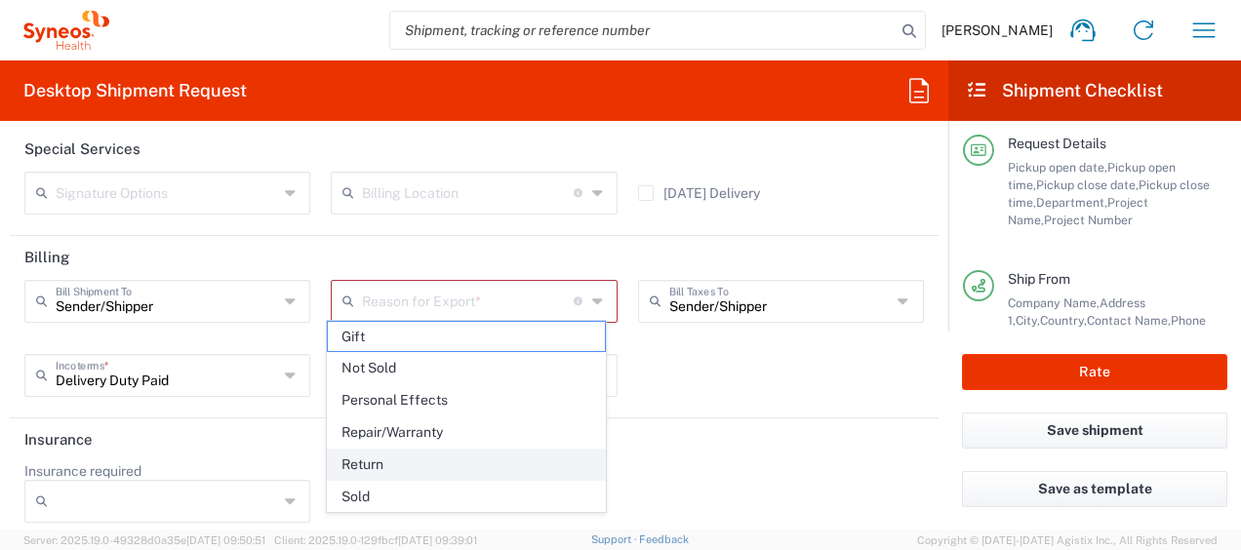
click at [400, 472] on span "Return" at bounding box center [466, 465] width 277 height 30
type input "Return"
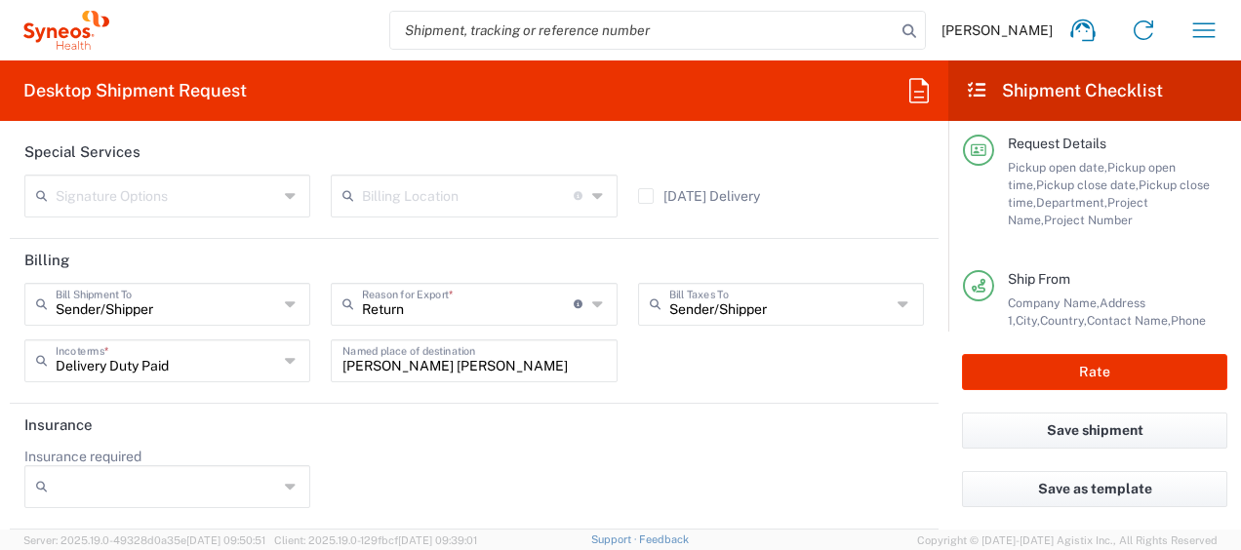
scroll to position [2856, 0]
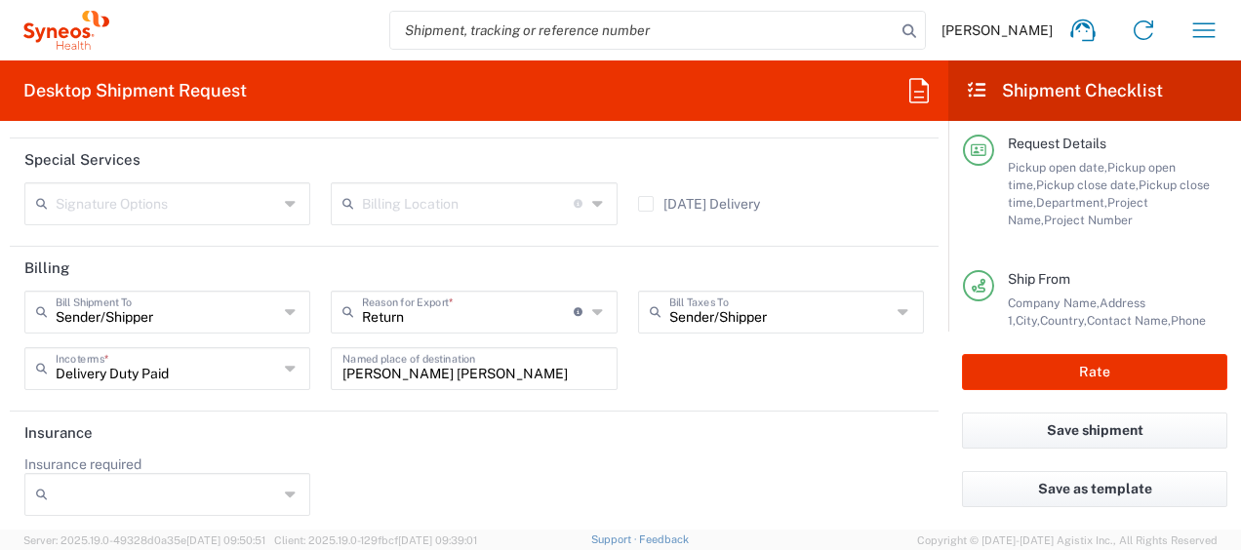
click at [761, 386] on div "Sender/[PERSON_NAME] Shipment To Sender/Shipper Recipient Account Third Party A…" at bounding box center [475, 347] width 920 height 113
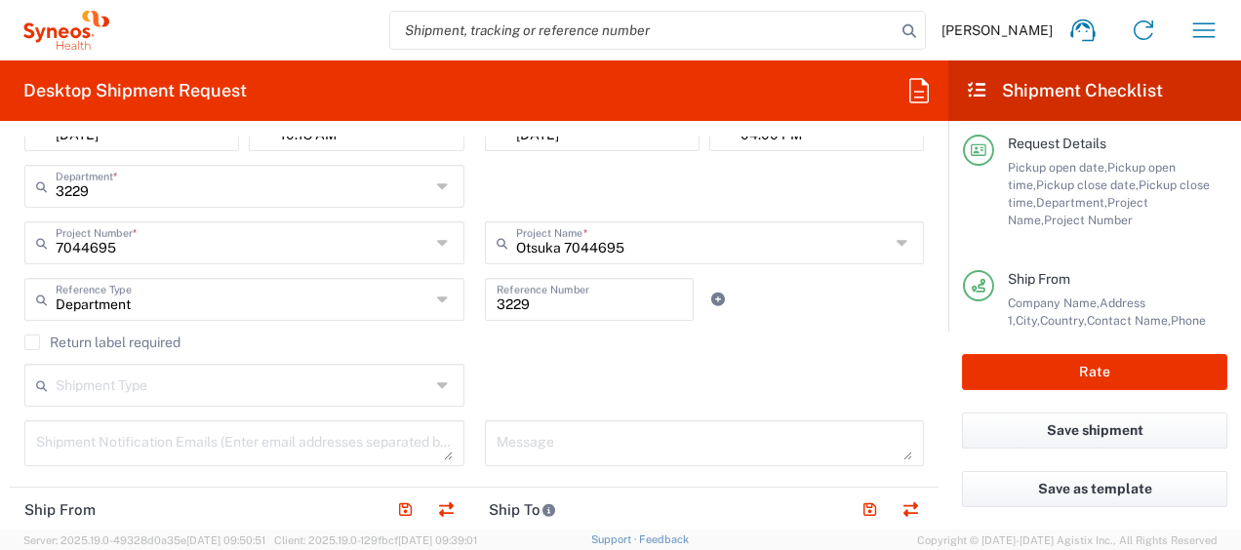
scroll to position [377, 0]
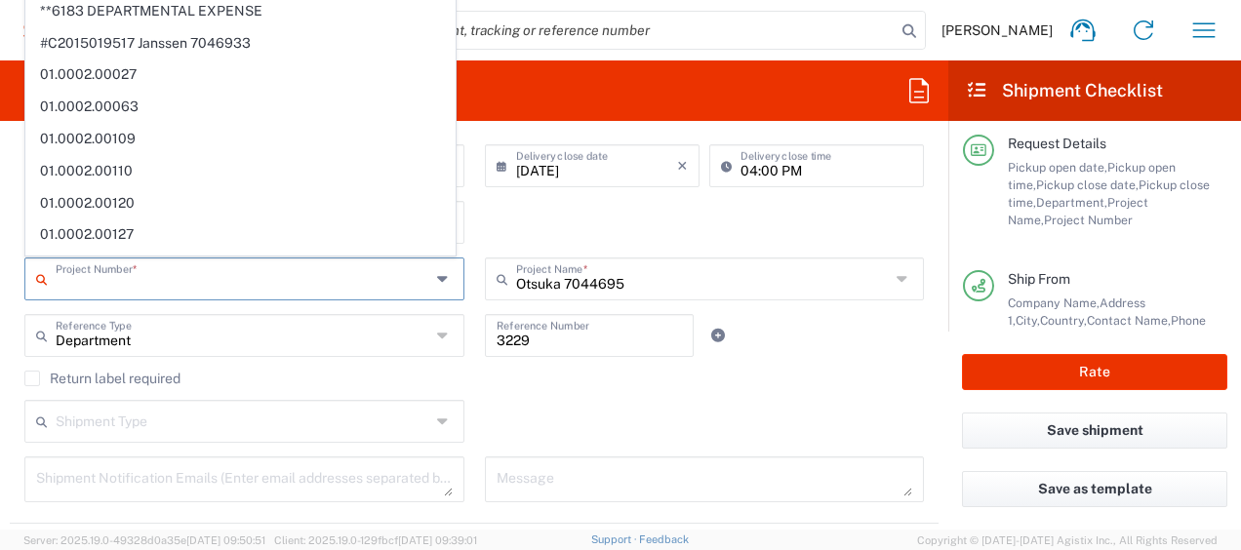
drag, startPoint x: 139, startPoint y: 285, endPoint x: 2, endPoint y: 281, distance: 136.7
click at [2, 281] on form "Requester Information [PERSON_NAME] Name * [PHONE_NUMBER] Phone * [PERSON_NAME]…" at bounding box center [474, 333] width 948 height 393
type input "7044695"
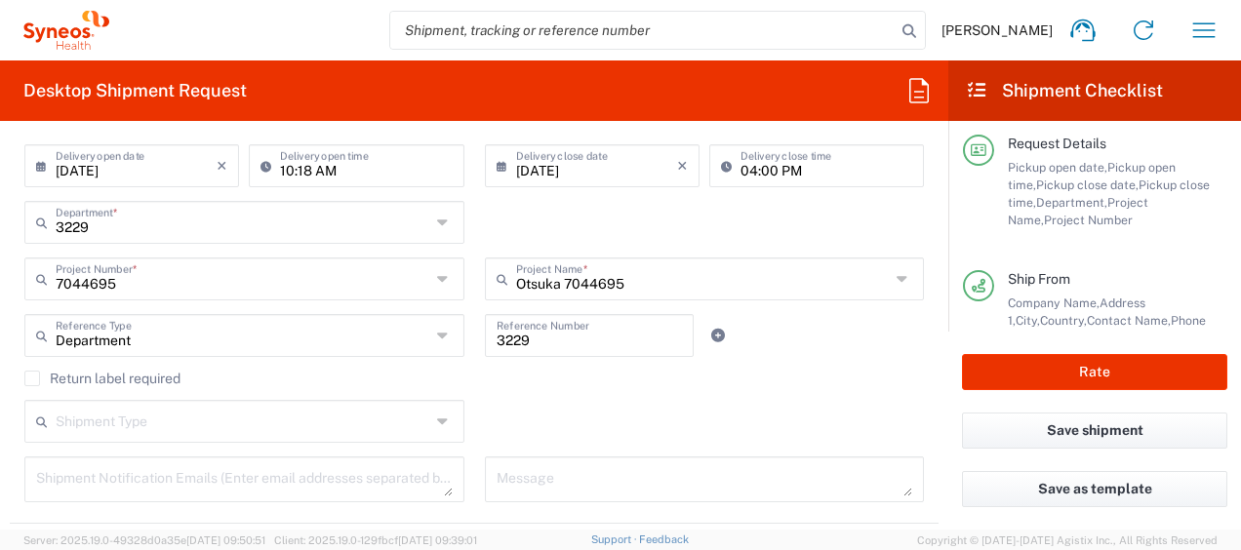
click at [546, 449] on div "Shipment Type Batch Regular" at bounding box center [475, 428] width 920 height 57
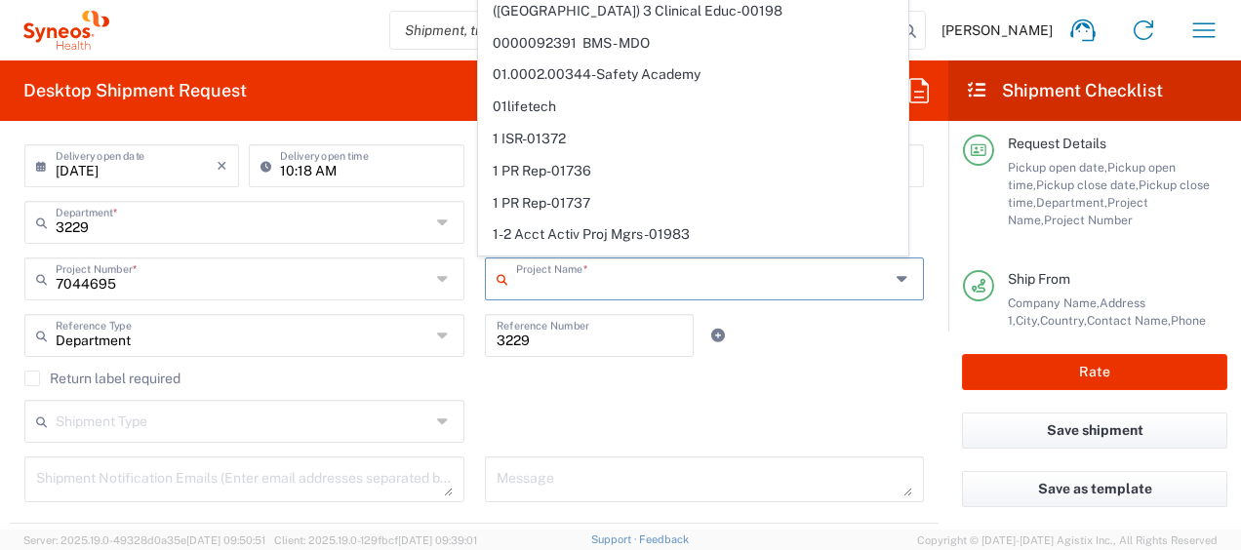
drag, startPoint x: 617, startPoint y: 285, endPoint x: 570, endPoint y: 285, distance: 46.8
click at [570, 285] on input "text" at bounding box center [703, 278] width 375 height 34
click at [613, 446] on div "Shipment Type Batch Regular" at bounding box center [475, 428] width 920 height 57
type input "Otsuka 7044695"
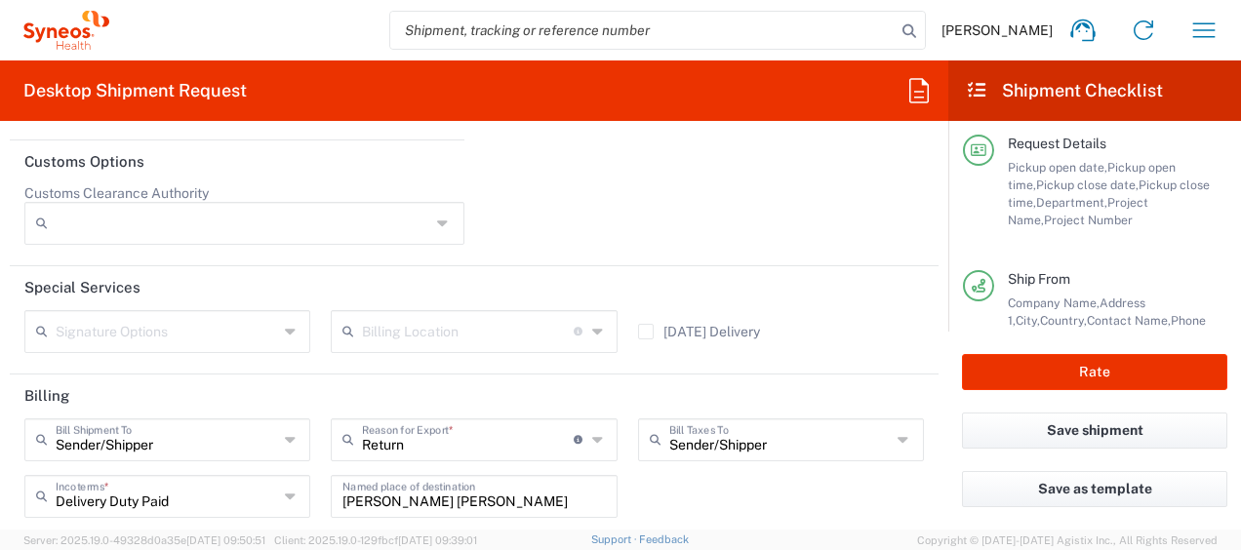
scroll to position [2856, 0]
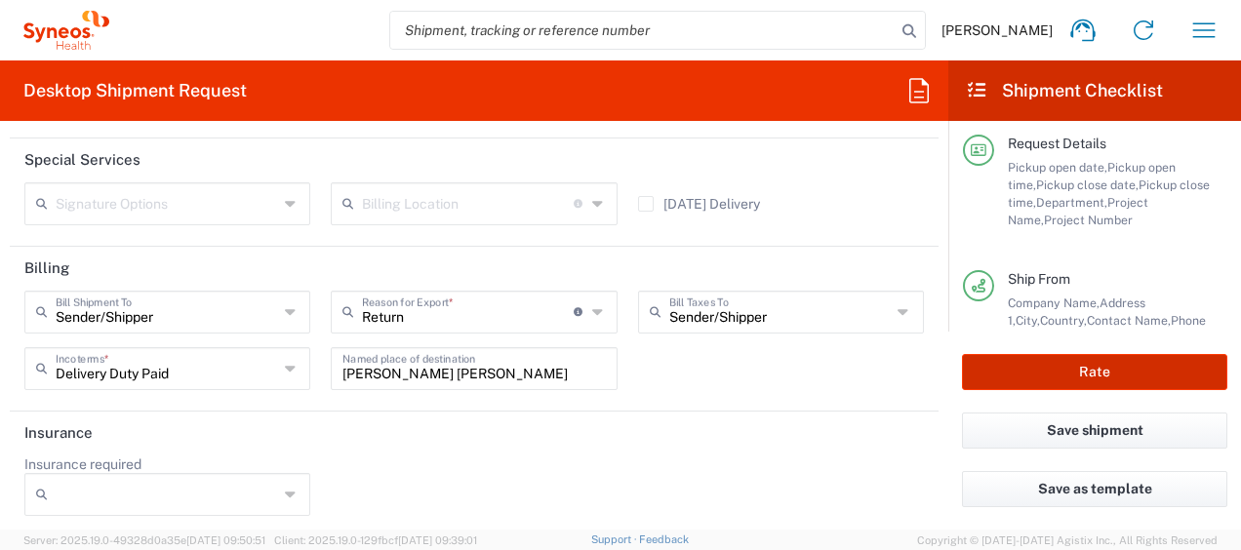
click at [1079, 384] on button "Rate" at bounding box center [1094, 372] width 265 height 36
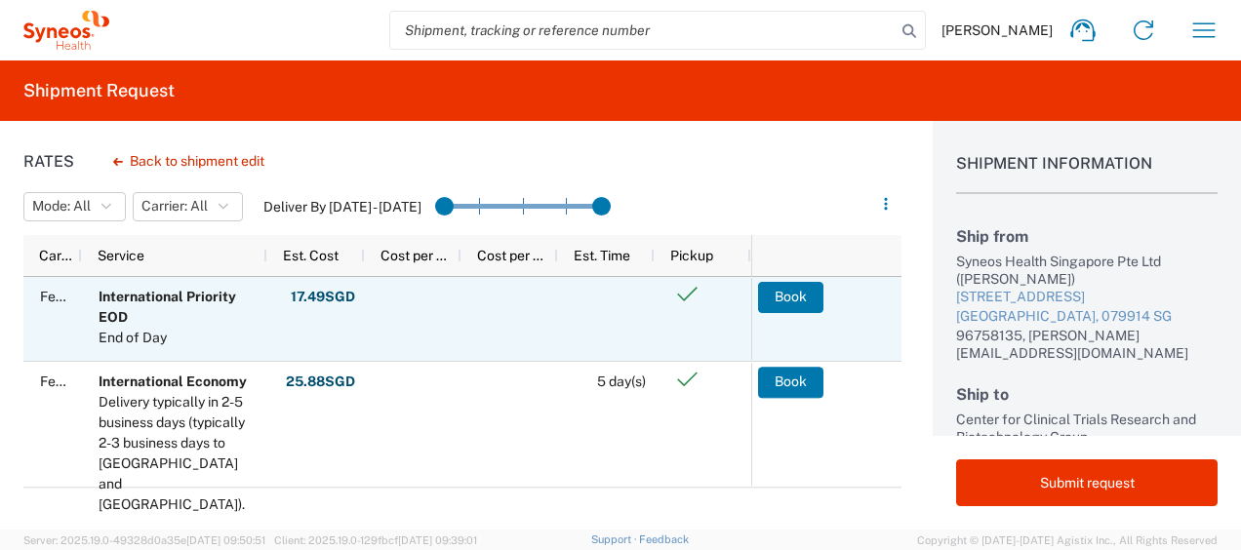
click at [800, 315] on agx-ag-table-action-cell "Book" at bounding box center [825, 319] width 149 height 82
click at [798, 304] on button "Book" at bounding box center [791, 297] width 65 height 31
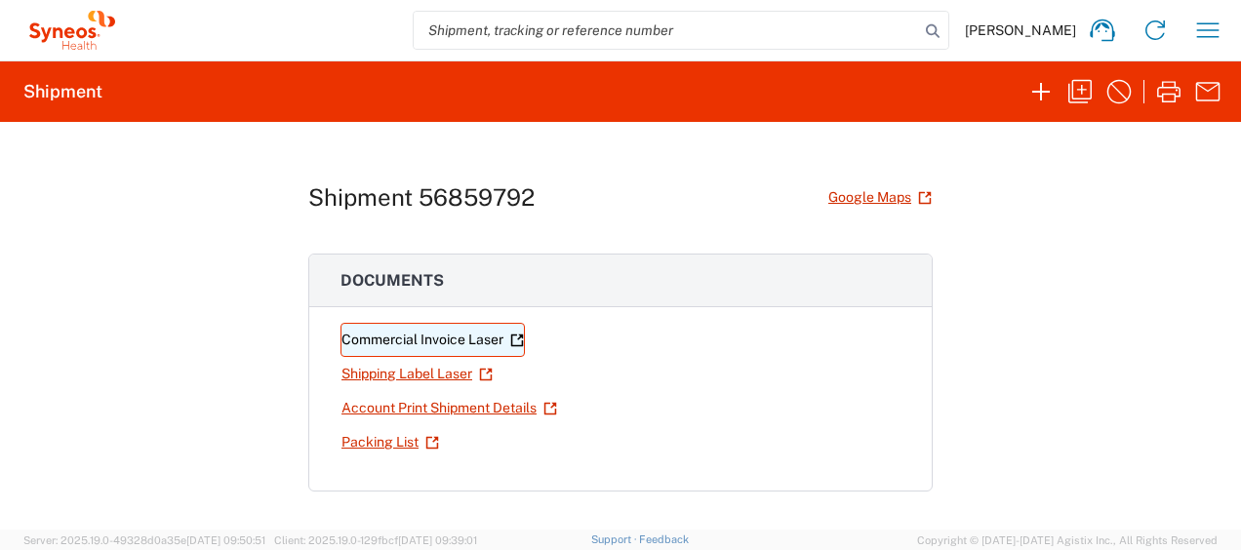
click at [425, 336] on link "Commercial Invoice Laser" at bounding box center [433, 340] width 184 height 34
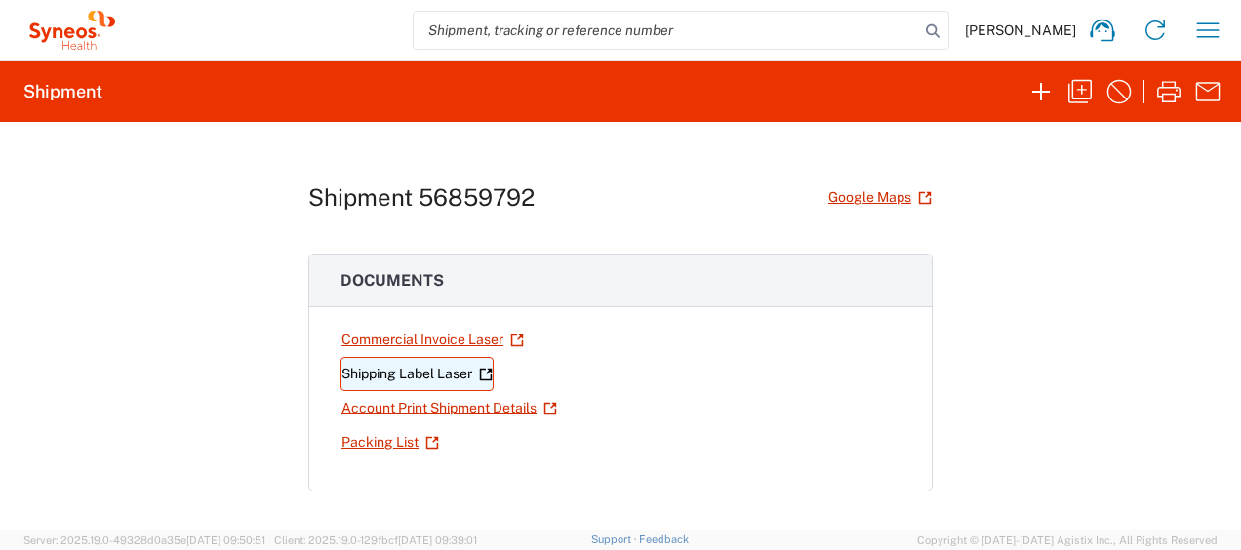
click at [485, 373] on icon at bounding box center [486, 374] width 12 height 12
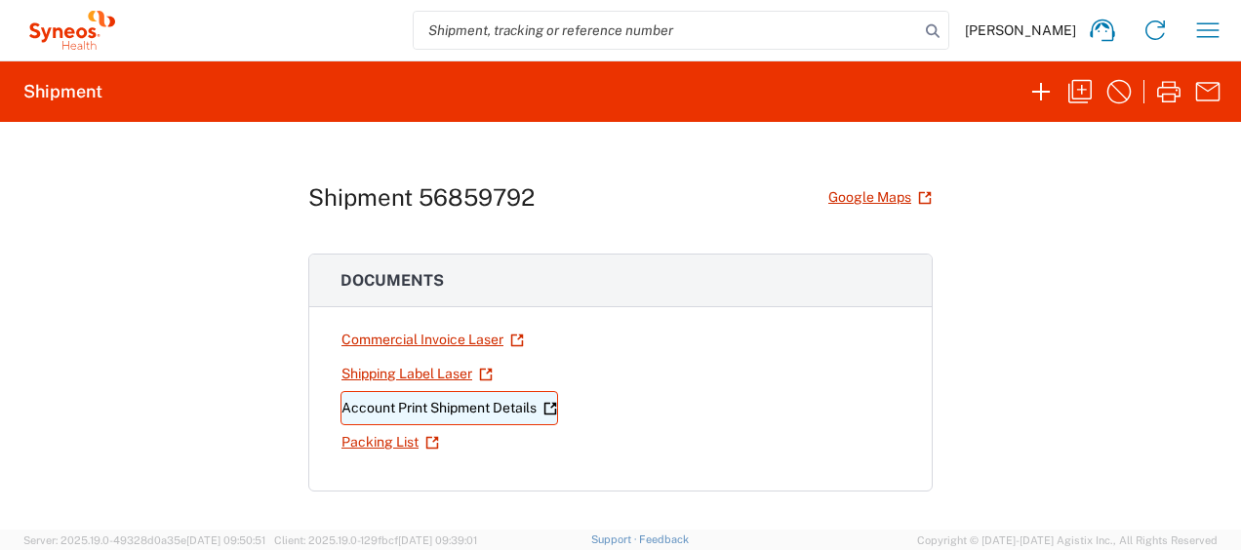
click at [444, 404] on link "Account Print Shipment Details" at bounding box center [450, 408] width 218 height 34
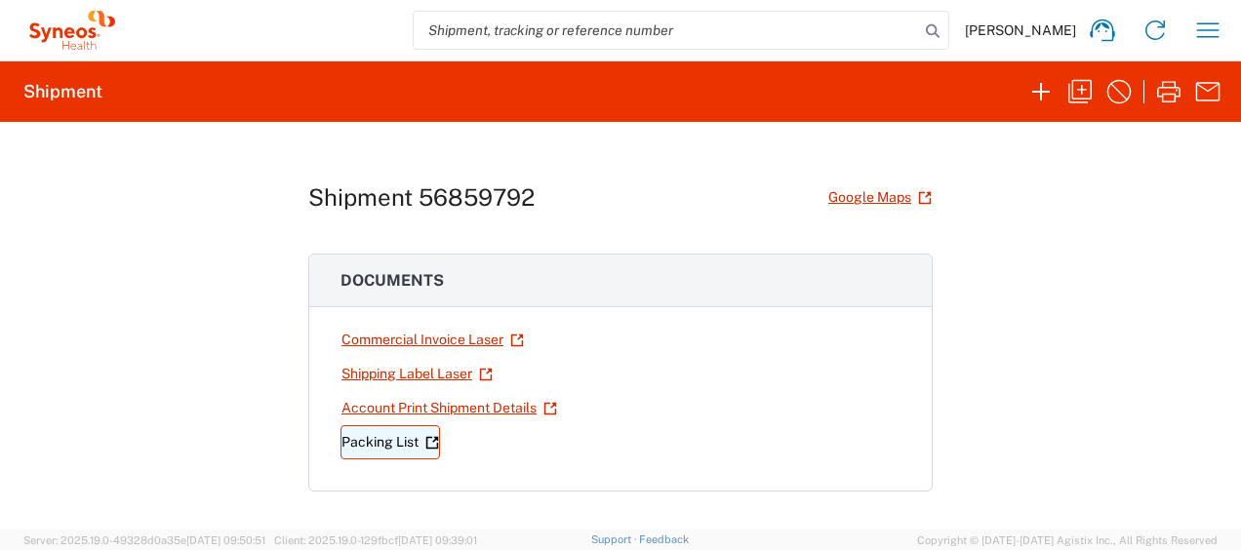
click at [417, 438] on link "Packing List" at bounding box center [391, 442] width 100 height 34
